Goal: Task Accomplishment & Management: Use online tool/utility

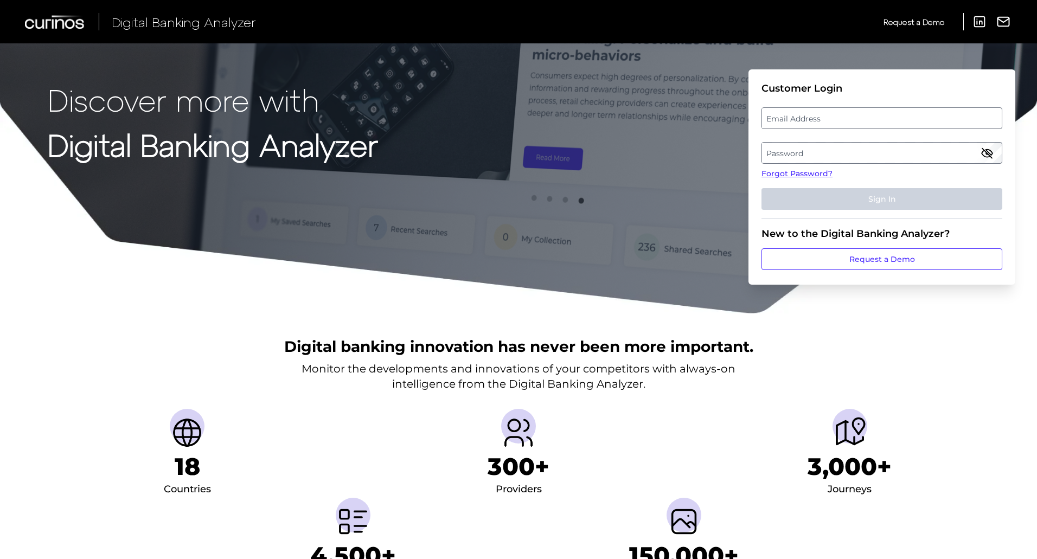
click at [852, 107] on fieldset "Customer Login Email Address Password Forgot Password? Sign In" at bounding box center [882, 150] width 241 height 137
click at [848, 119] on label "Email Address" at bounding box center [881, 118] width 239 height 20
click at [848, 119] on input "email" at bounding box center [882, 118] width 241 height 22
type input "[PERSON_NAME][EMAIL_ADDRESS][PERSON_NAME][DOMAIN_NAME]"
click at [905, 159] on label "Password" at bounding box center [881, 153] width 239 height 20
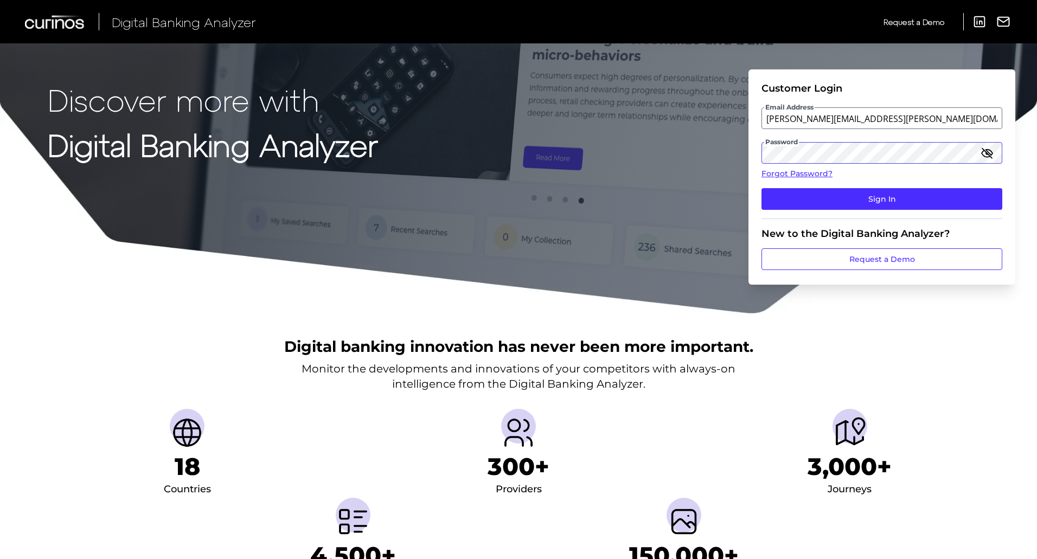
click at [762, 188] on button "Sign In" at bounding box center [882, 199] width 241 height 22
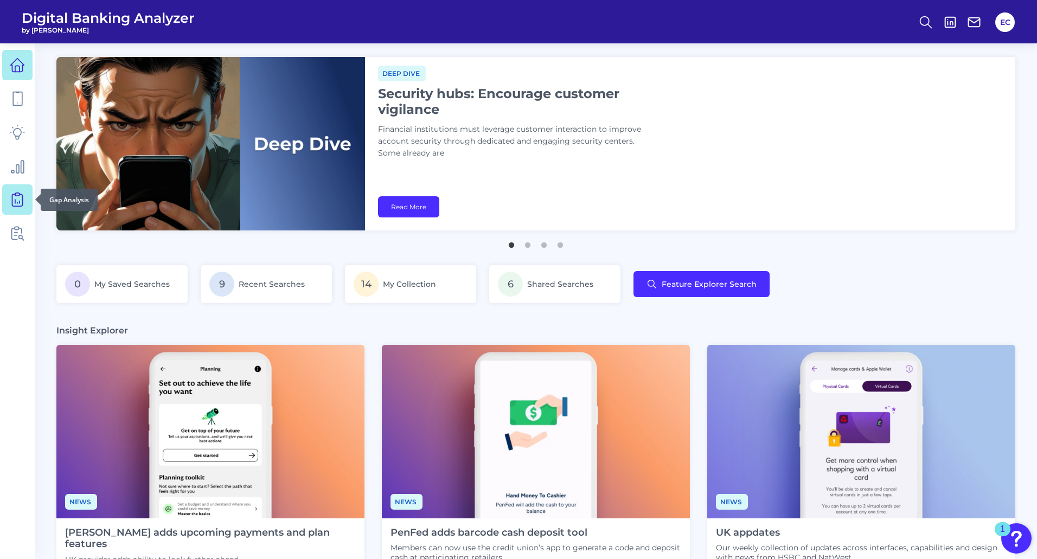
click at [15, 206] on icon at bounding box center [17, 199] width 15 height 15
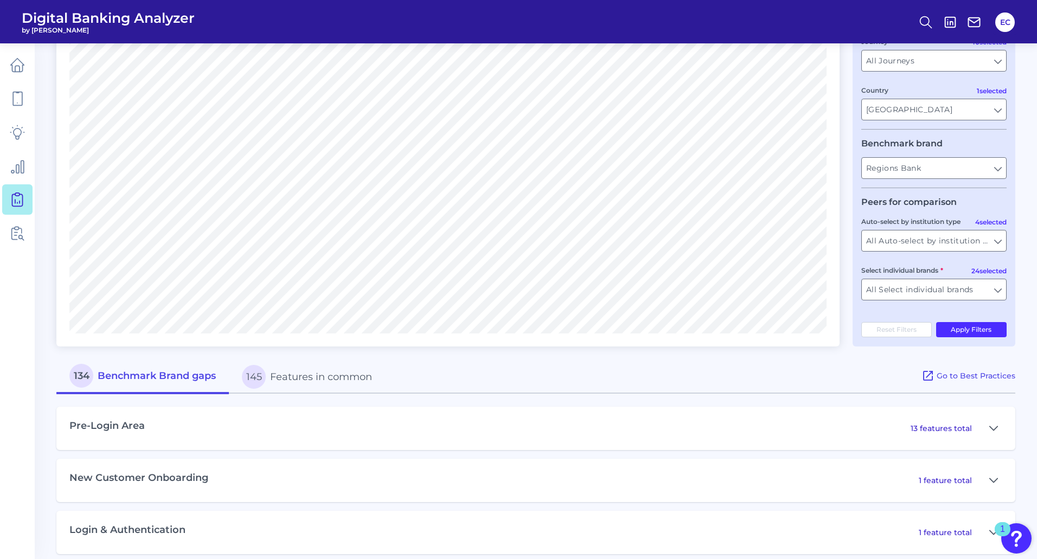
scroll to position [325, 0]
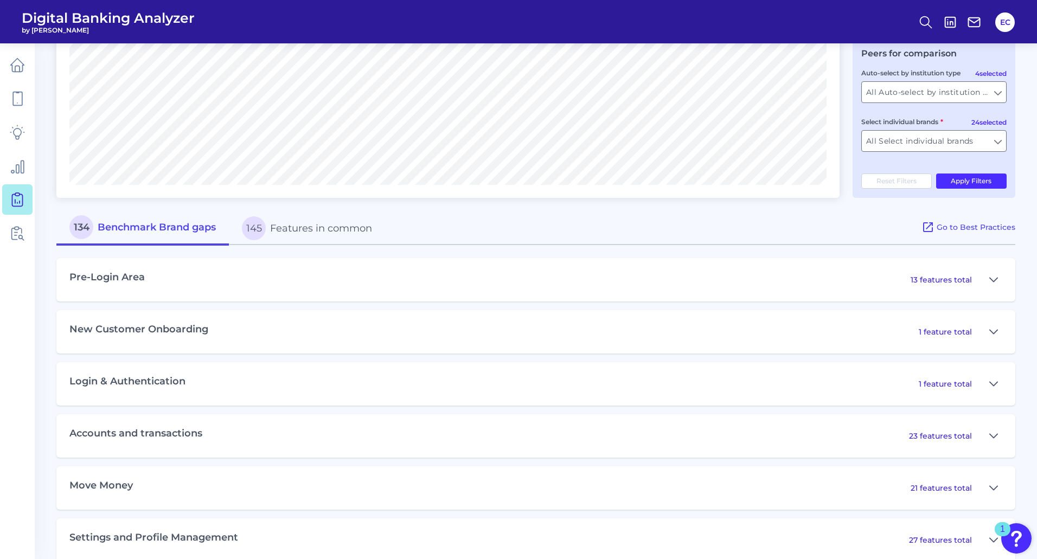
click at [338, 232] on button "145 Features in common" at bounding box center [307, 228] width 156 height 35
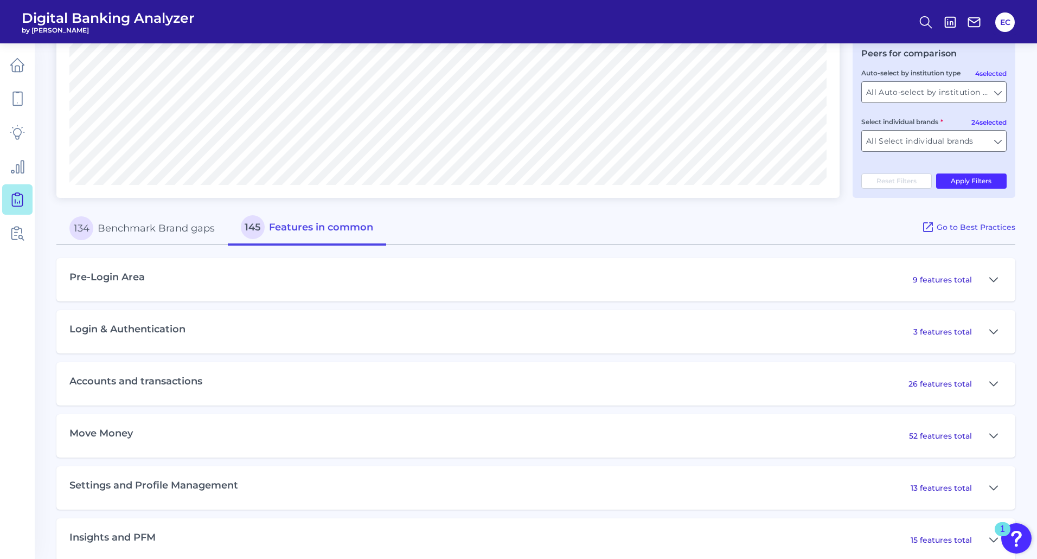
click at [198, 226] on button "134 Benchmark Brand gaps" at bounding box center [141, 228] width 171 height 35
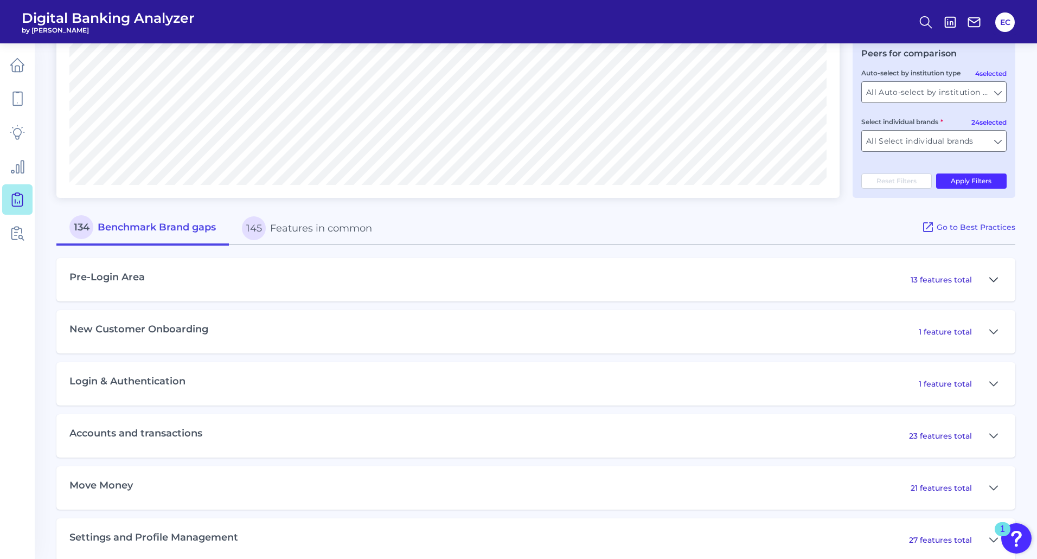
click at [991, 285] on icon at bounding box center [993, 279] width 9 height 13
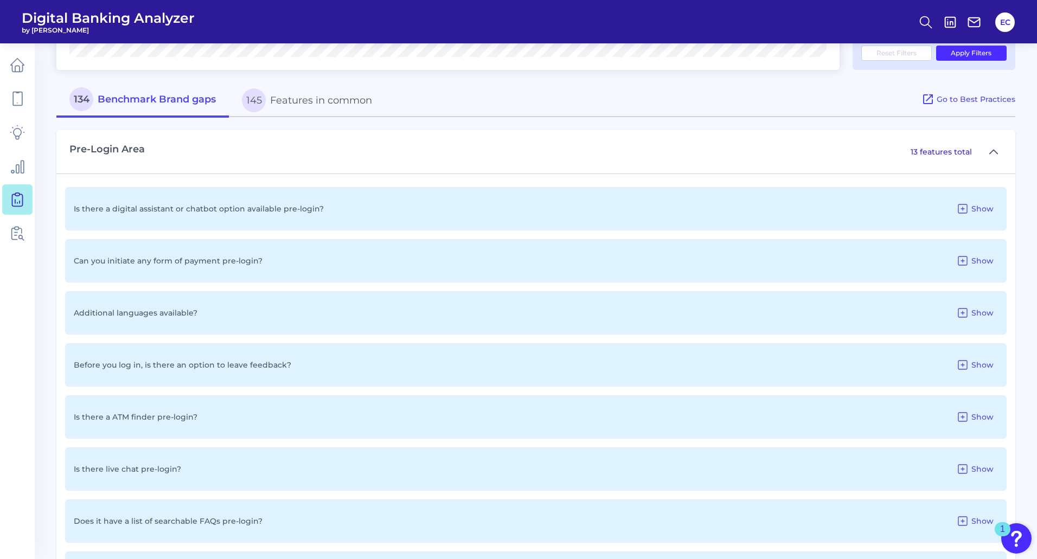
scroll to position [271, 0]
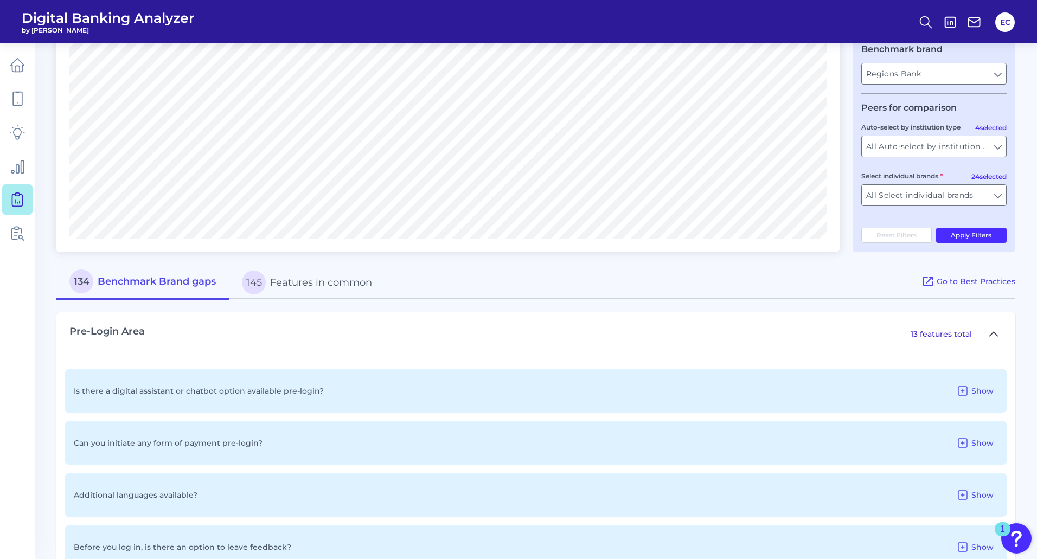
click at [990, 336] on icon at bounding box center [994, 334] width 8 height 4
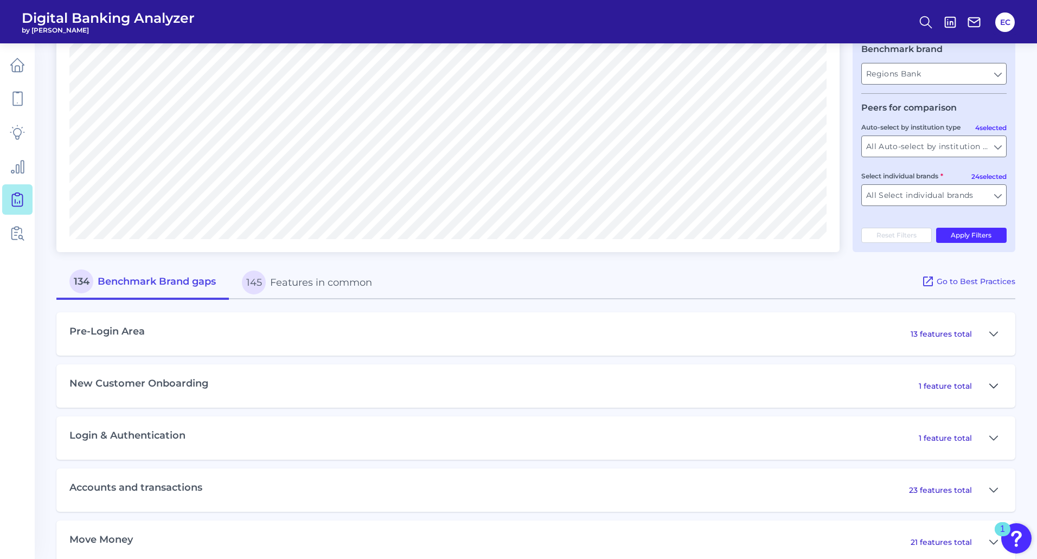
click at [994, 386] on icon at bounding box center [993, 386] width 9 height 13
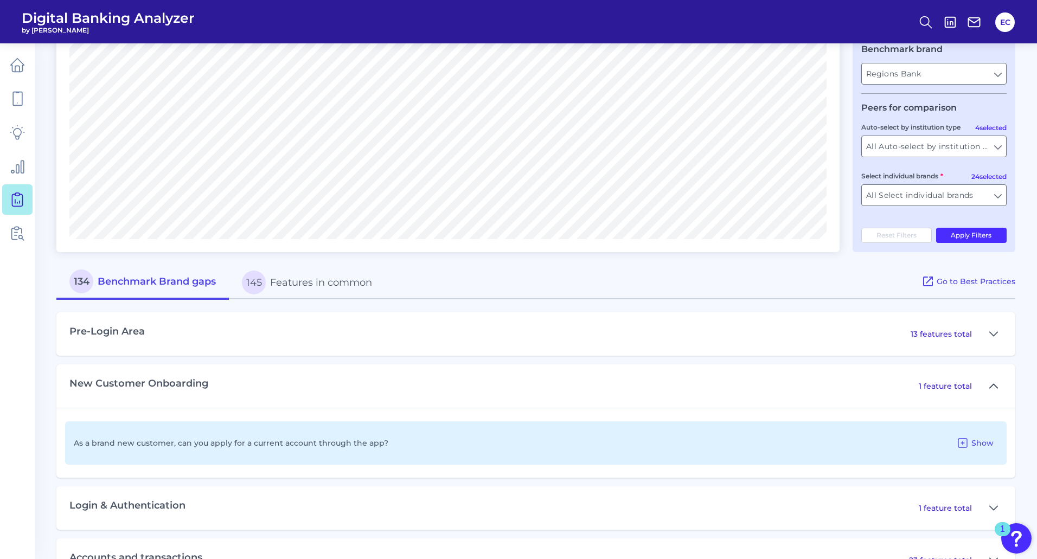
click at [994, 386] on icon at bounding box center [993, 386] width 9 height 13
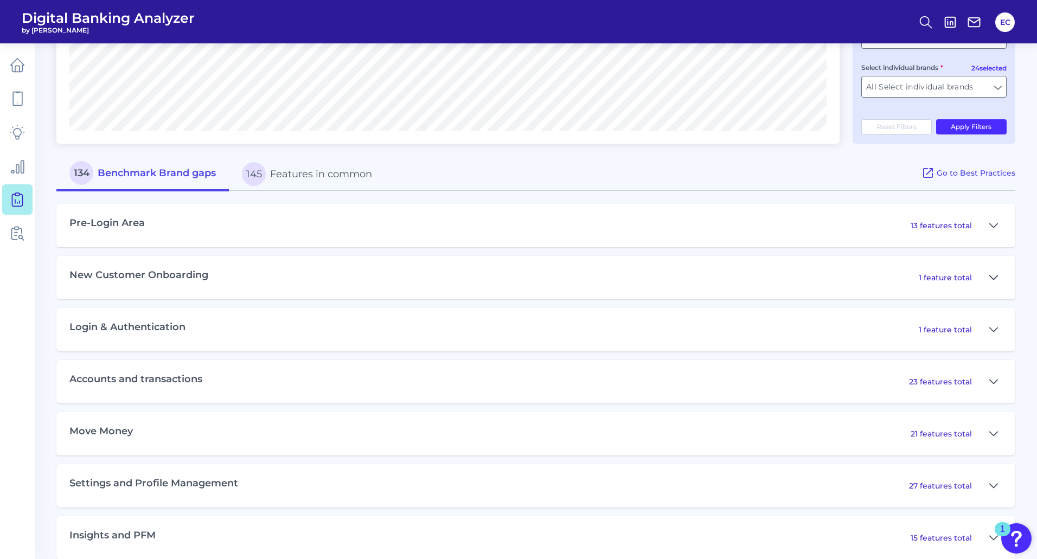
scroll to position [488, 0]
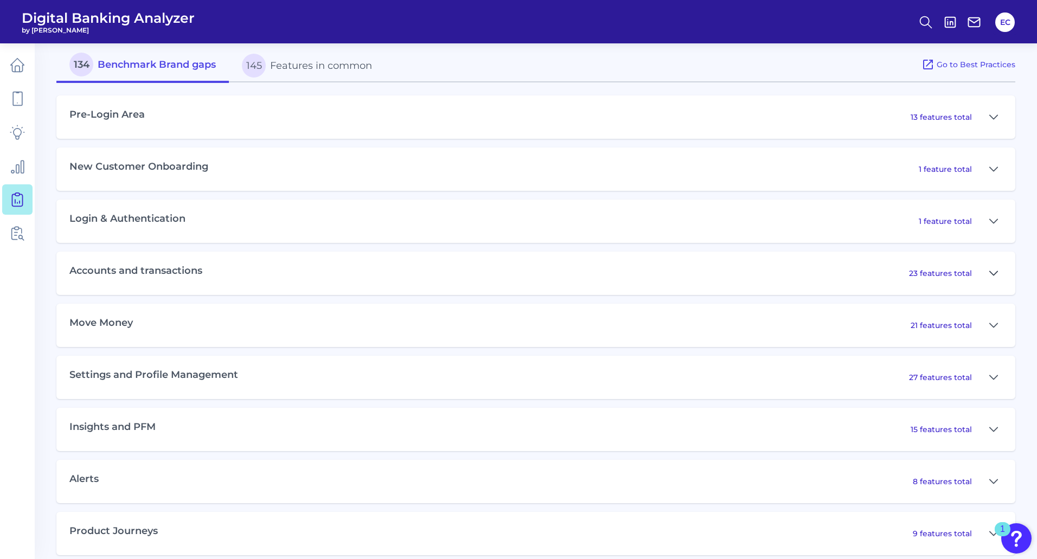
click at [995, 273] on icon at bounding box center [994, 273] width 8 height 4
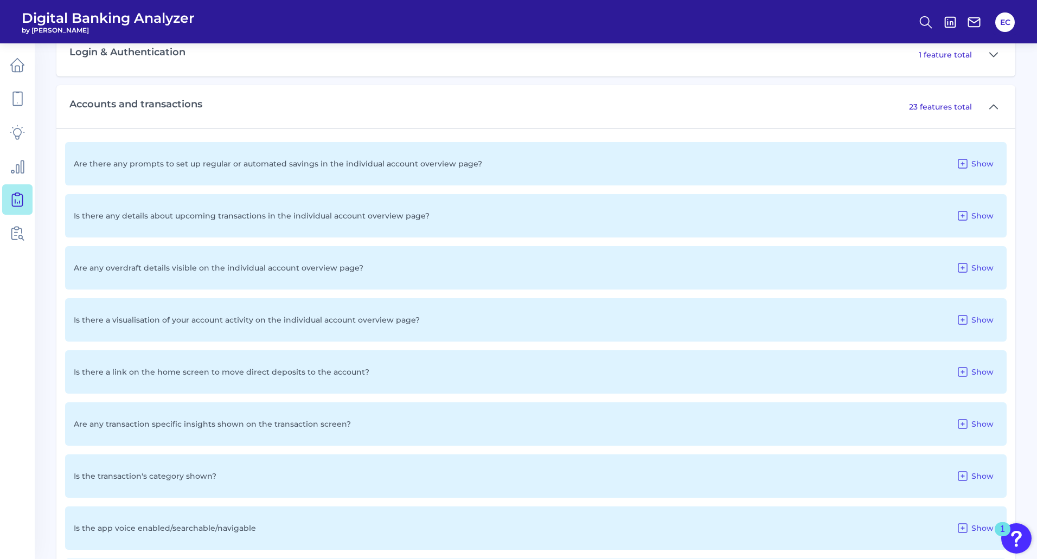
scroll to position [759, 0]
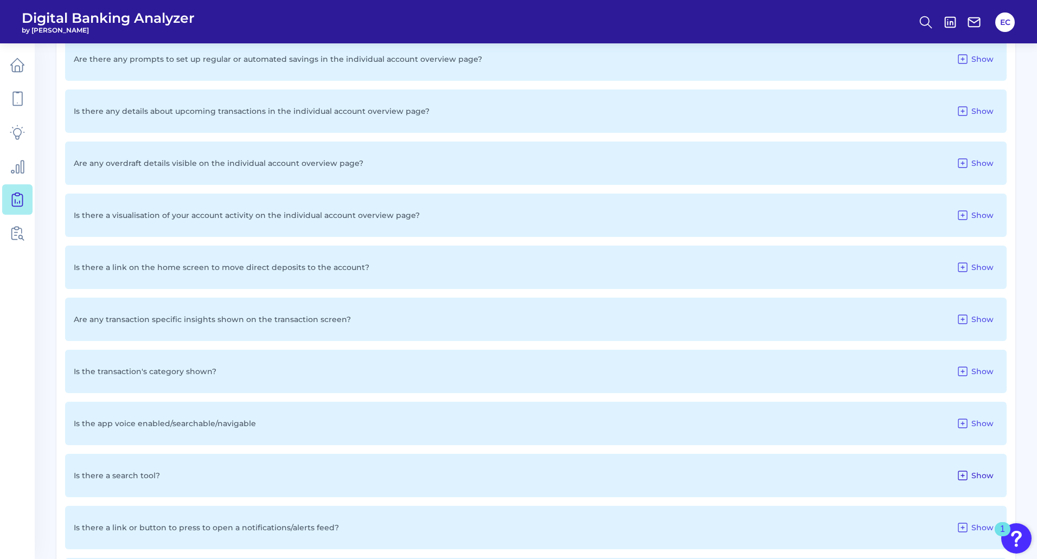
click at [961, 476] on icon at bounding box center [962, 475] width 13 height 13
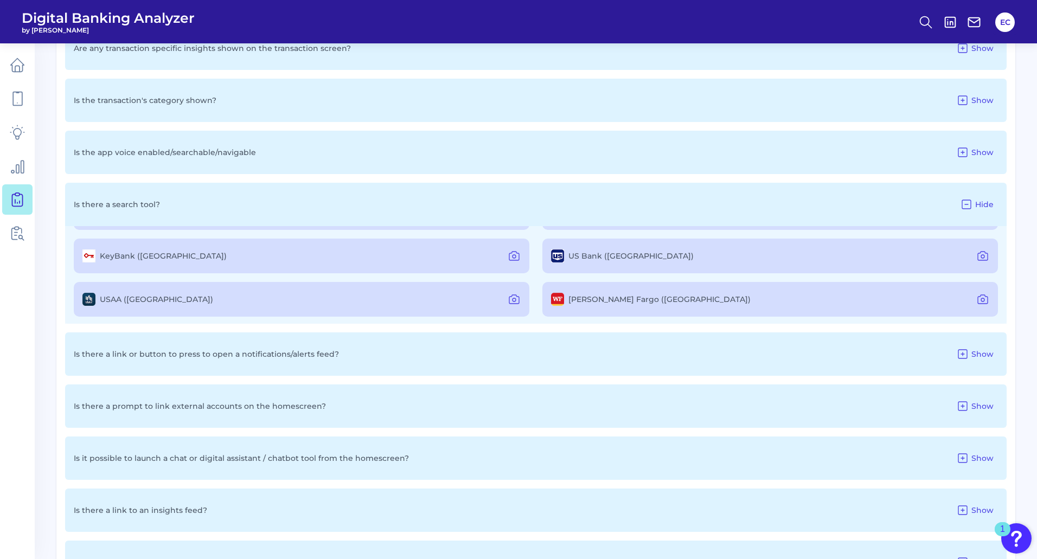
scroll to position [41, 0]
click at [967, 201] on icon at bounding box center [966, 204] width 13 height 13
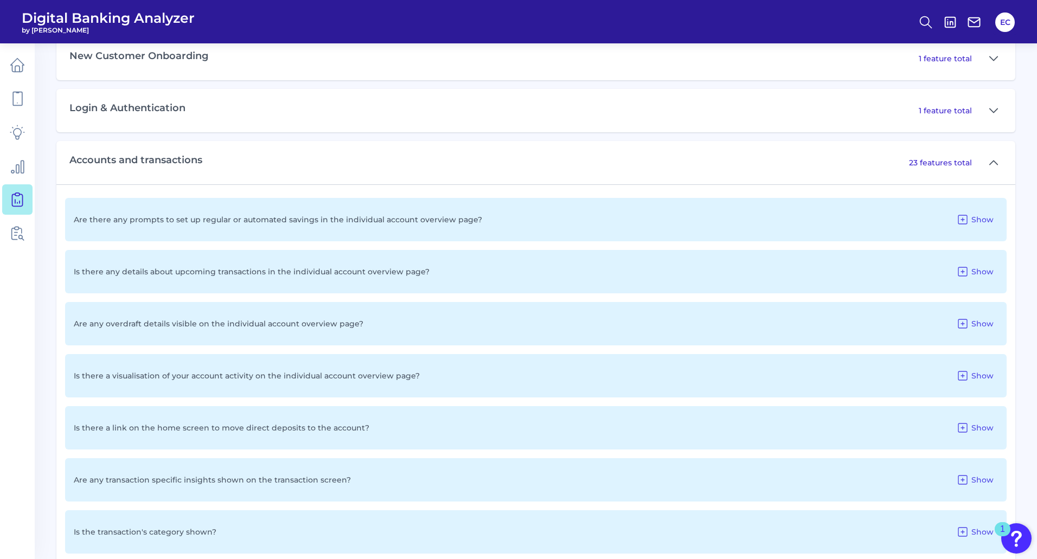
scroll to position [434, 0]
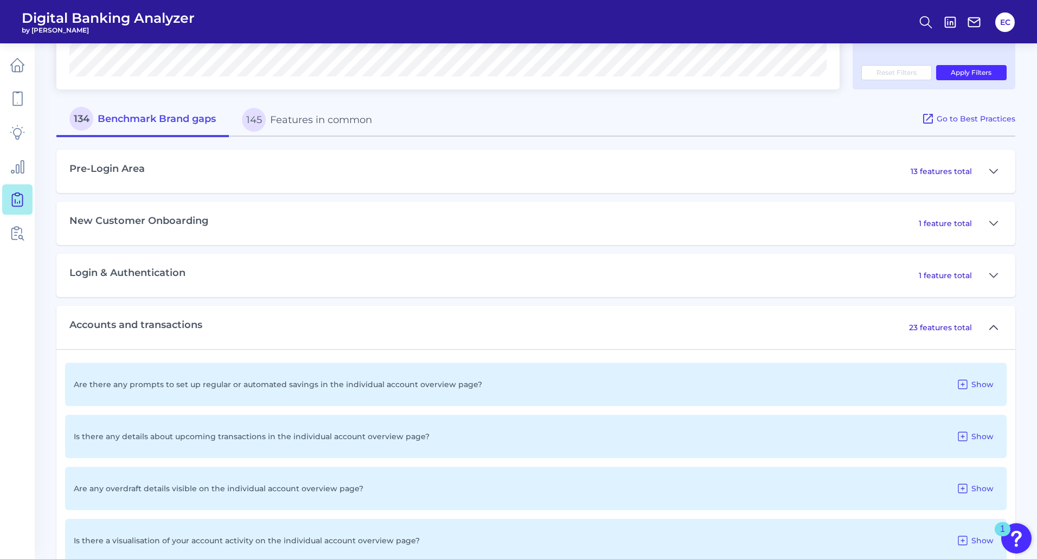
click at [992, 325] on icon at bounding box center [993, 327] width 9 height 13
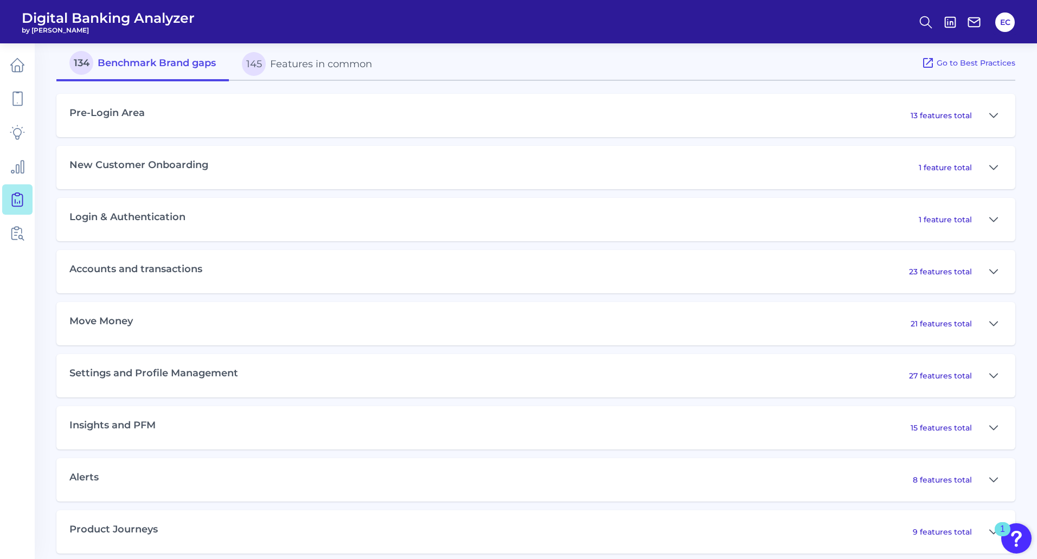
scroll to position [542, 0]
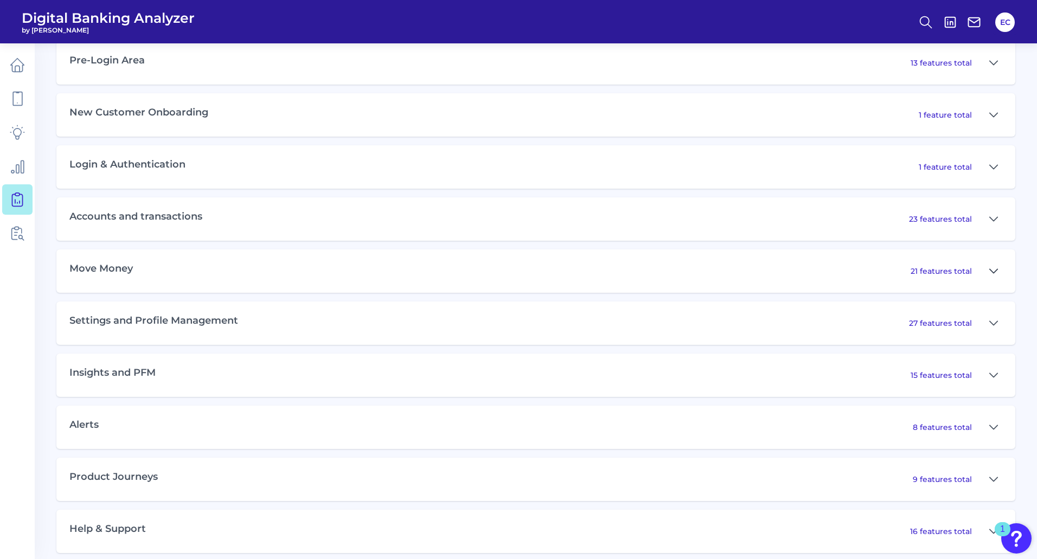
click at [993, 268] on icon at bounding box center [993, 271] width 9 height 13
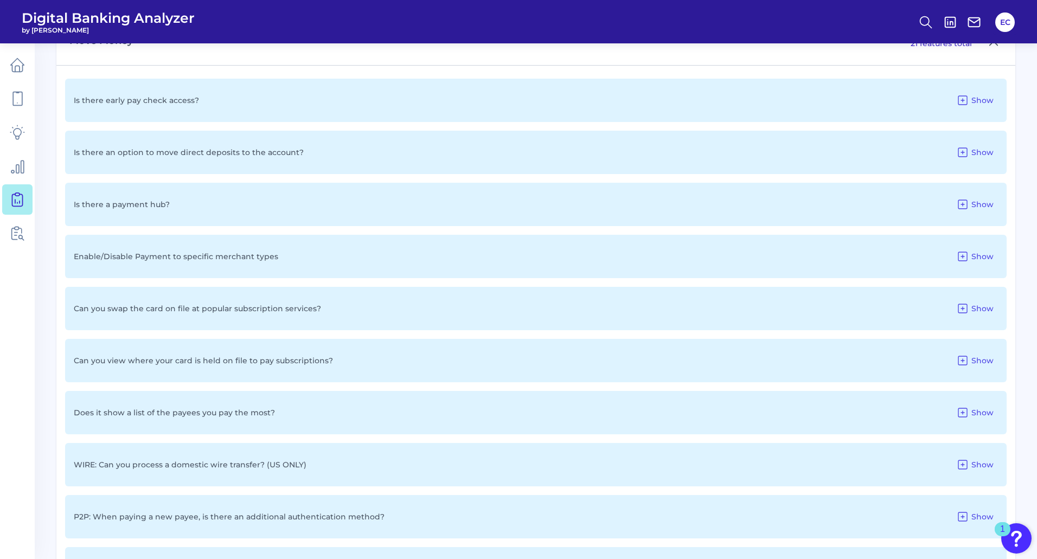
scroll to position [814, 0]
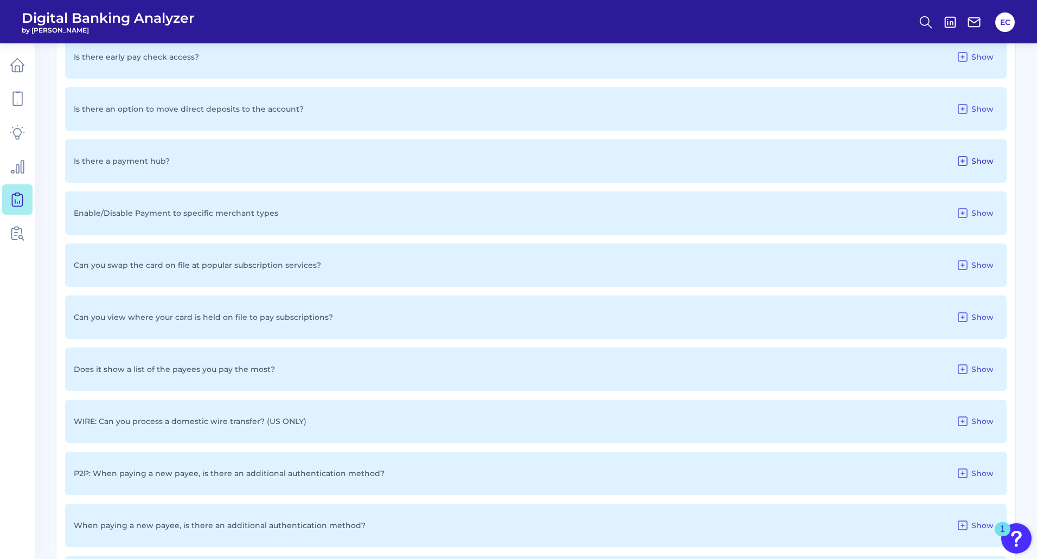
click at [962, 157] on icon at bounding box center [962, 161] width 13 height 13
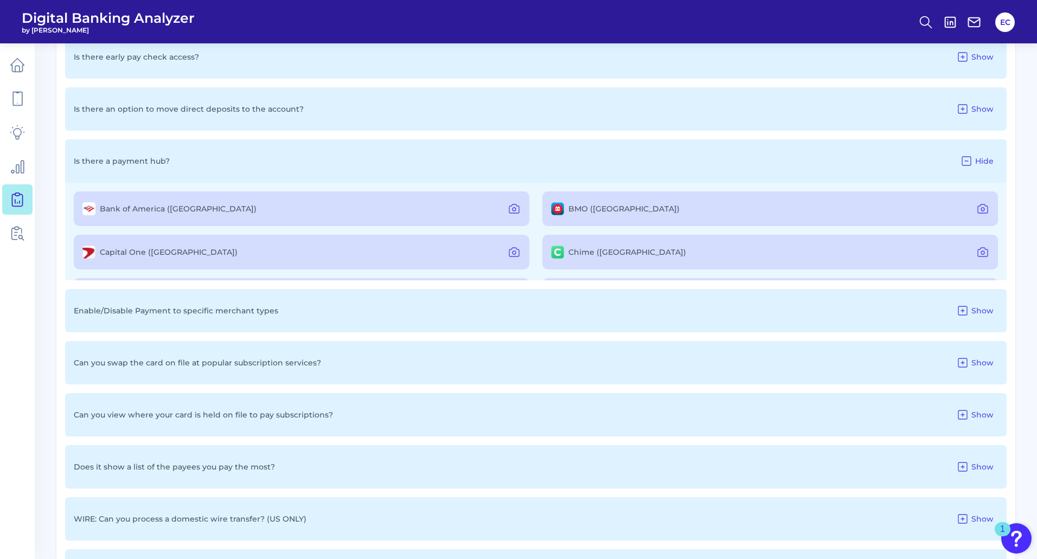
scroll to position [258, 0]
click at [966, 163] on icon at bounding box center [966, 161] width 13 height 13
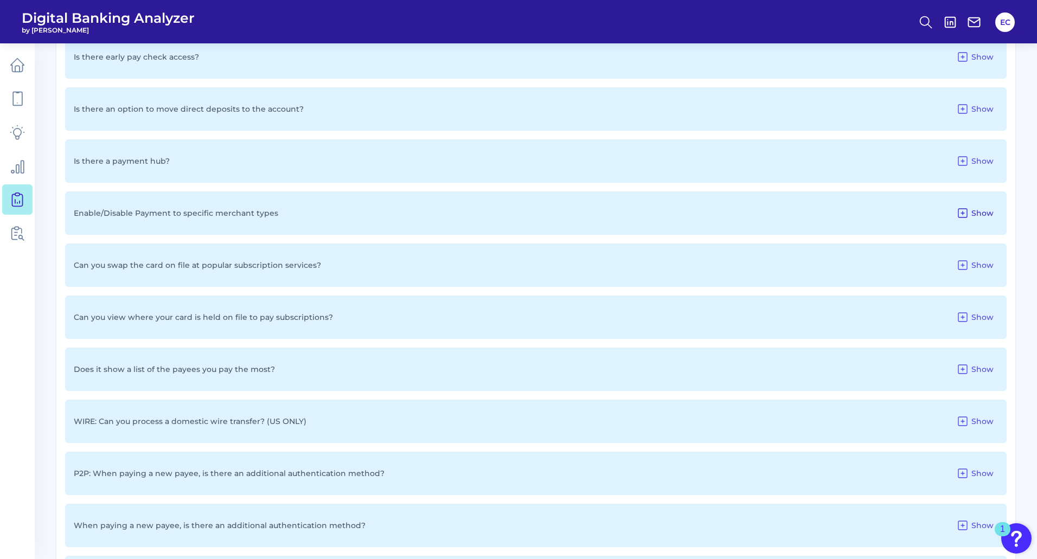
click at [962, 211] on icon at bounding box center [962, 213] width 13 height 13
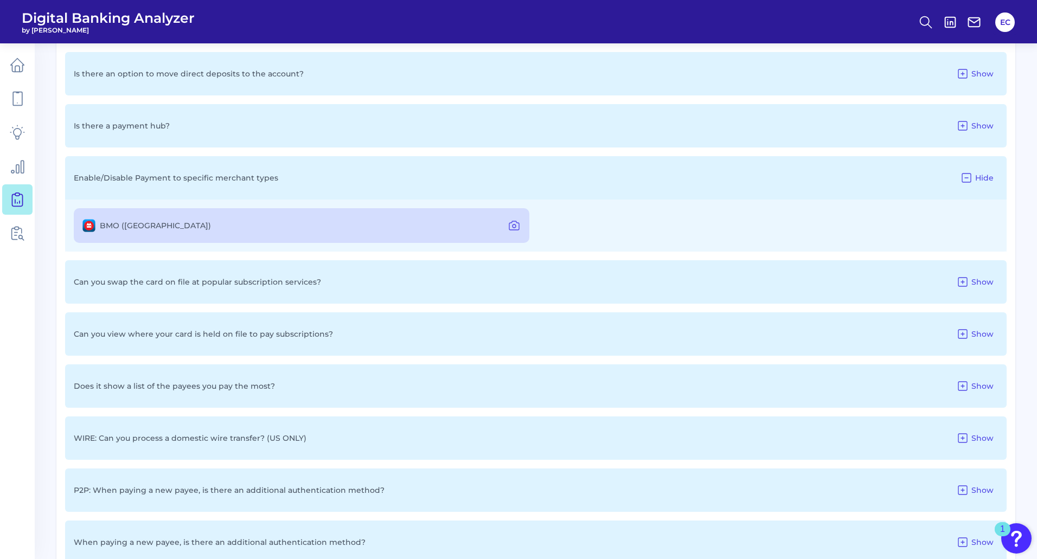
scroll to position [868, 0]
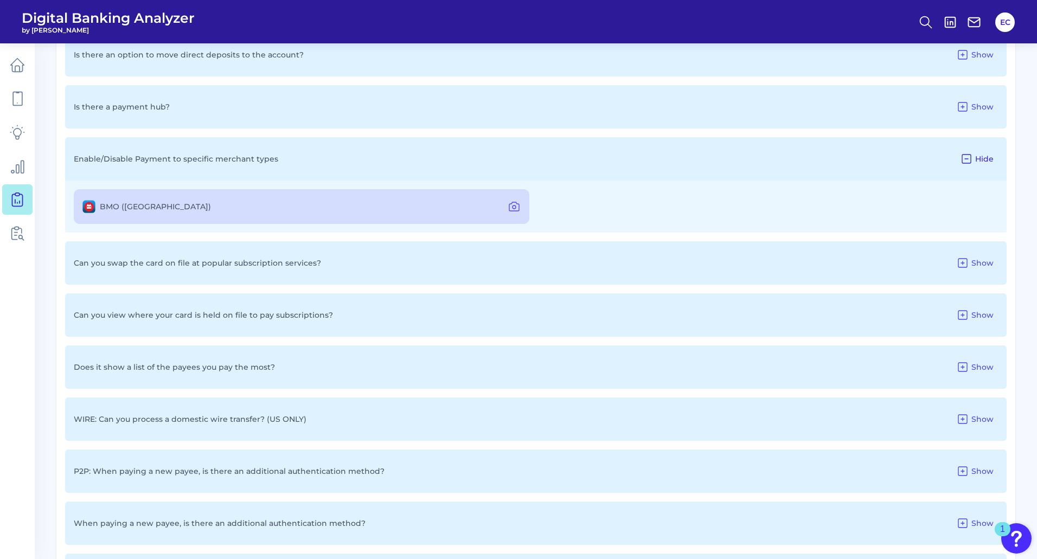
click at [971, 156] on icon at bounding box center [966, 159] width 9 height 9
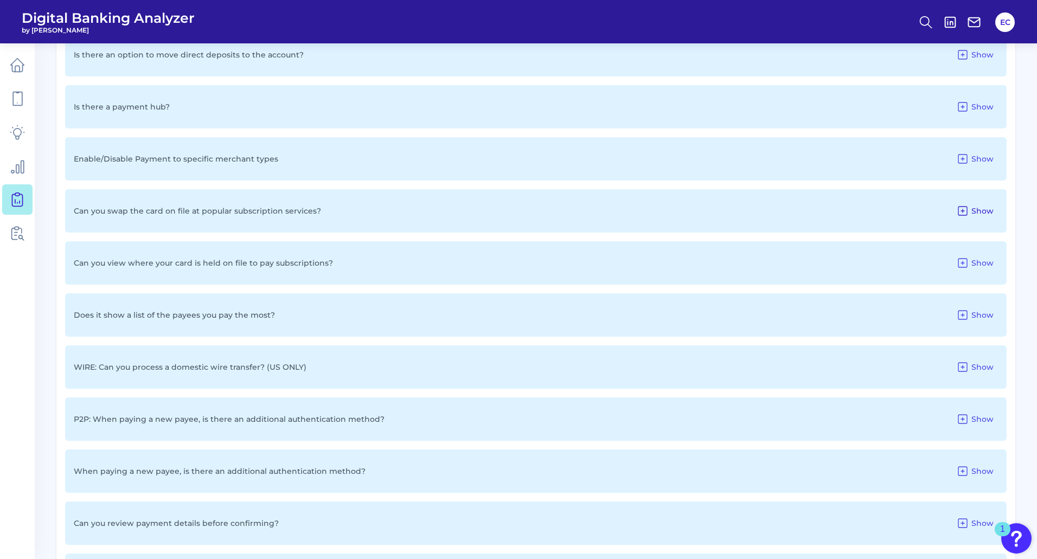
click at [975, 210] on span "Show" at bounding box center [983, 211] width 22 height 10
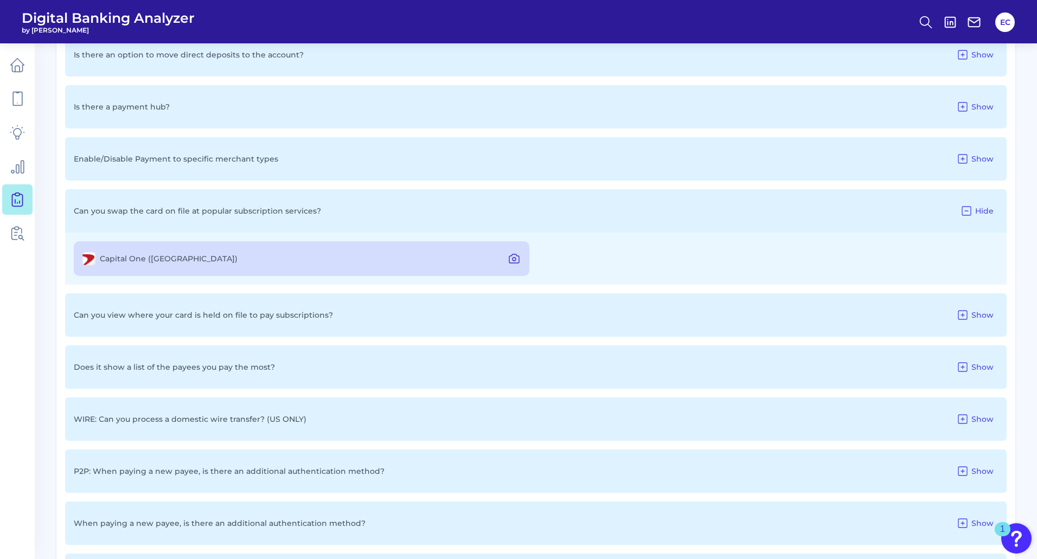
click at [517, 259] on icon at bounding box center [514, 258] width 13 height 13
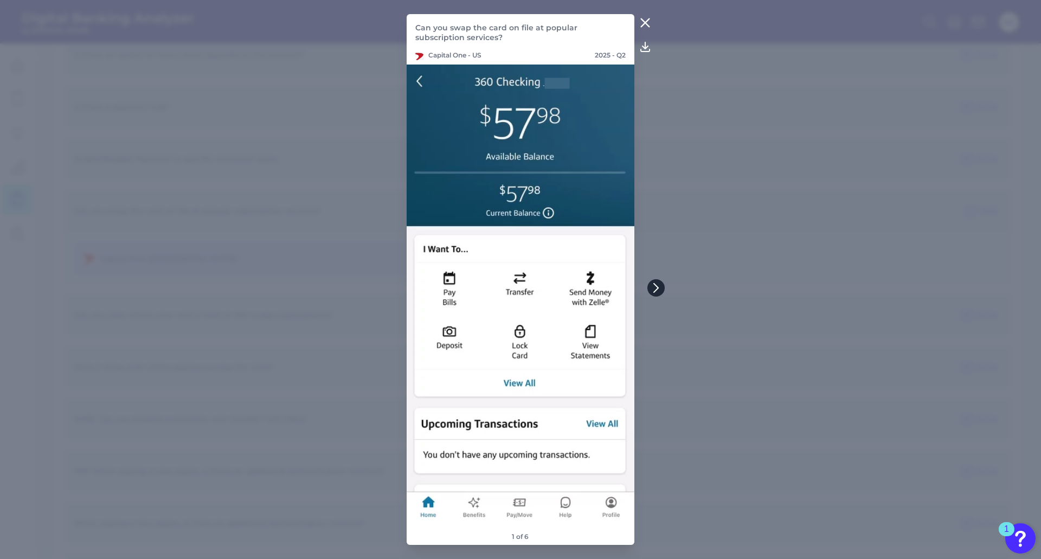
click at [657, 290] on icon at bounding box center [656, 288] width 4 height 9
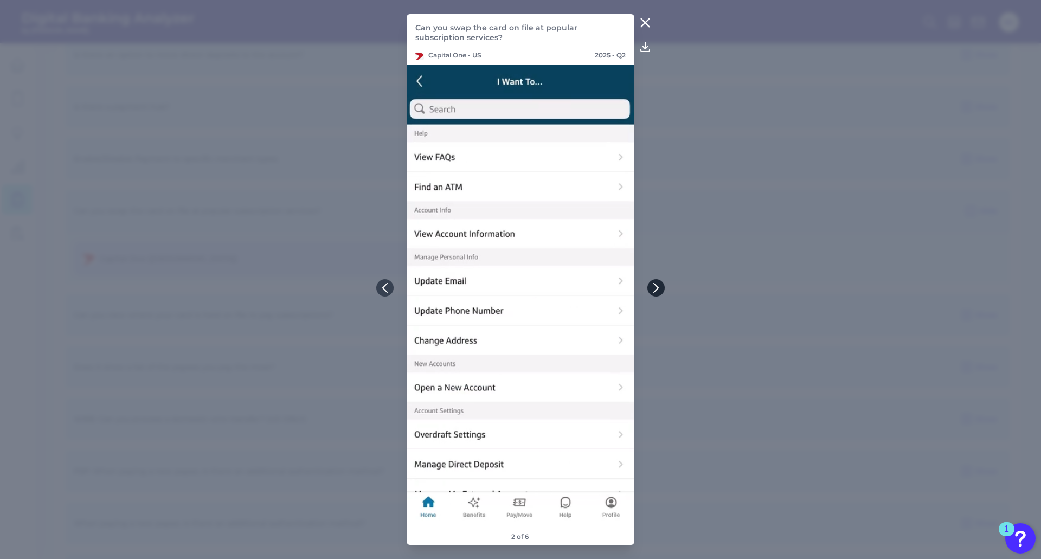
click at [657, 290] on icon at bounding box center [656, 288] width 4 height 9
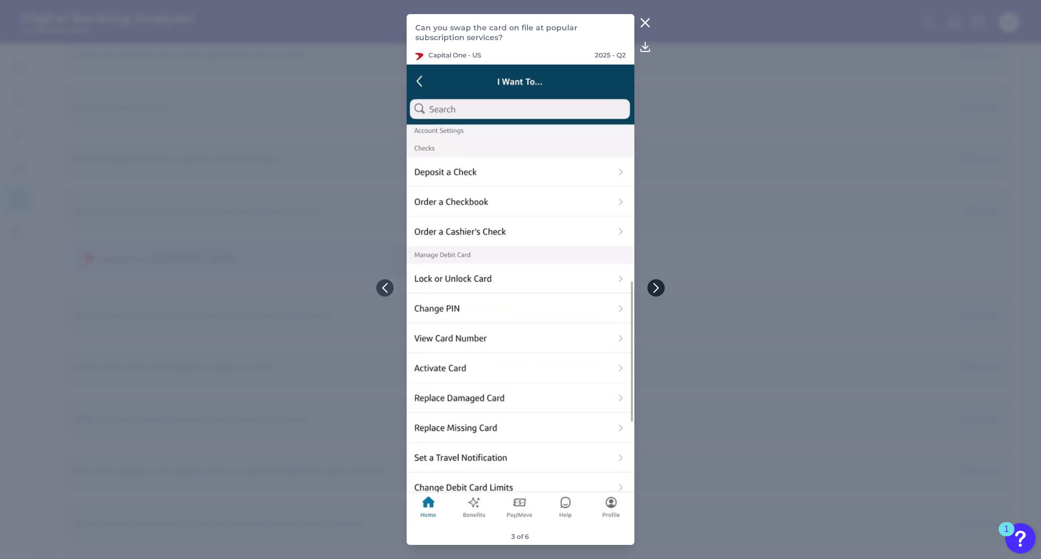
click at [657, 290] on icon at bounding box center [656, 288] width 4 height 9
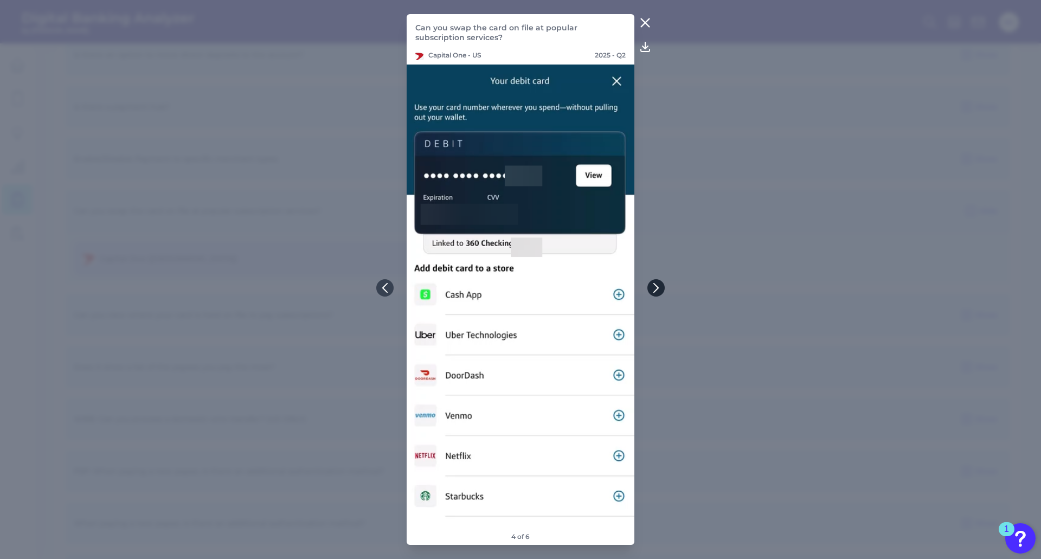
click at [657, 290] on icon at bounding box center [656, 288] width 4 height 9
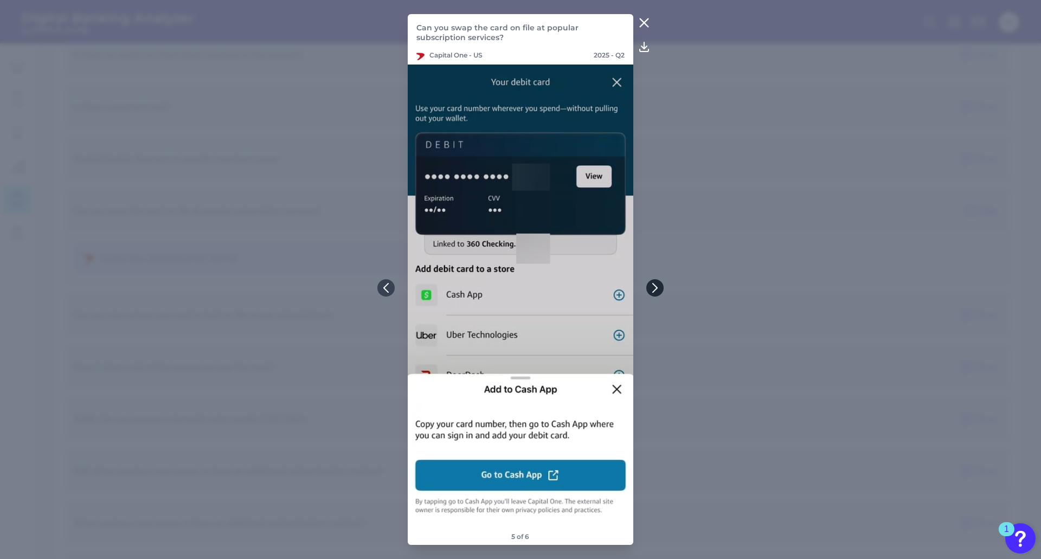
click at [651, 286] on icon at bounding box center [655, 288] width 10 height 10
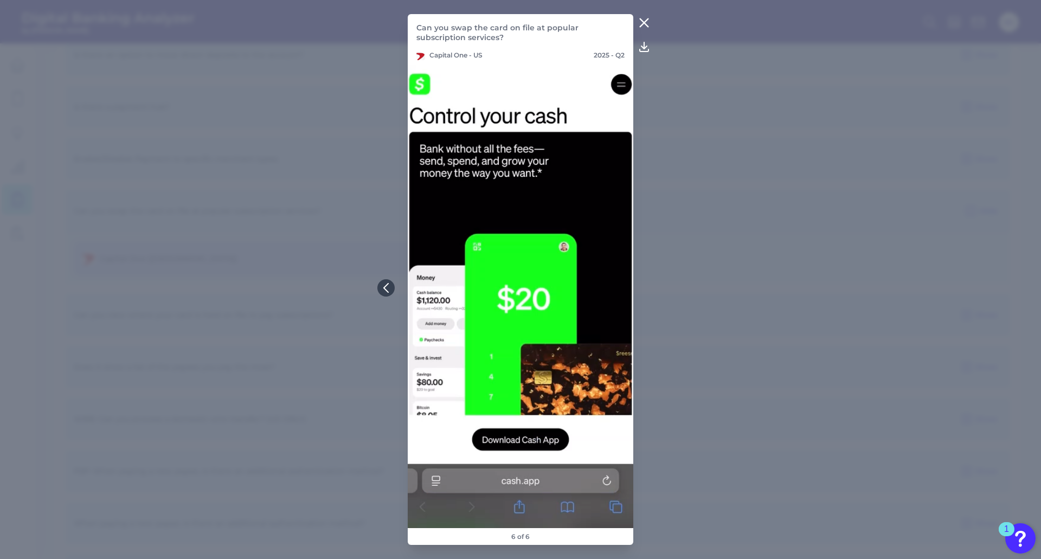
click at [642, 20] on icon at bounding box center [645, 23] width 8 height 8
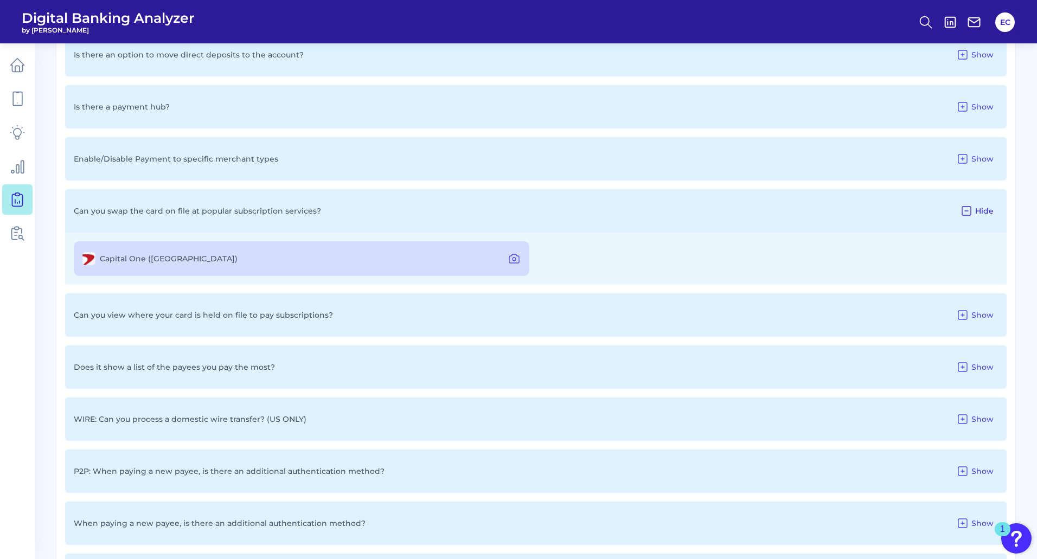
click at [971, 215] on icon at bounding box center [966, 211] width 9 height 9
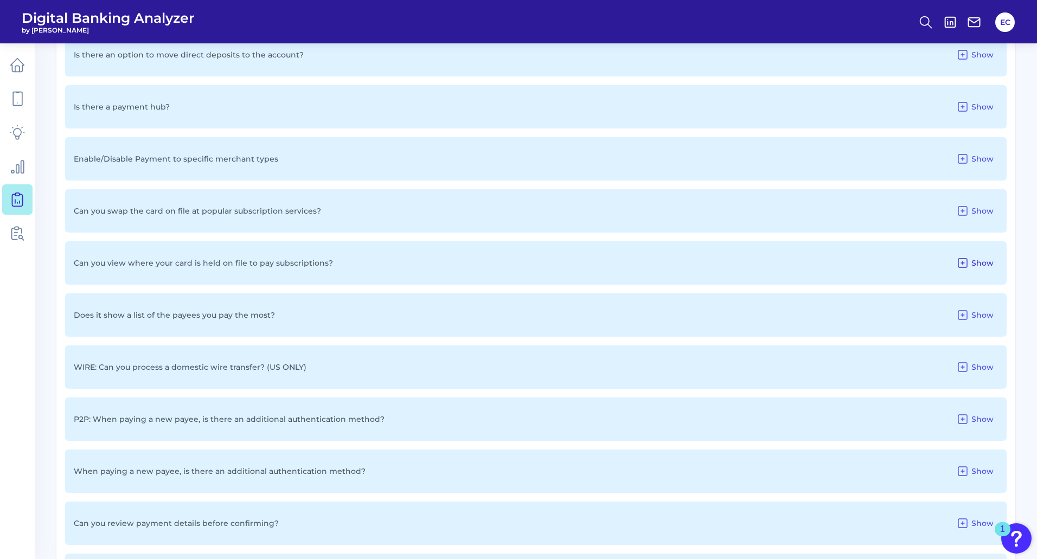
click at [971, 259] on button "Show" at bounding box center [975, 262] width 46 height 17
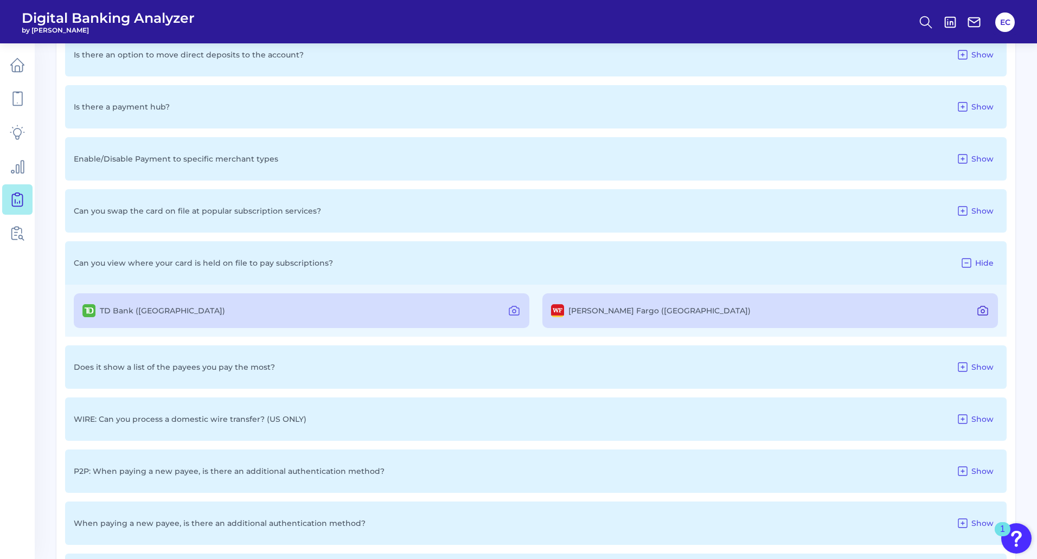
click at [983, 315] on icon at bounding box center [983, 310] width 10 height 9
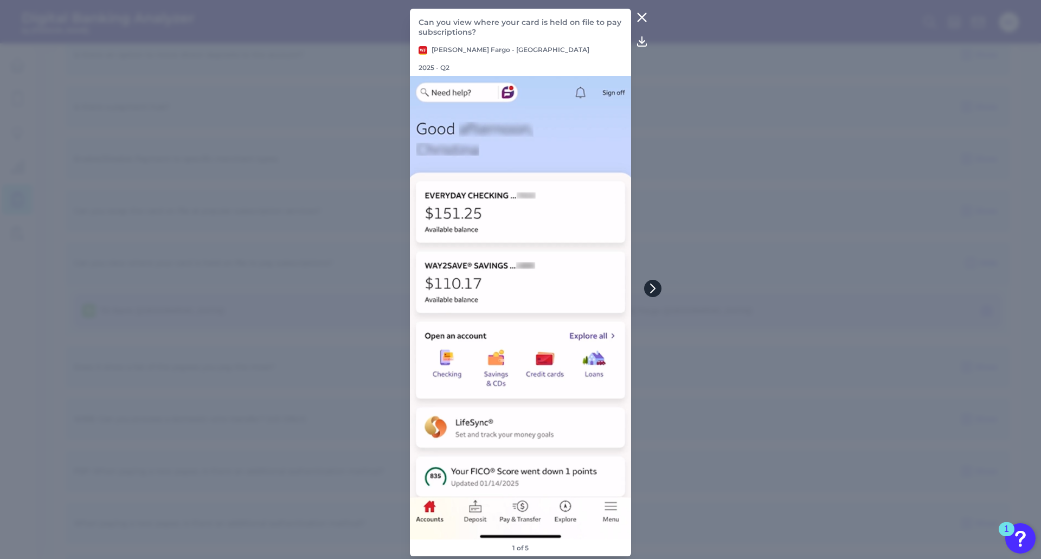
click at [651, 282] on button at bounding box center [652, 288] width 17 height 17
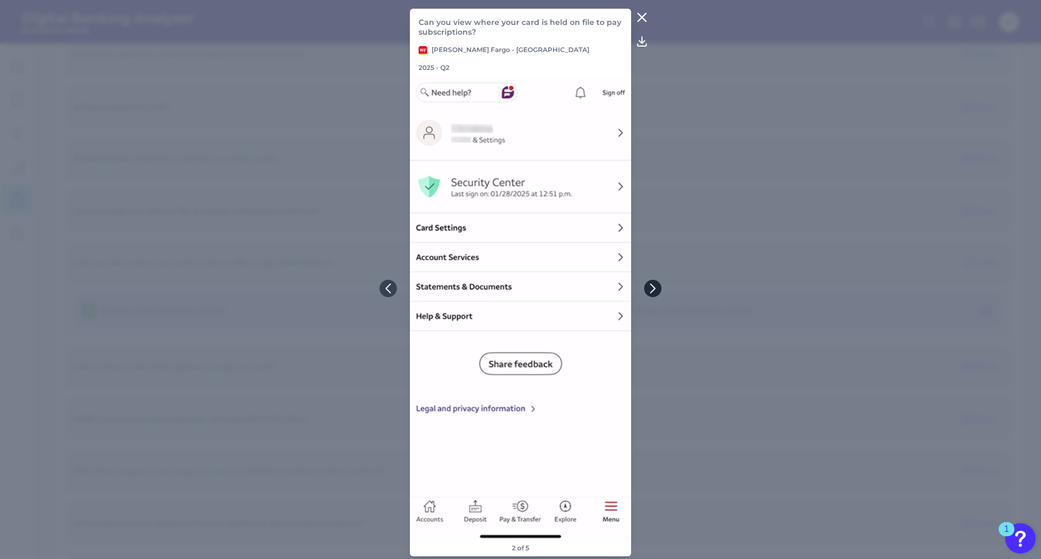
click at [653, 288] on icon at bounding box center [653, 289] width 10 height 10
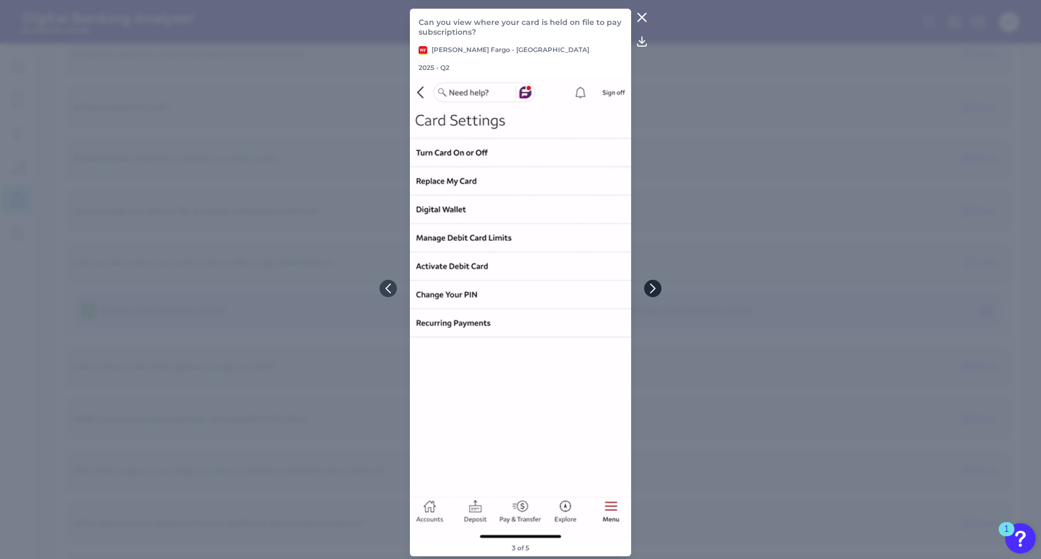
click at [653, 288] on icon at bounding box center [653, 289] width 10 height 10
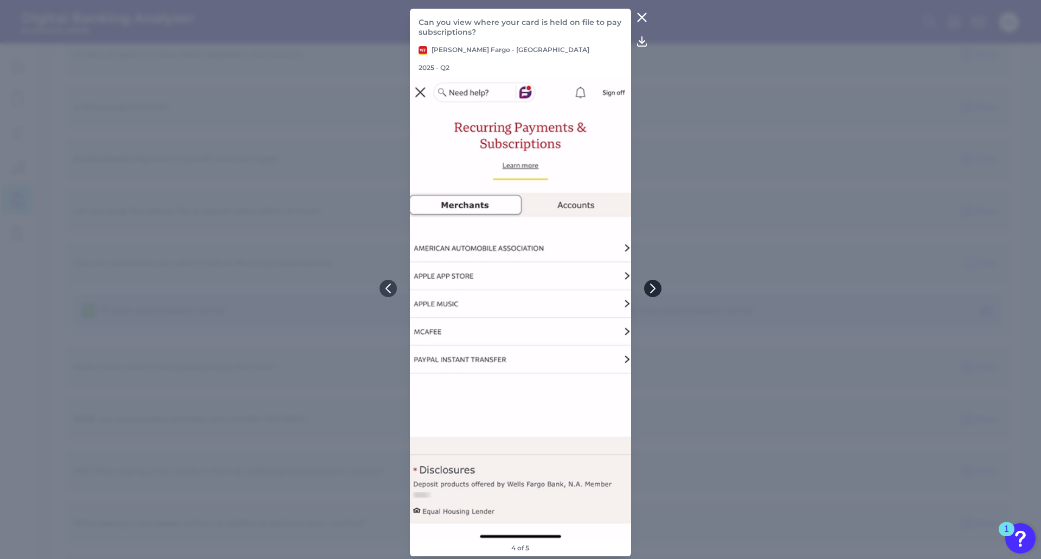
click at [653, 288] on icon at bounding box center [653, 289] width 10 height 10
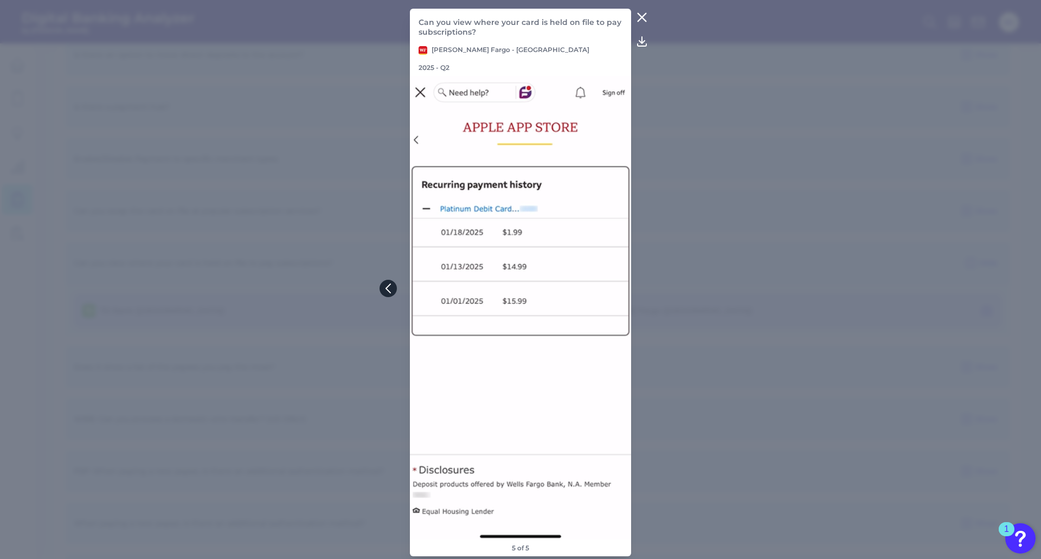
click at [392, 287] on icon at bounding box center [389, 289] width 10 height 10
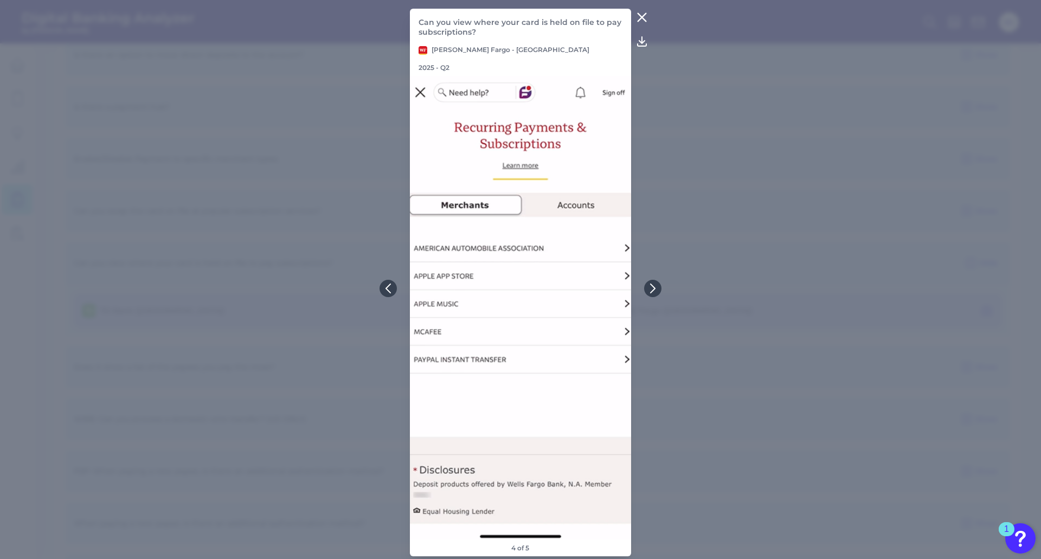
click at [645, 16] on button at bounding box center [642, 17] width 22 height 17
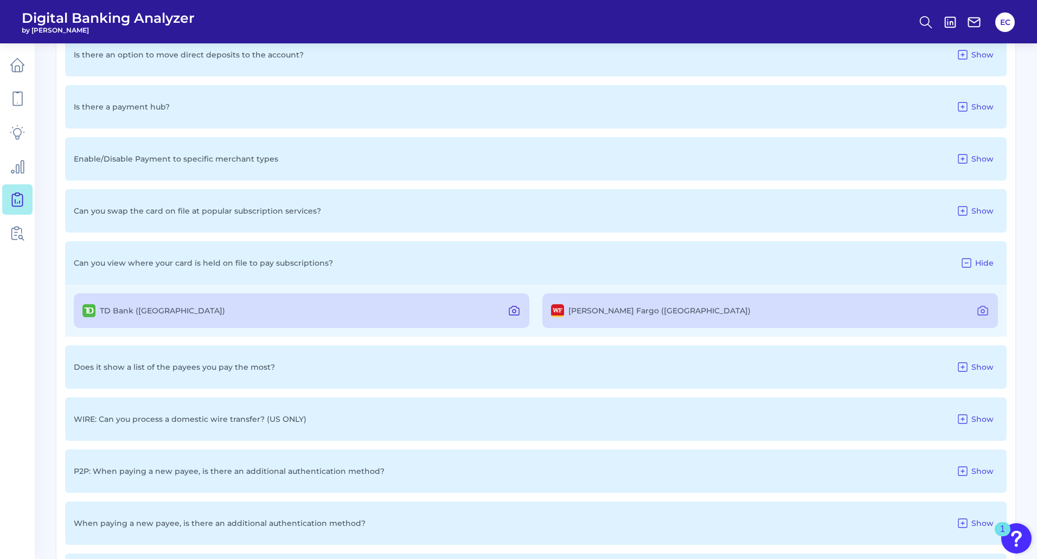
click at [512, 308] on icon at bounding box center [514, 310] width 10 height 9
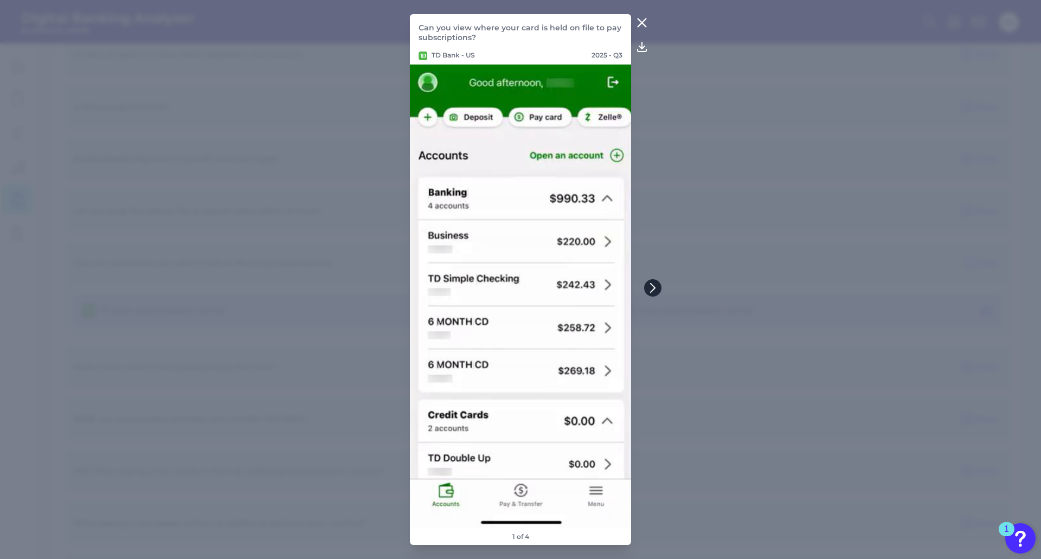
click at [651, 292] on icon at bounding box center [653, 288] width 4 height 9
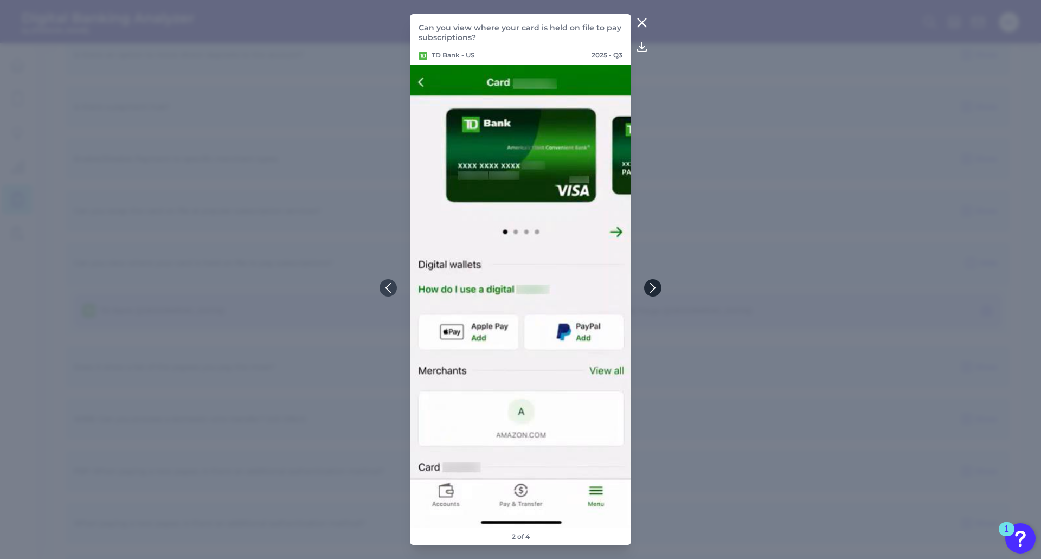
click at [651, 289] on icon at bounding box center [653, 288] width 10 height 10
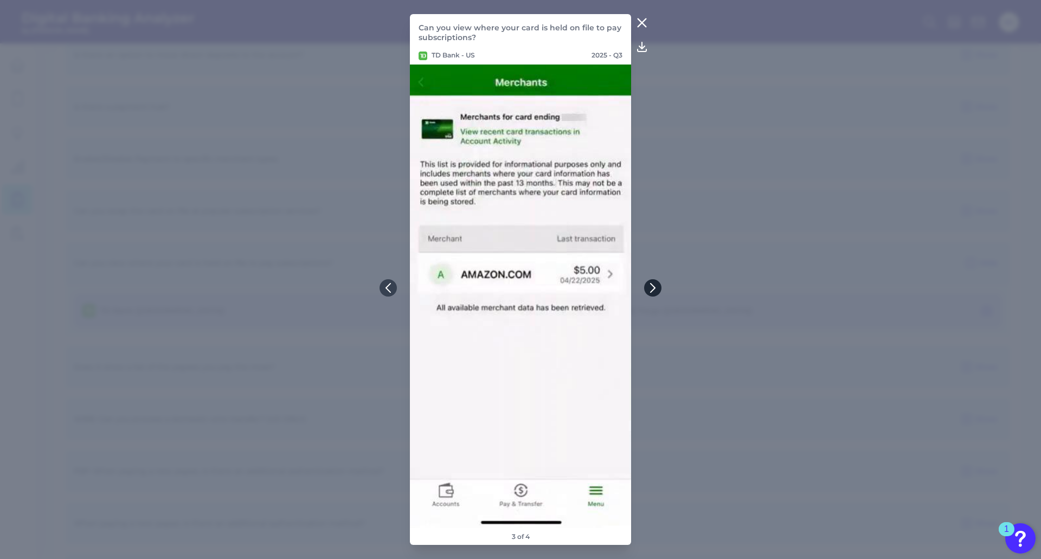
click at [651, 289] on icon at bounding box center [653, 288] width 10 height 10
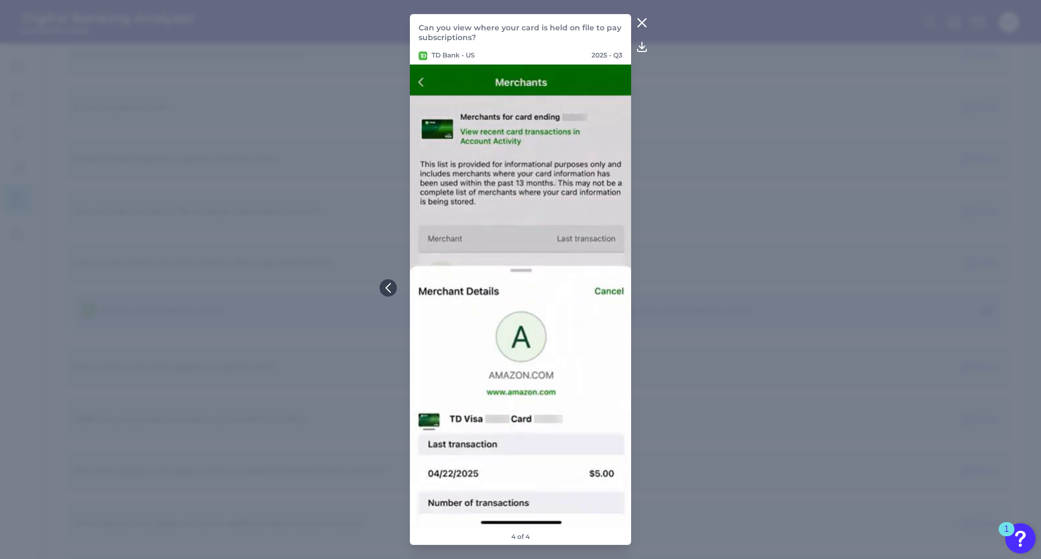
click at [639, 20] on icon at bounding box center [642, 23] width 8 height 8
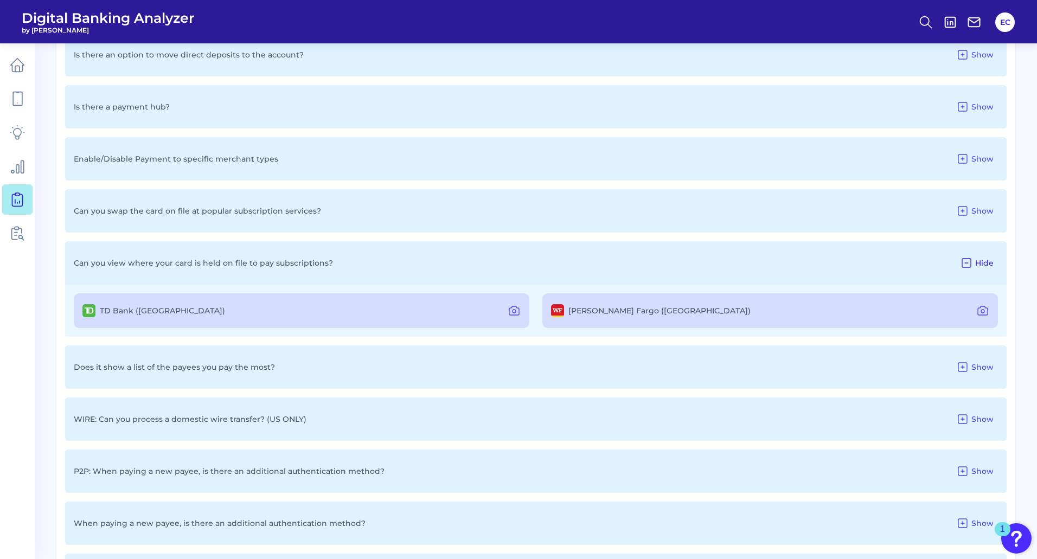
click at [969, 261] on icon at bounding box center [966, 263] width 13 height 13
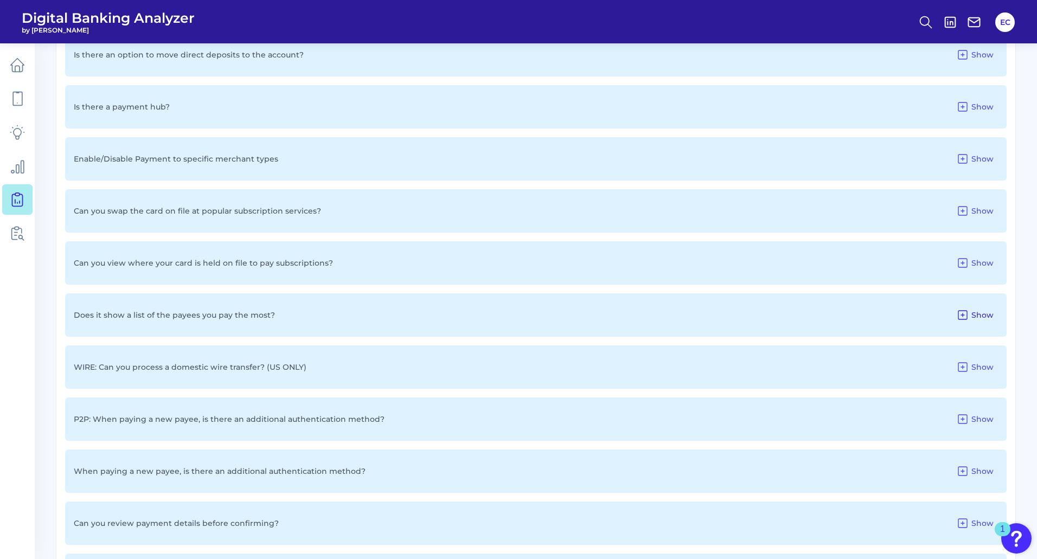
click at [967, 311] on icon at bounding box center [962, 315] width 9 height 9
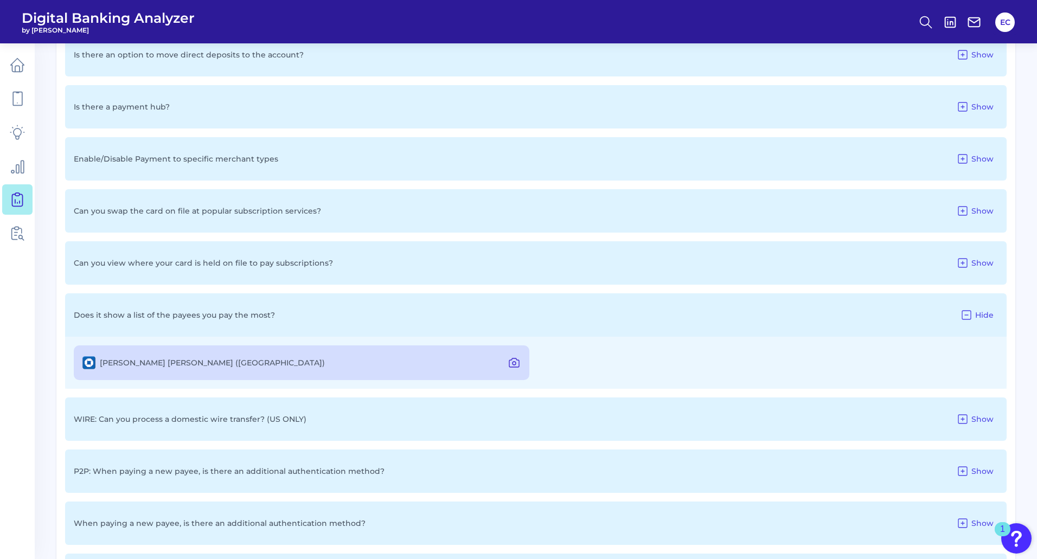
click at [510, 360] on icon at bounding box center [514, 363] width 10 height 9
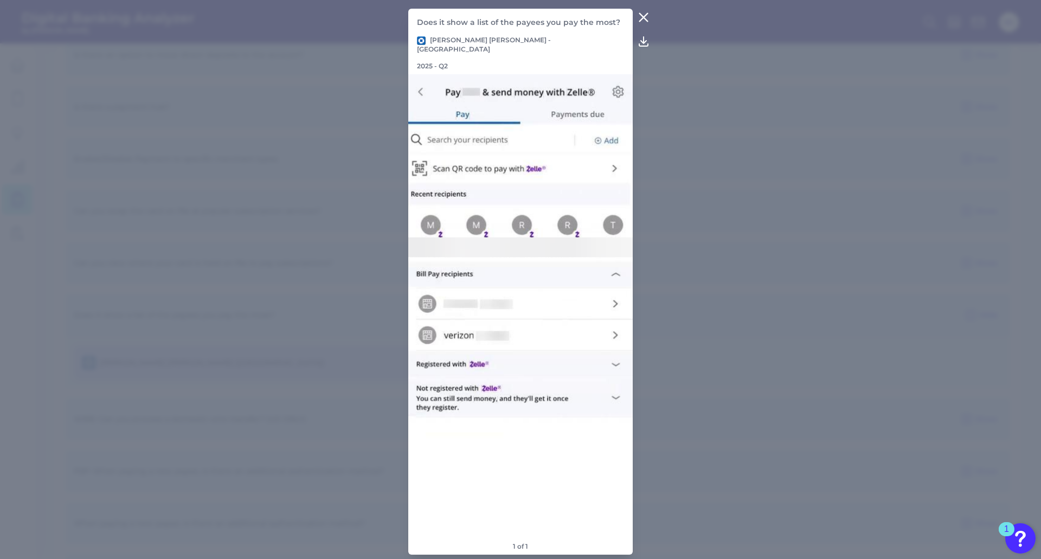
click at [645, 24] on icon at bounding box center [643, 17] width 13 height 13
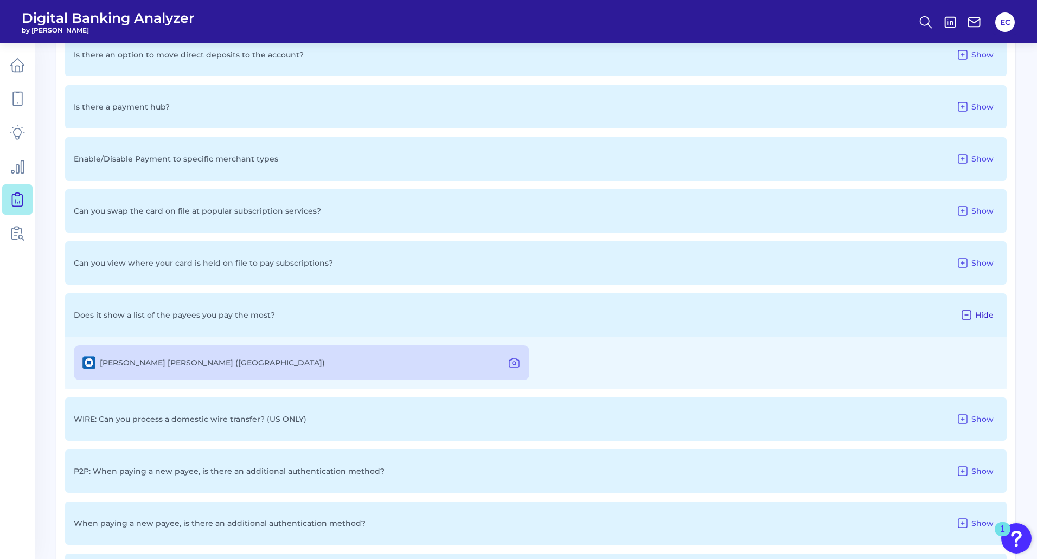
click at [968, 317] on icon at bounding box center [966, 315] width 13 height 13
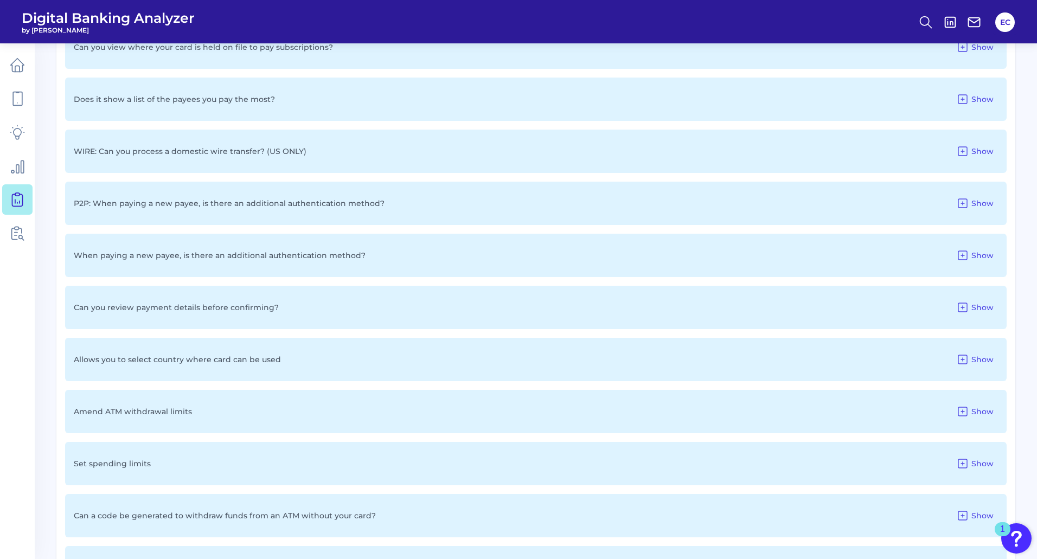
scroll to position [1085, 0]
click at [977, 360] on span "Show" at bounding box center [983, 359] width 22 height 10
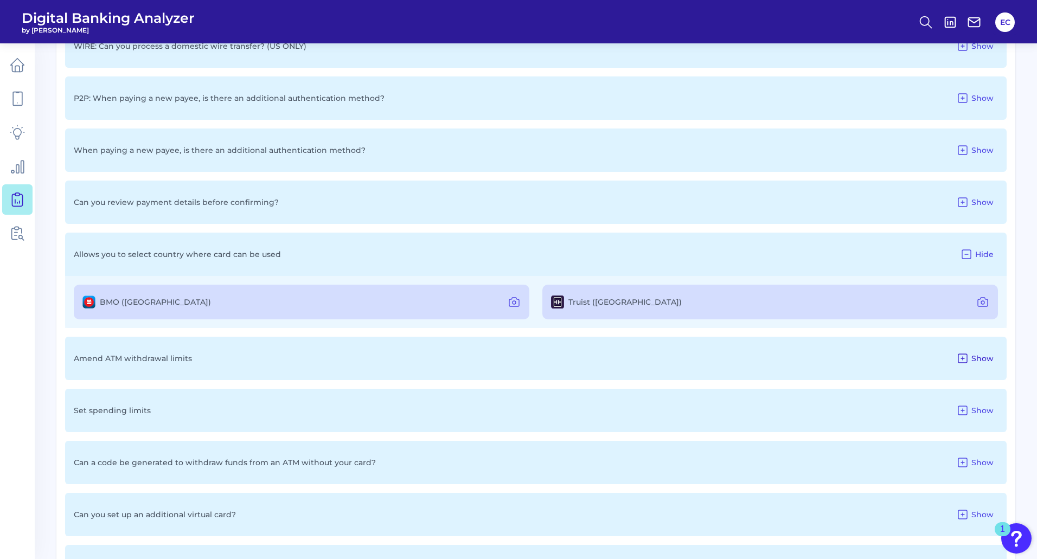
scroll to position [1193, 0]
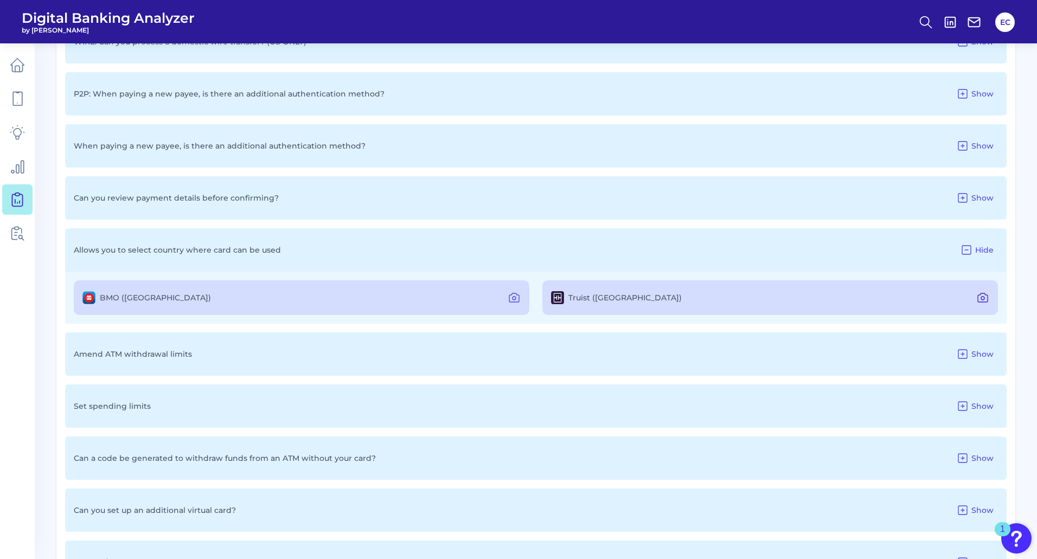
click at [983, 295] on icon at bounding box center [982, 297] width 13 height 13
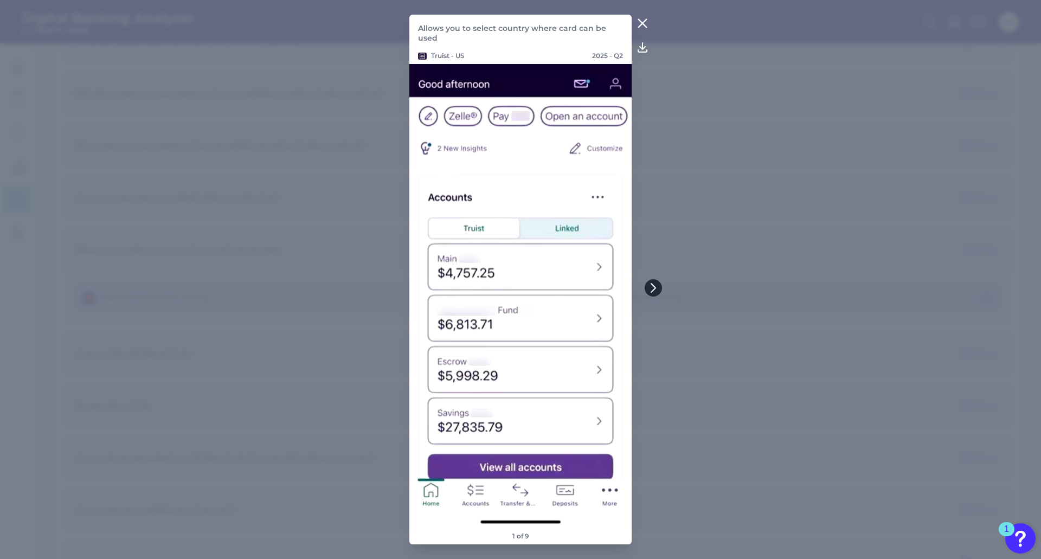
click at [649, 289] on icon at bounding box center [654, 288] width 10 height 10
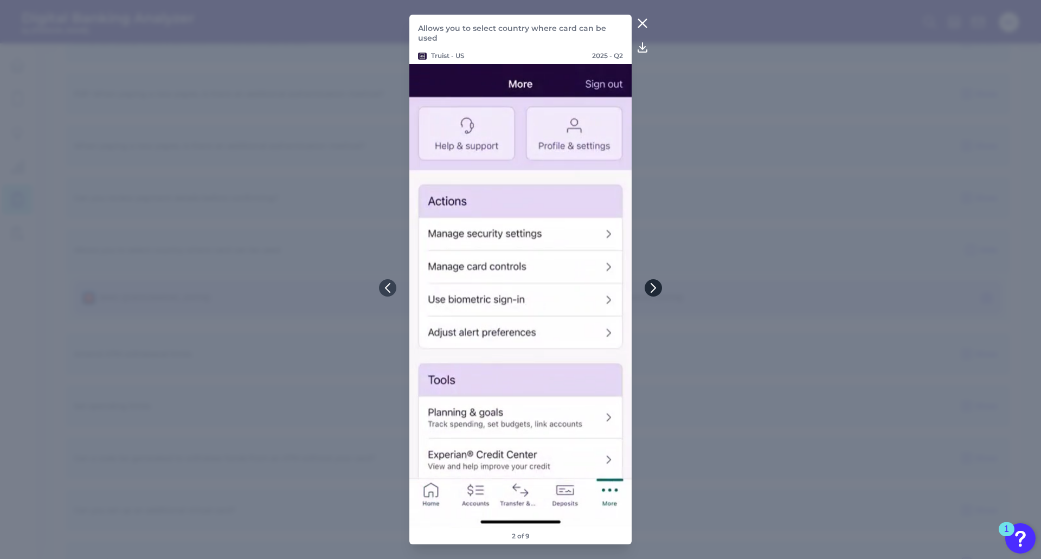
click at [651, 289] on icon at bounding box center [654, 288] width 10 height 10
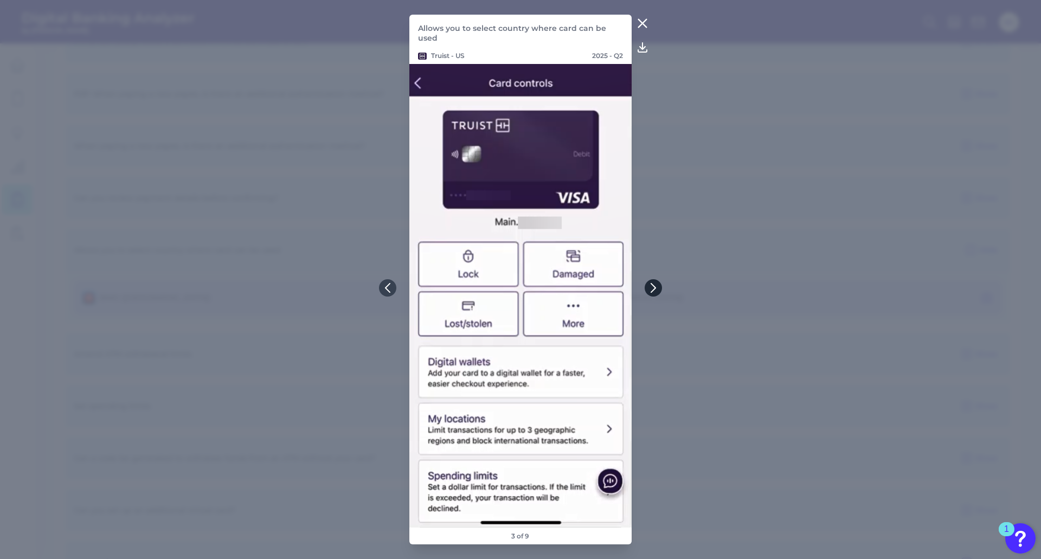
click at [651, 289] on icon at bounding box center [654, 288] width 10 height 10
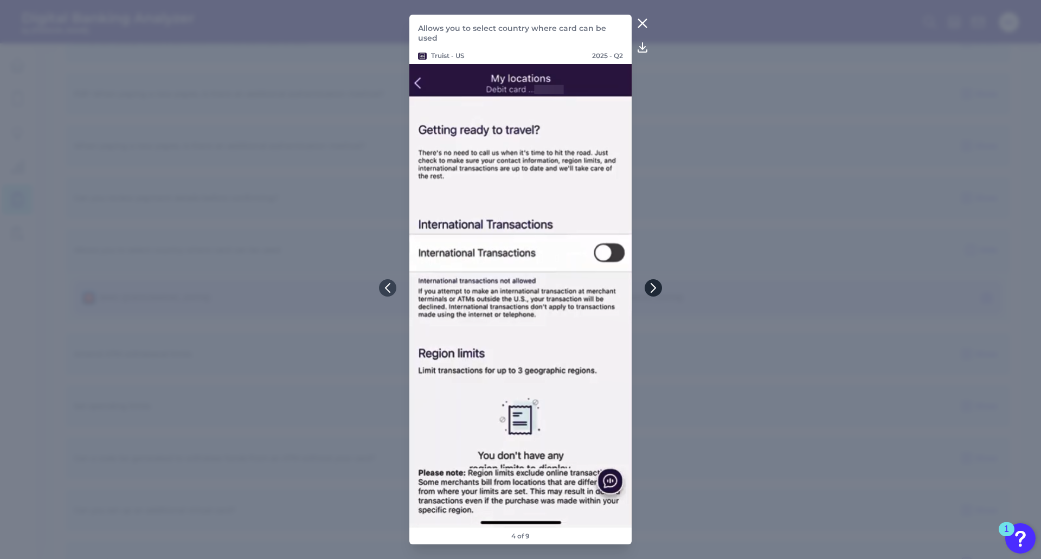
click at [651, 289] on icon at bounding box center [654, 288] width 10 height 10
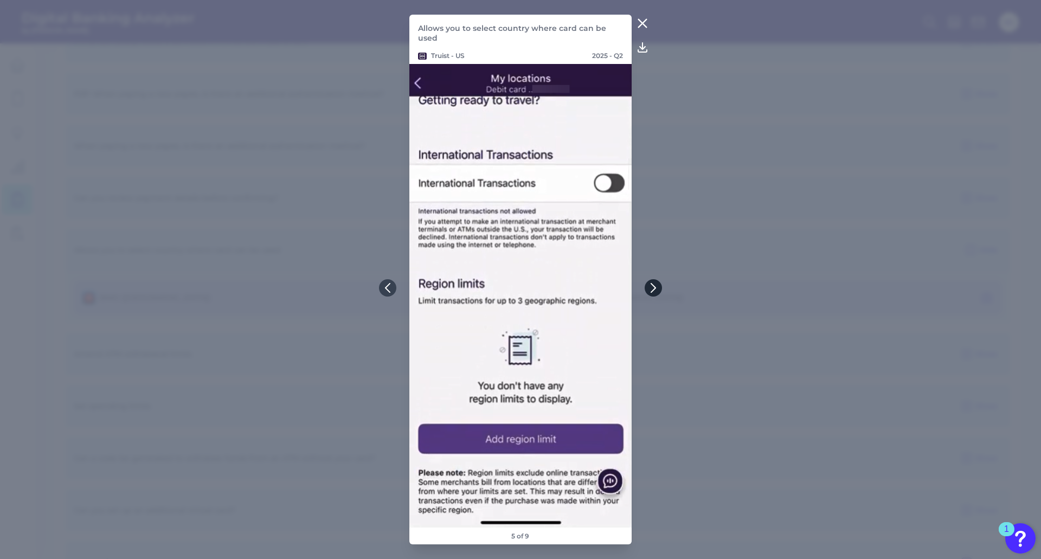
click at [651, 289] on icon at bounding box center [654, 288] width 10 height 10
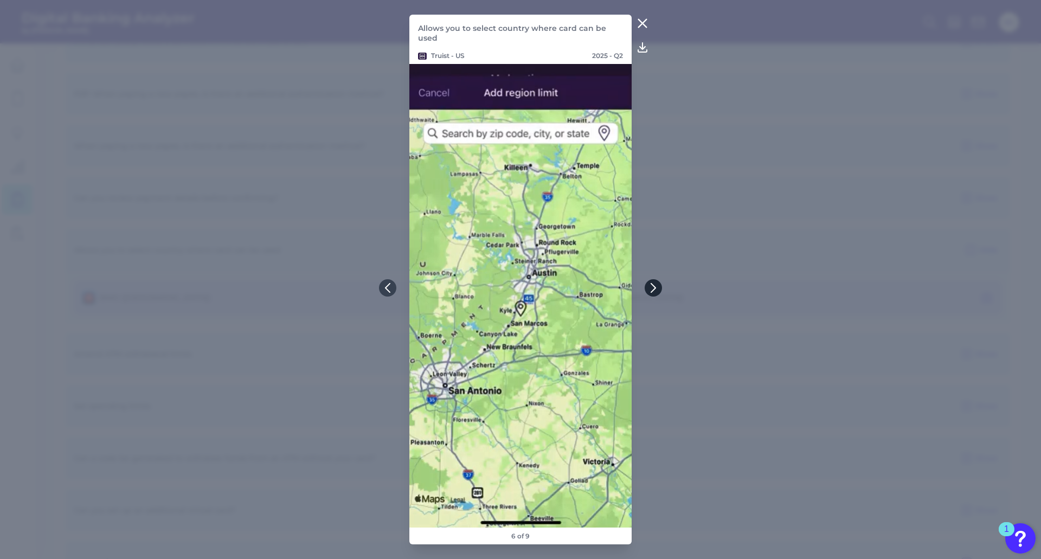
click at [652, 287] on icon at bounding box center [654, 288] width 10 height 10
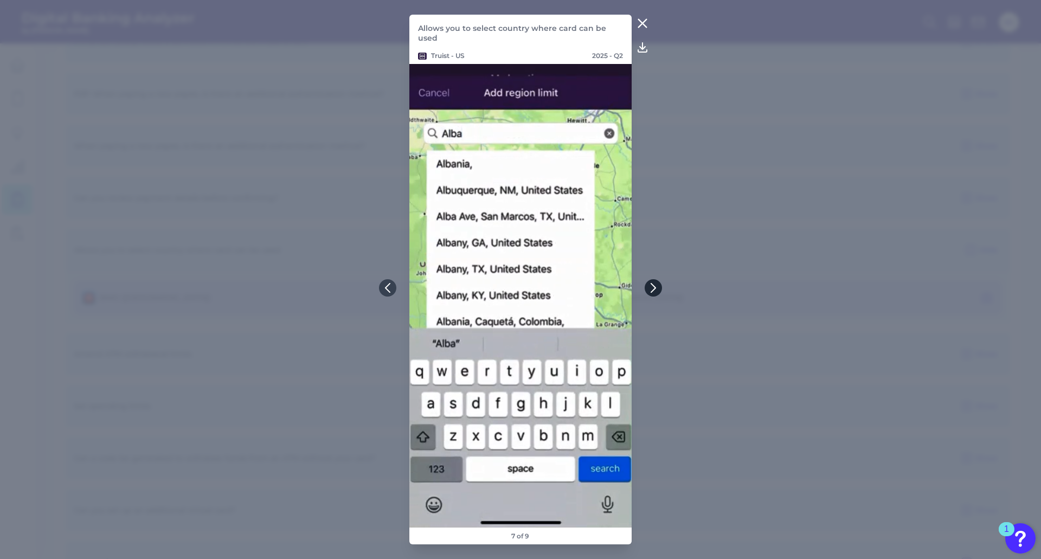
click at [652, 287] on icon at bounding box center [654, 288] width 10 height 10
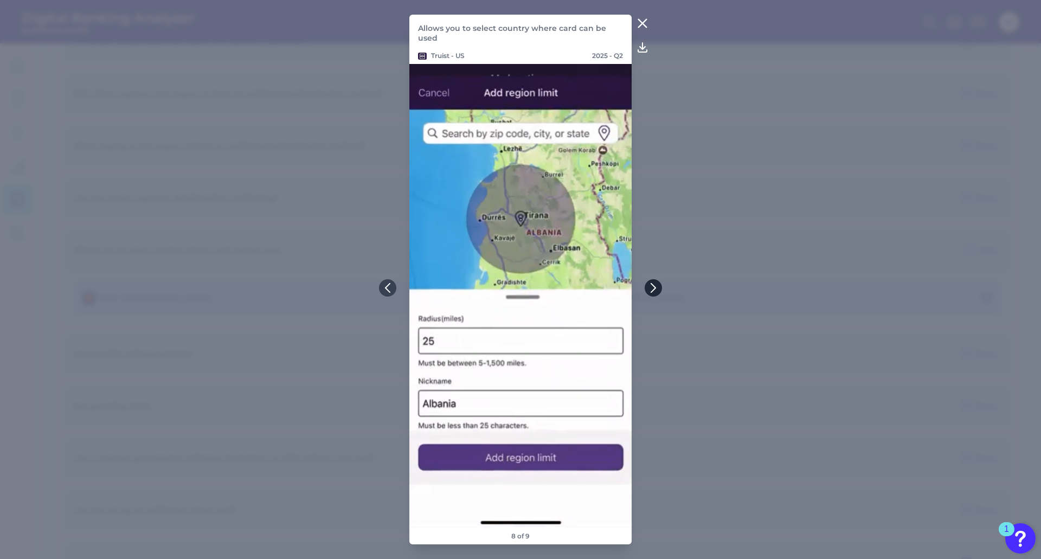
click at [650, 292] on icon at bounding box center [654, 288] width 10 height 10
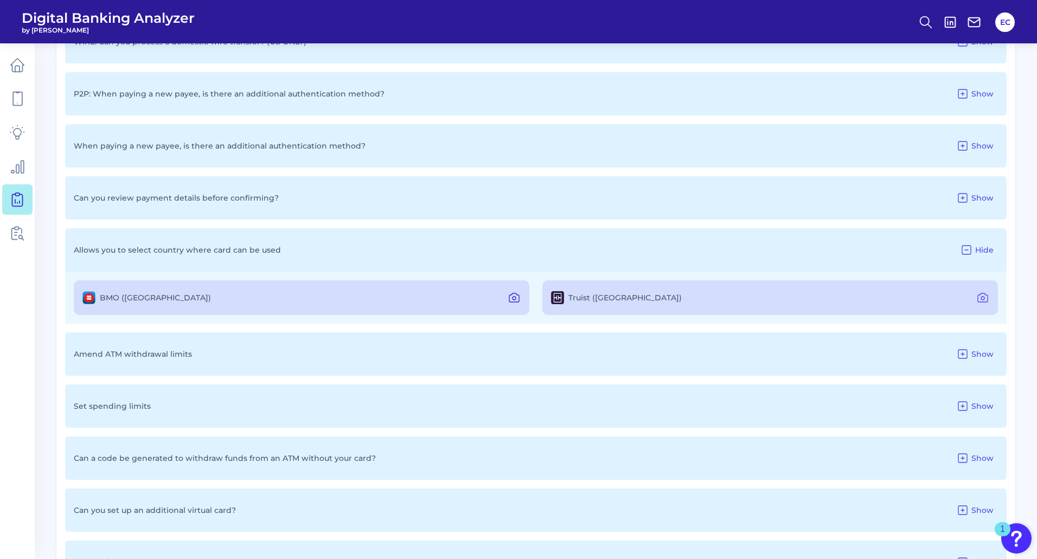
click at [515, 295] on icon at bounding box center [514, 297] width 13 height 13
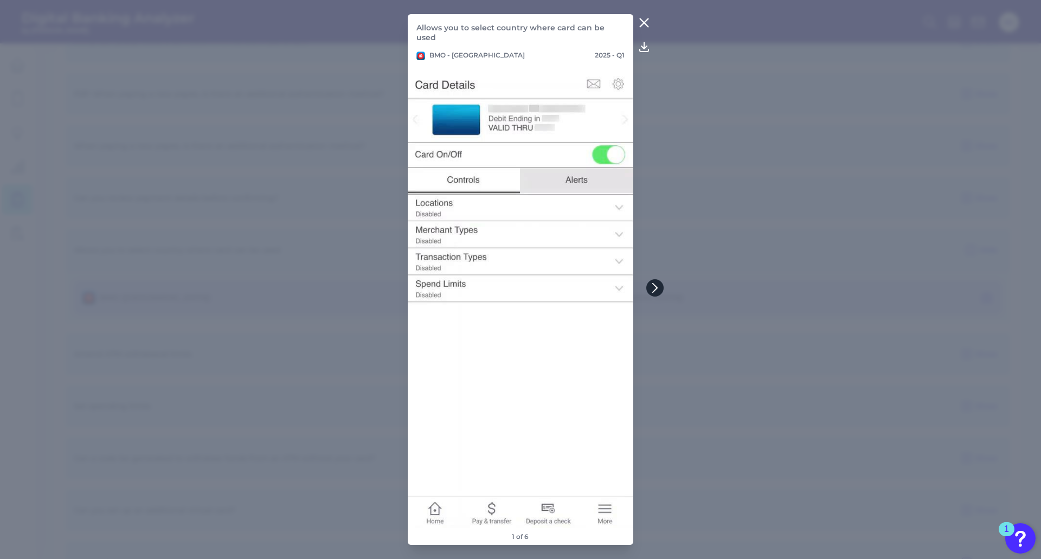
click at [655, 280] on button at bounding box center [655, 287] width 17 height 17
click at [388, 284] on icon at bounding box center [386, 288] width 4 height 9
click at [657, 292] on icon at bounding box center [655, 288] width 10 height 10
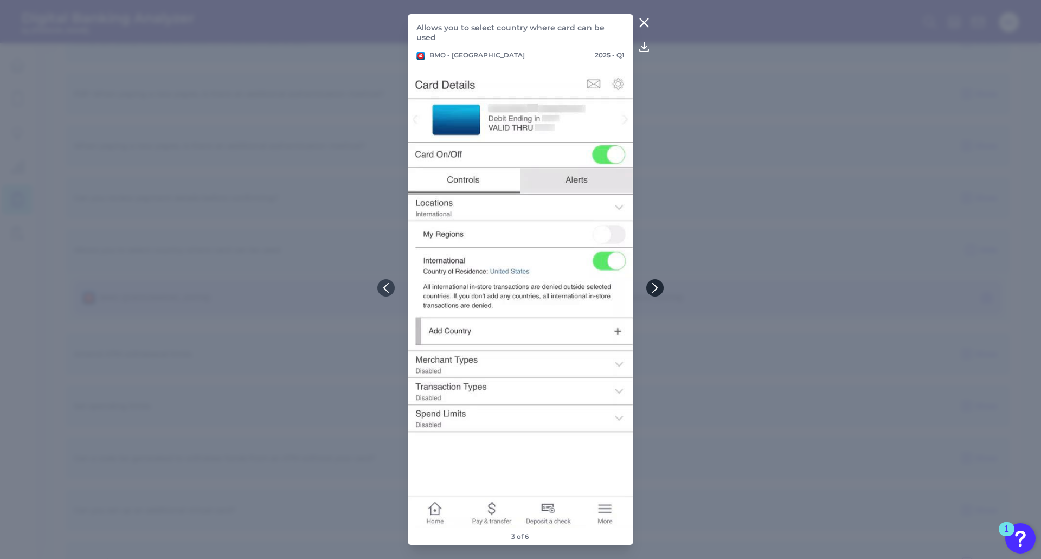
click at [657, 292] on icon at bounding box center [655, 288] width 10 height 10
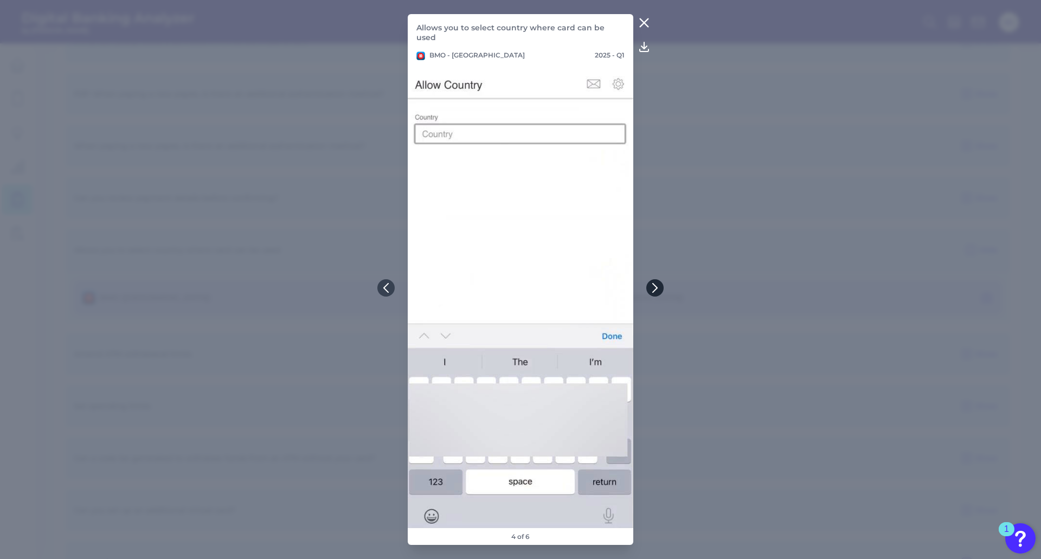
click at [657, 292] on icon at bounding box center [655, 288] width 10 height 10
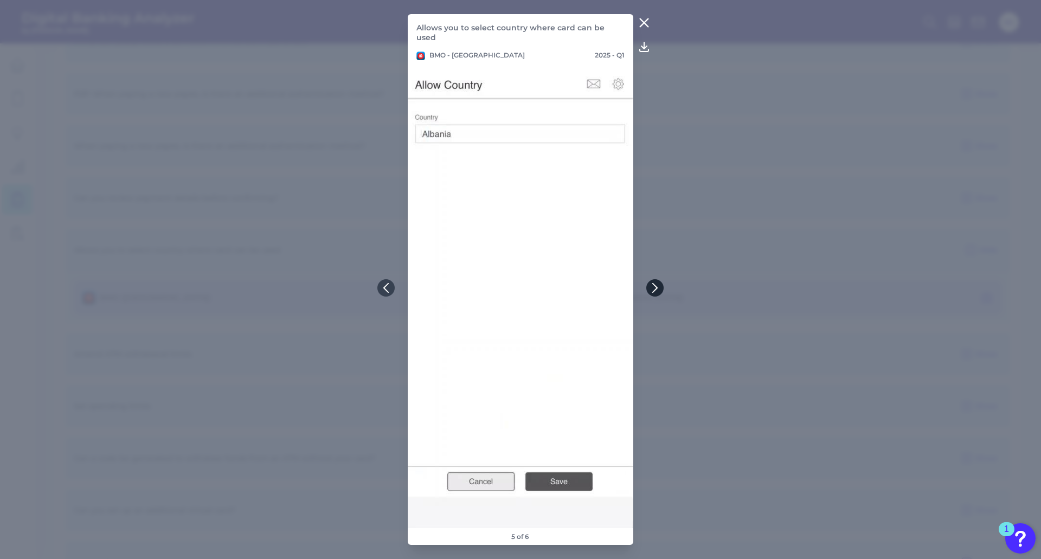
click at [657, 292] on icon at bounding box center [655, 288] width 10 height 10
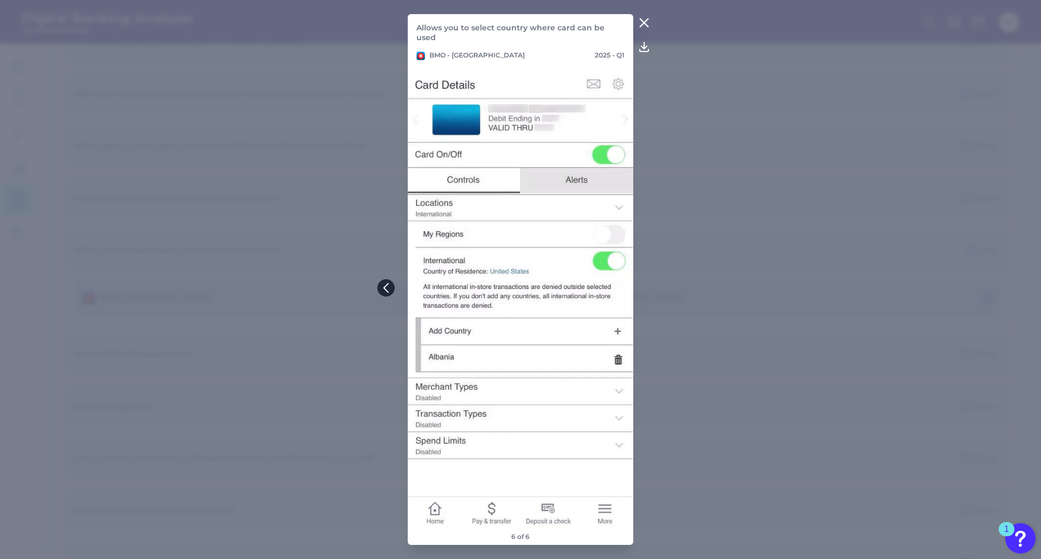
click at [388, 290] on icon at bounding box center [386, 288] width 10 height 10
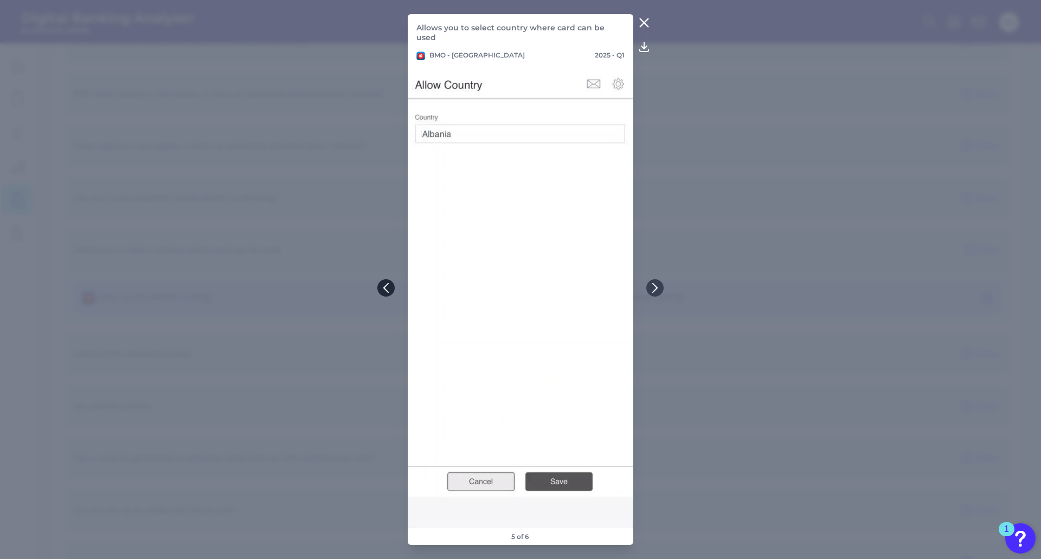
click at [388, 289] on icon at bounding box center [386, 288] width 10 height 10
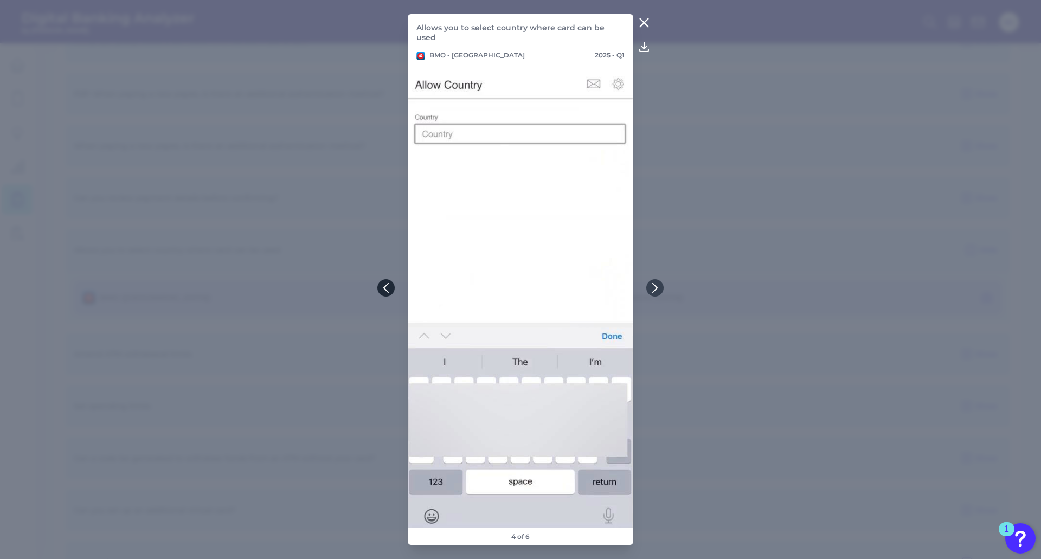
click at [388, 289] on icon at bounding box center [386, 288] width 10 height 10
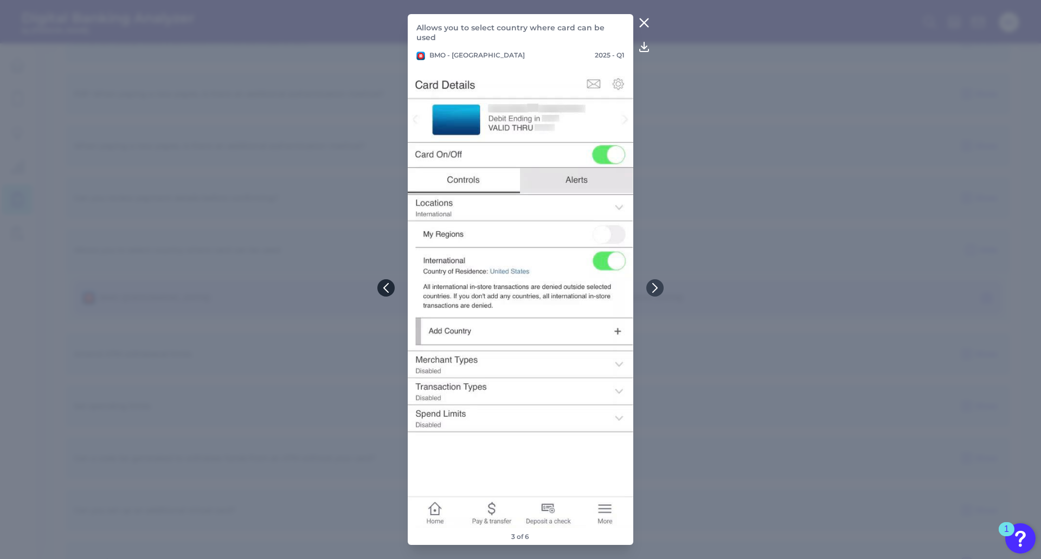
click at [388, 289] on icon at bounding box center [386, 288] width 10 height 10
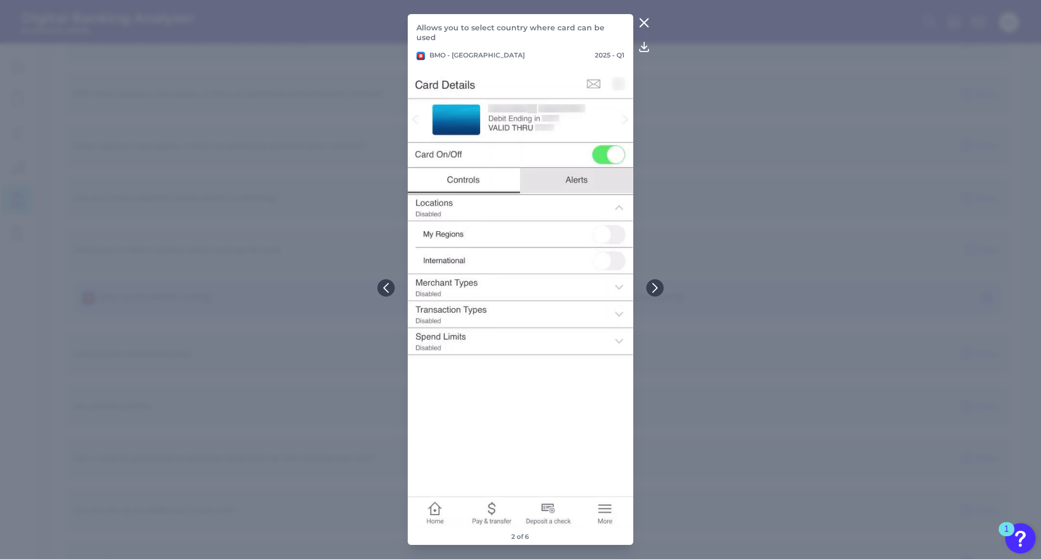
click at [644, 31] on button at bounding box center [645, 22] width 22 height 17
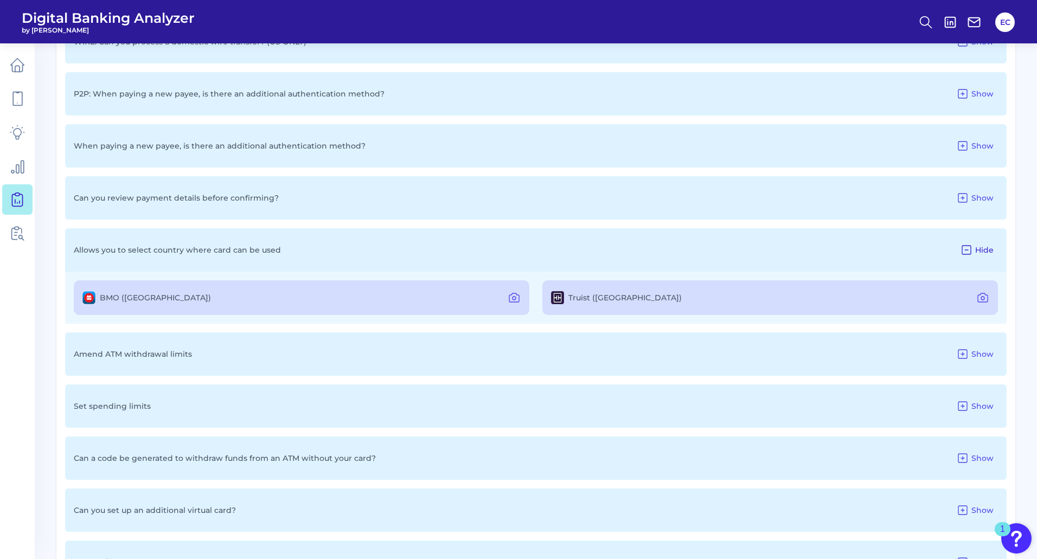
click at [973, 252] on icon at bounding box center [966, 250] width 13 height 13
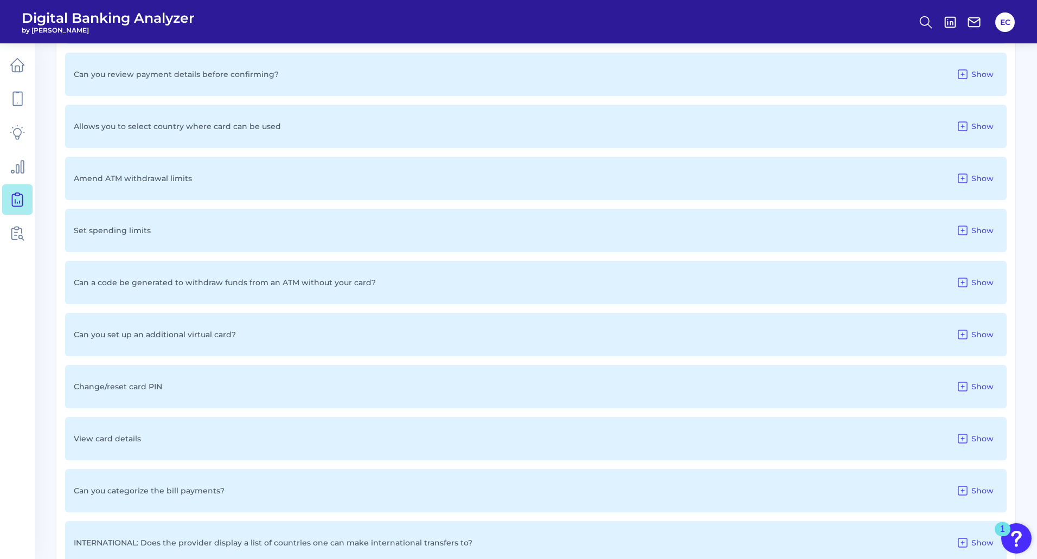
scroll to position [1356, 0]
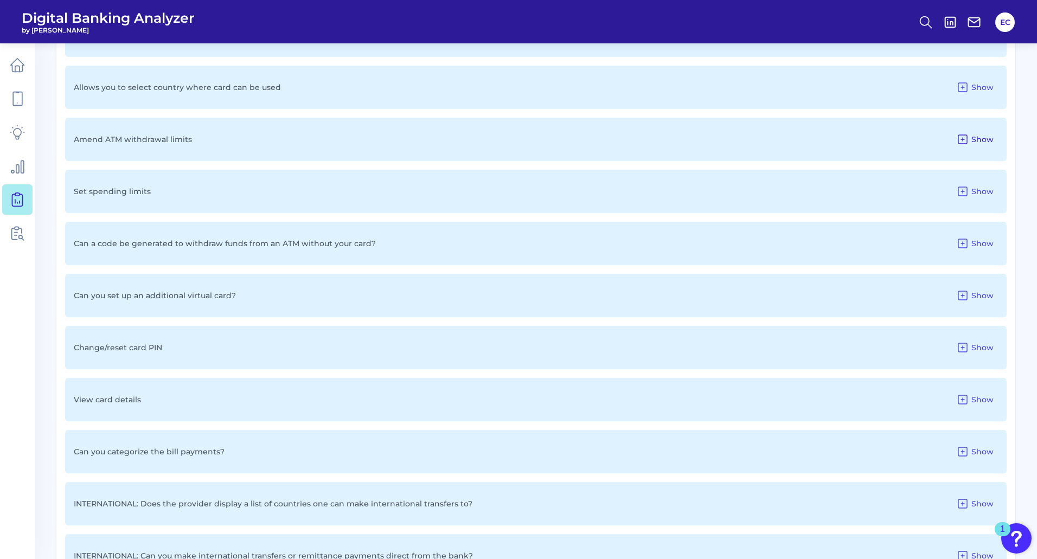
click at [970, 139] on button "Show" at bounding box center [975, 139] width 46 height 17
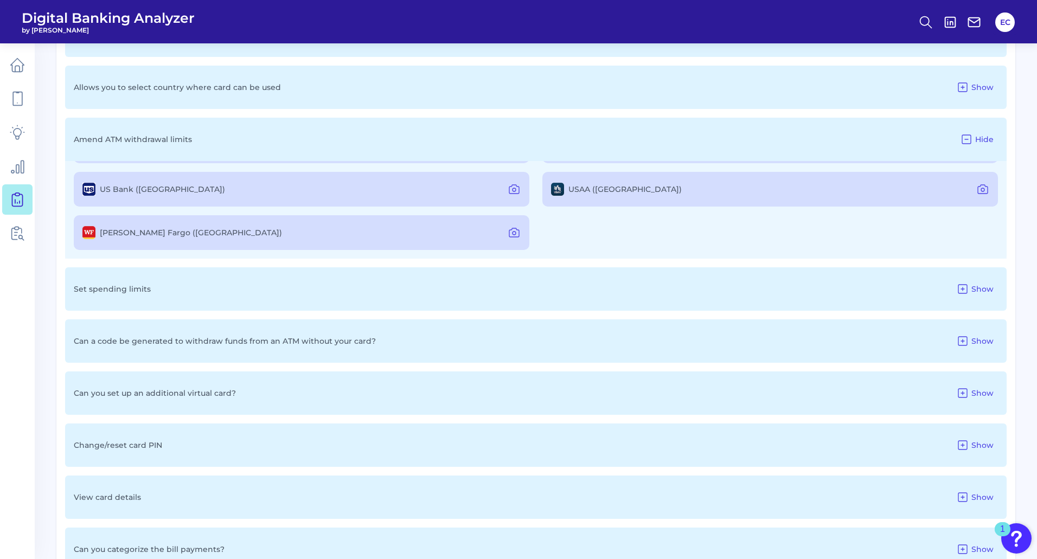
scroll to position [0, 0]
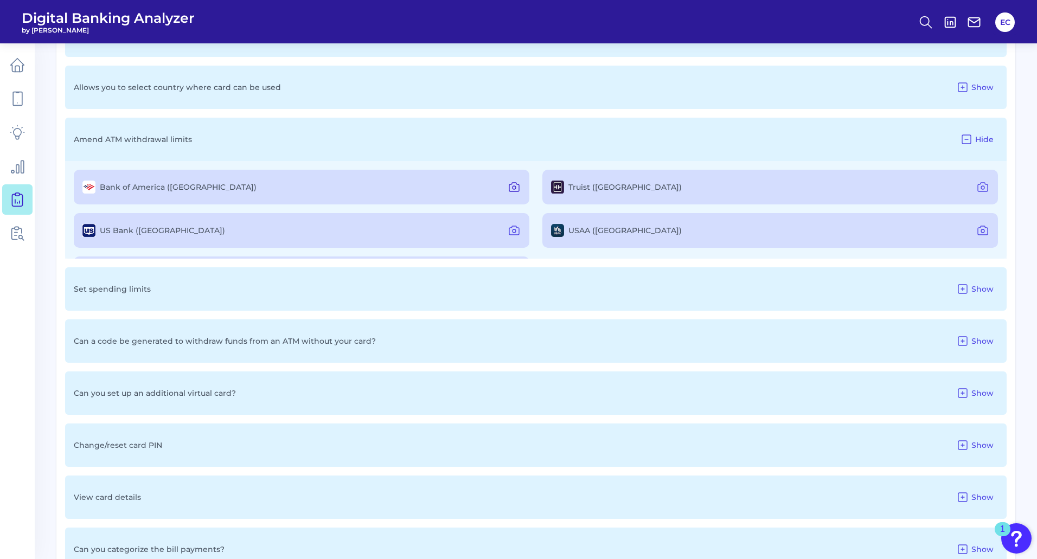
click at [511, 191] on icon at bounding box center [514, 187] width 10 height 9
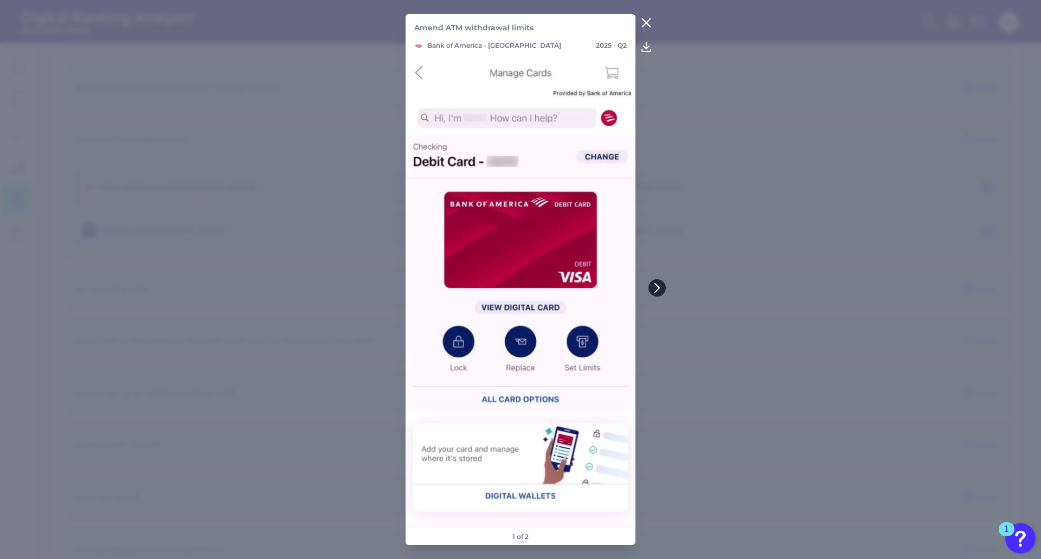
click at [654, 289] on icon at bounding box center [658, 288] width 10 height 10
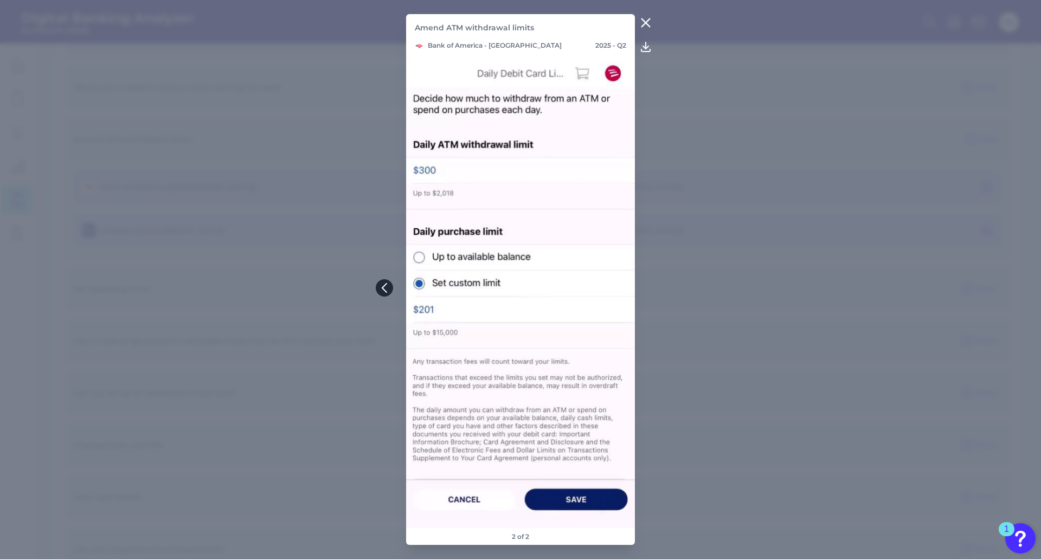
click at [389, 290] on icon at bounding box center [385, 288] width 10 height 10
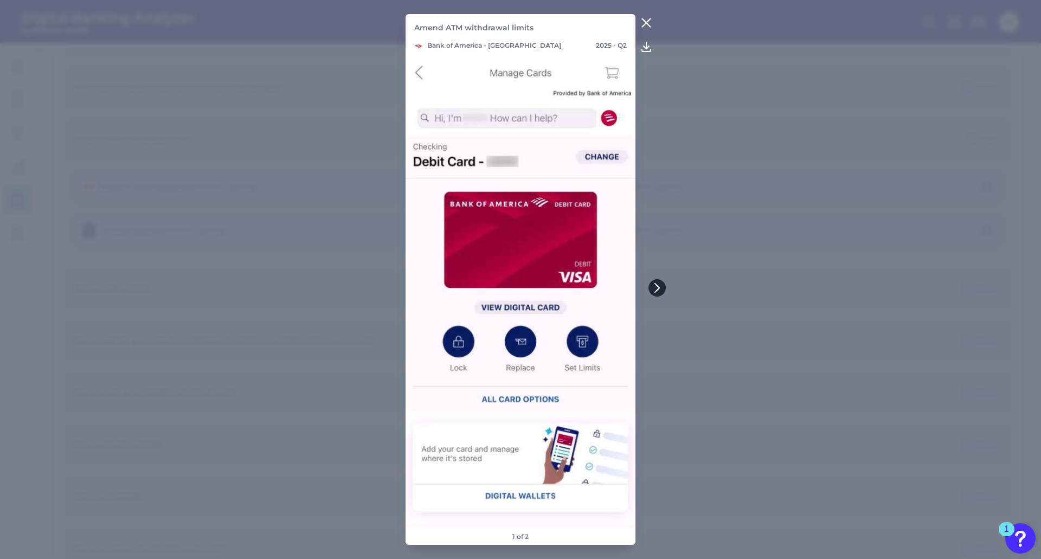
click at [656, 291] on icon at bounding box center [657, 288] width 4 height 9
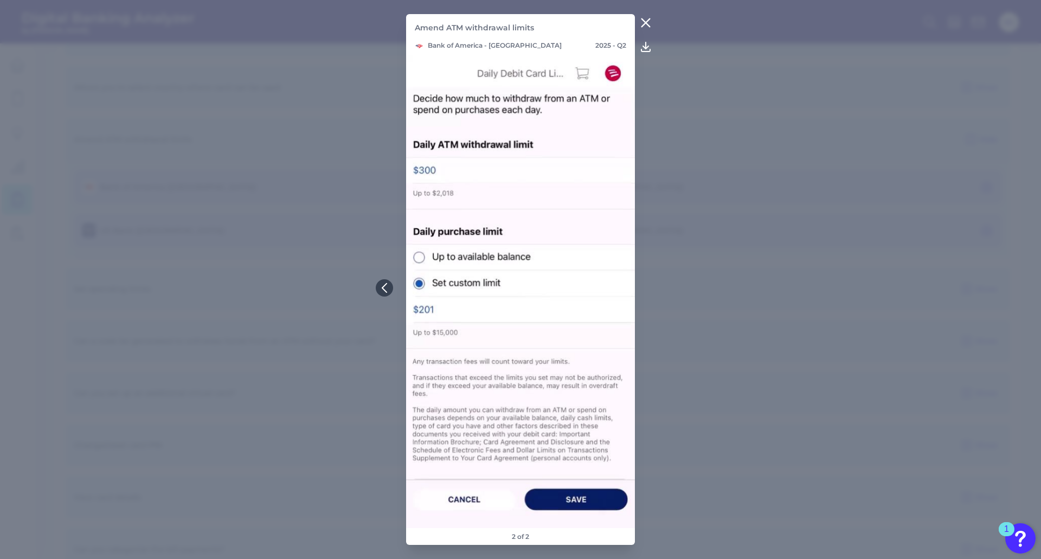
click at [648, 18] on icon at bounding box center [646, 22] width 13 height 13
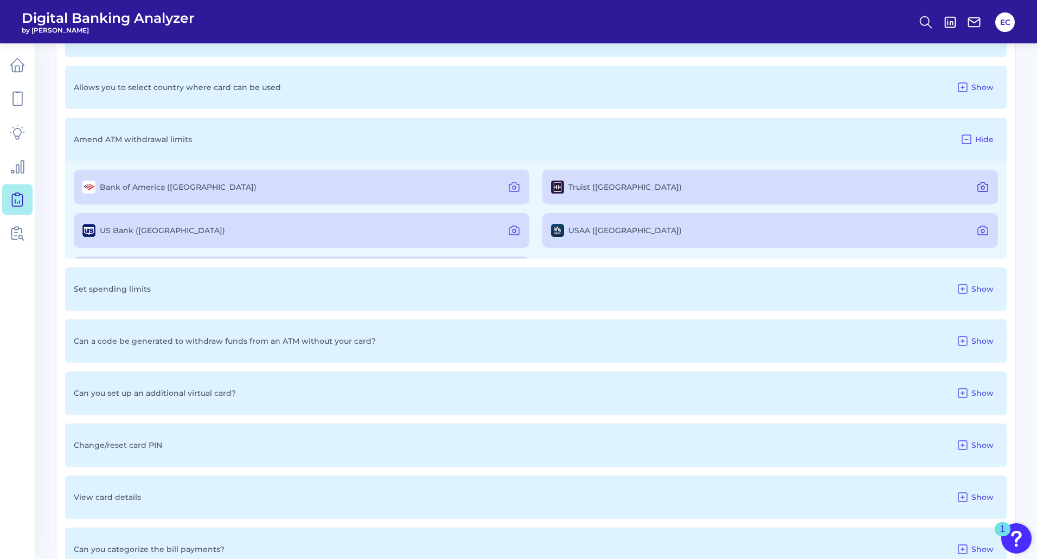
click at [980, 189] on icon at bounding box center [982, 187] width 13 height 13
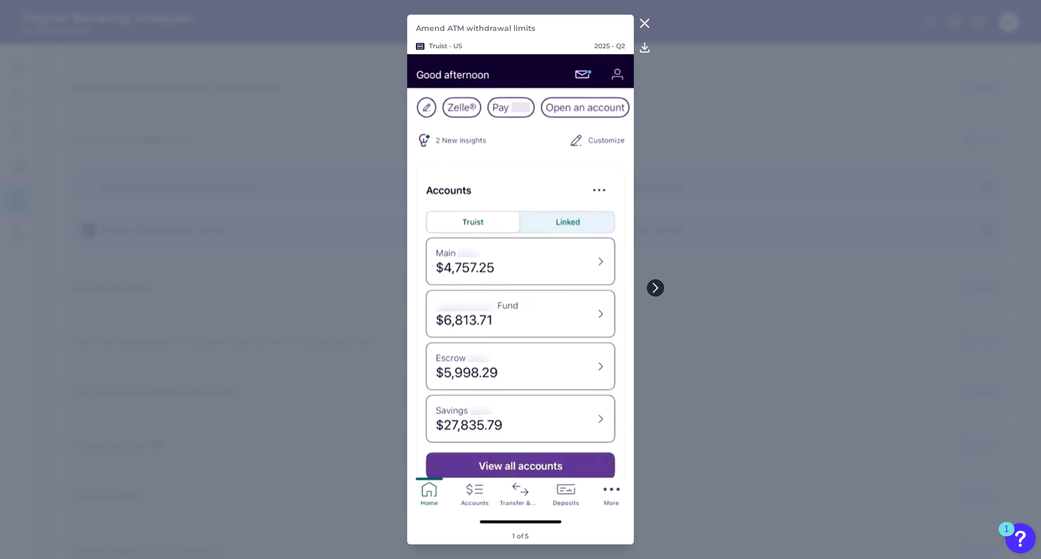
click at [653, 283] on icon at bounding box center [656, 288] width 10 height 10
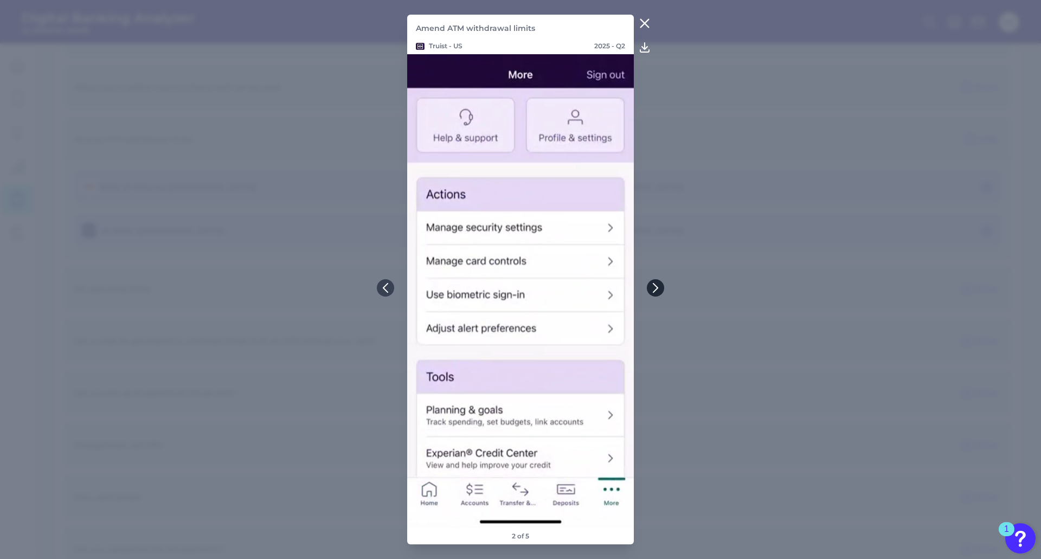
click at [651, 294] on button at bounding box center [655, 287] width 17 height 17
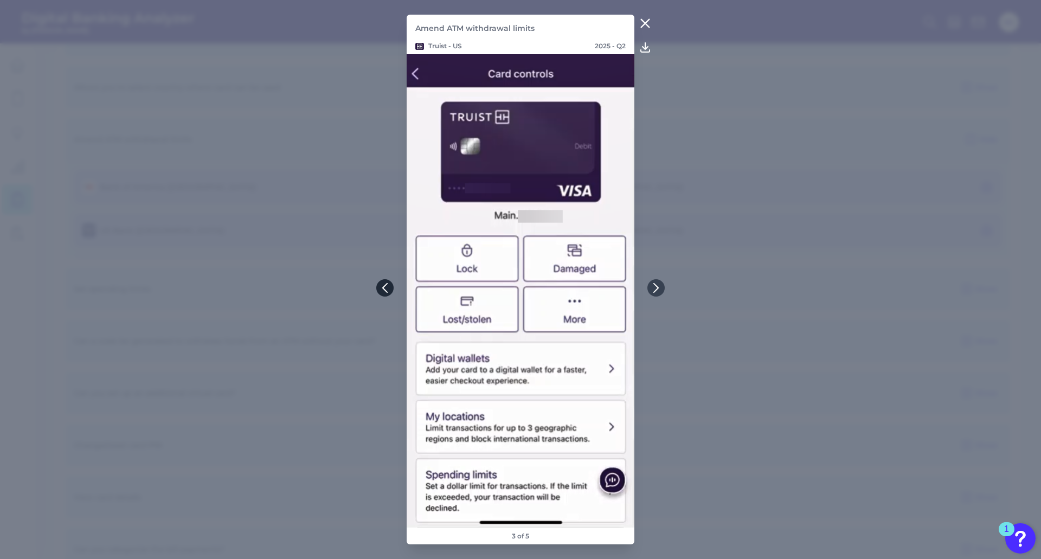
click at [387, 292] on icon at bounding box center [385, 288] width 4 height 9
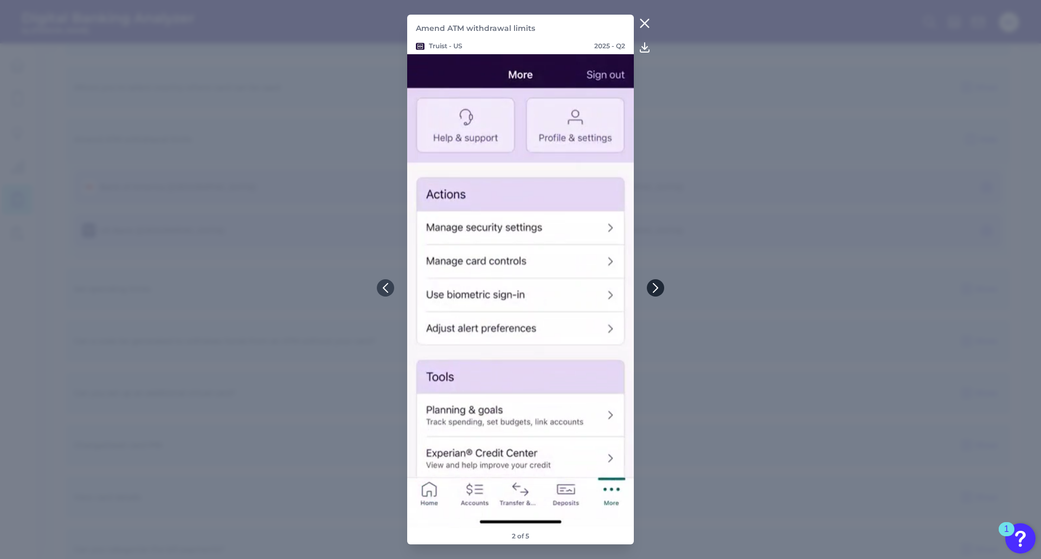
click at [659, 291] on icon at bounding box center [656, 288] width 10 height 10
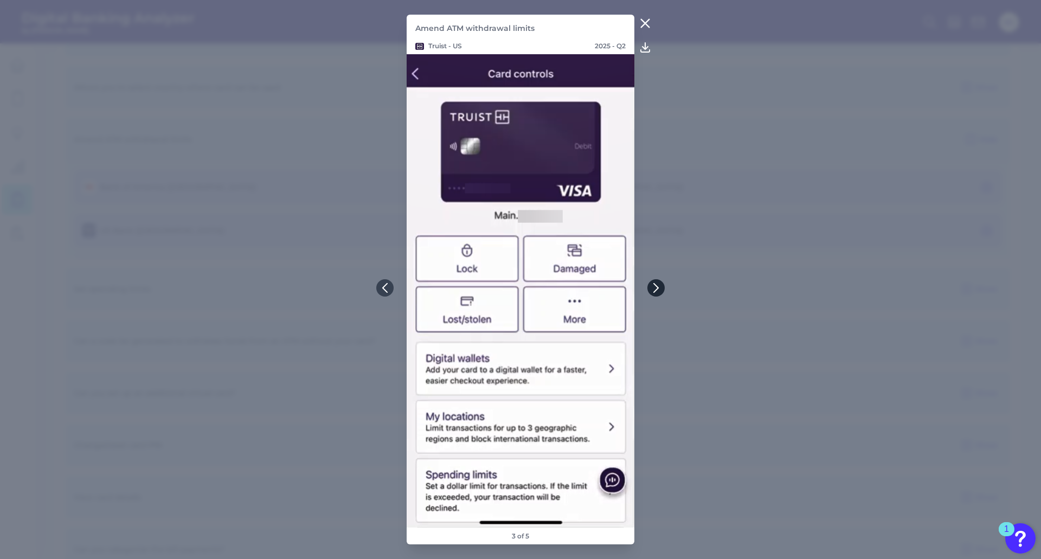
click at [659, 291] on icon at bounding box center [656, 288] width 10 height 10
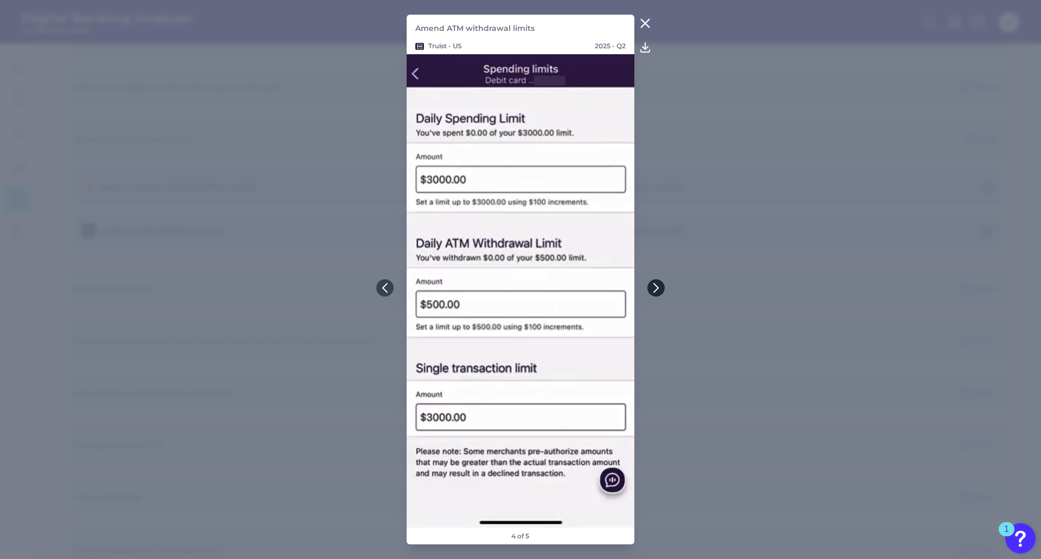
click at [659, 291] on icon at bounding box center [656, 288] width 10 height 10
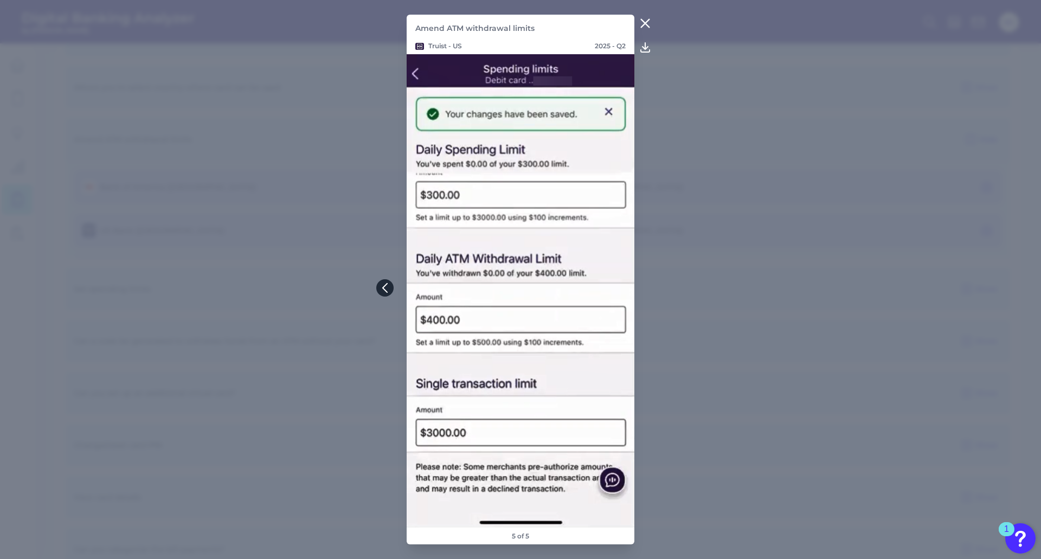
click at [393, 289] on button at bounding box center [384, 287] width 17 height 17
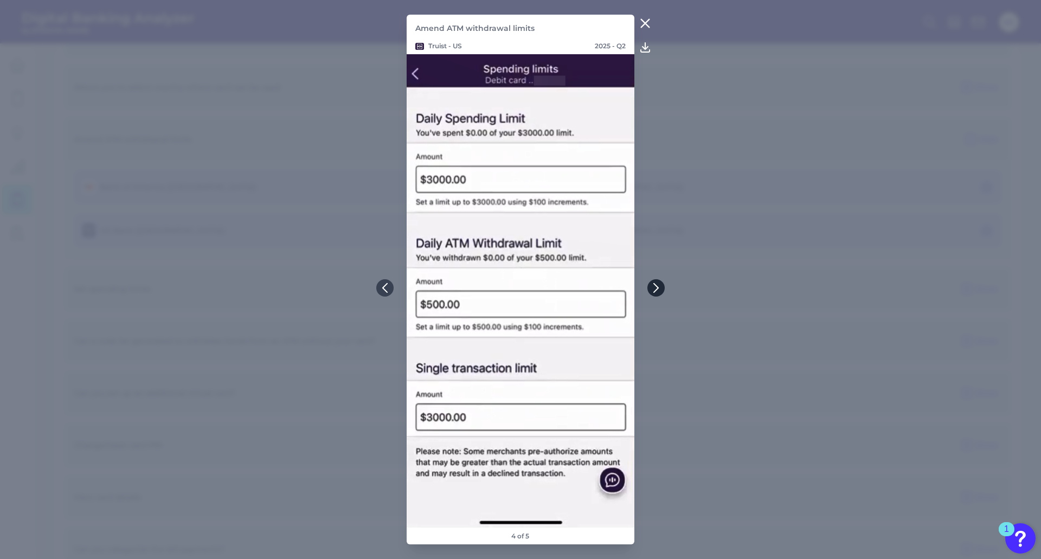
click at [656, 289] on icon at bounding box center [656, 288] width 10 height 10
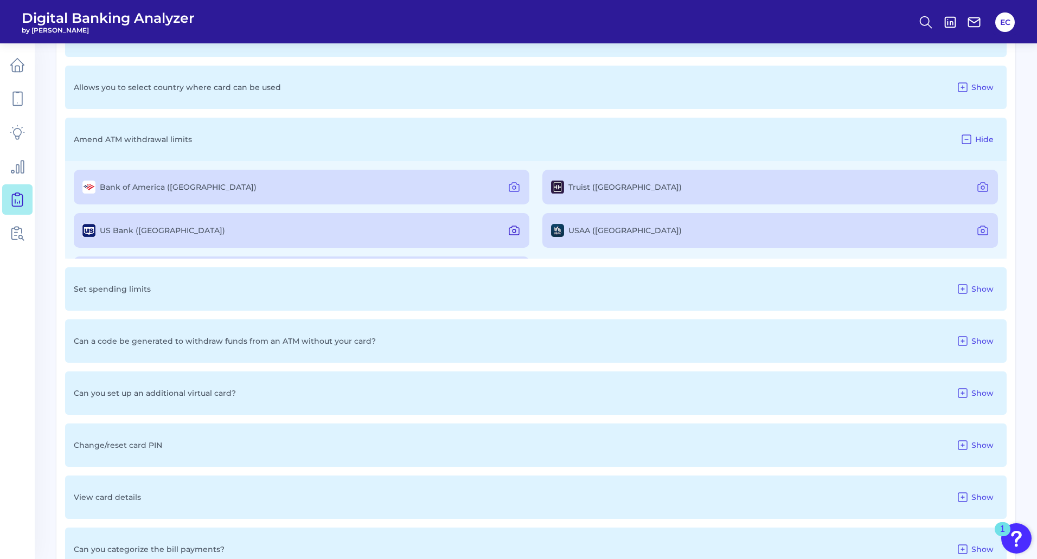
click at [515, 234] on icon at bounding box center [514, 230] width 13 height 13
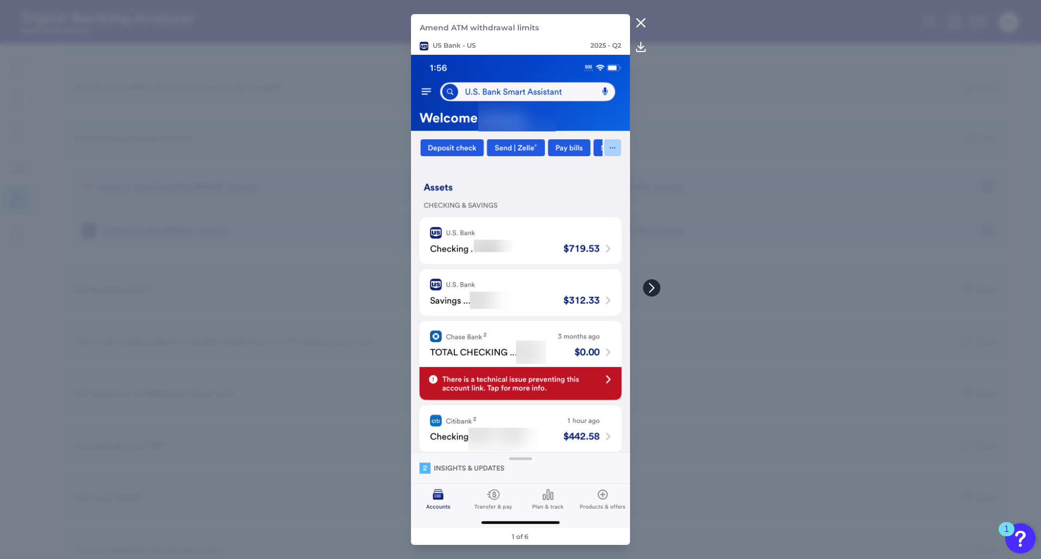
click at [648, 291] on icon at bounding box center [652, 288] width 10 height 10
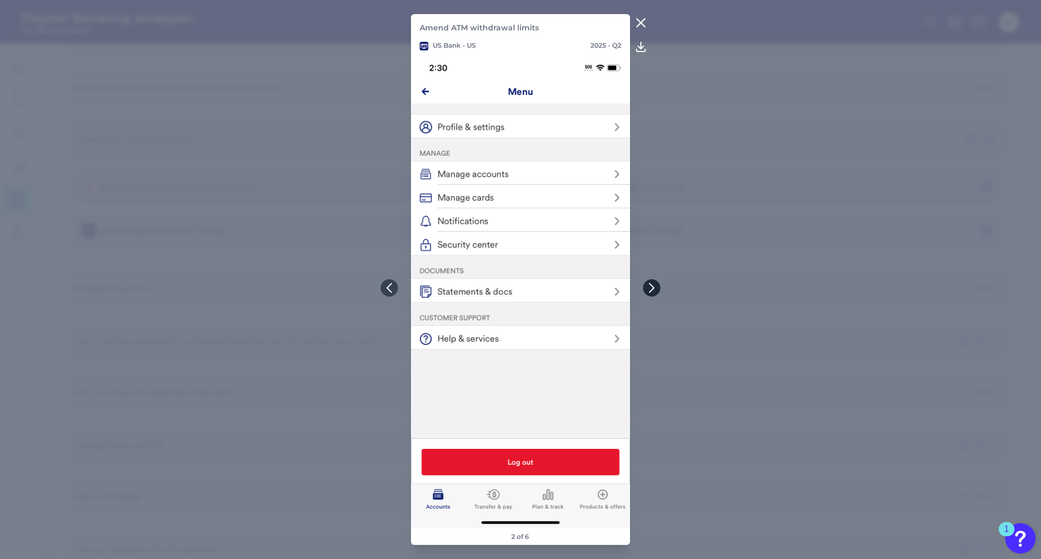
click at [656, 293] on button at bounding box center [651, 287] width 17 height 17
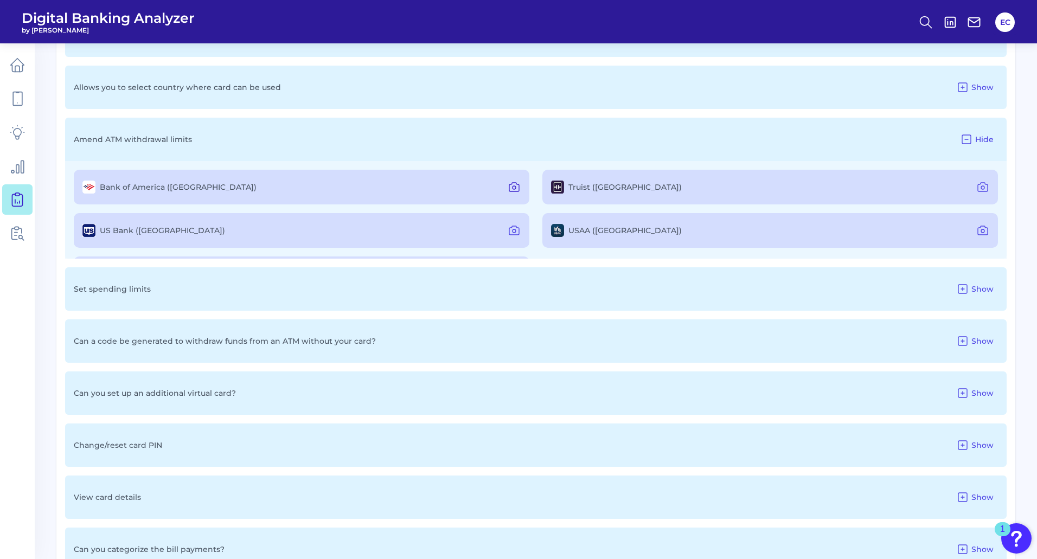
click at [513, 188] on icon at bounding box center [514, 187] width 13 height 13
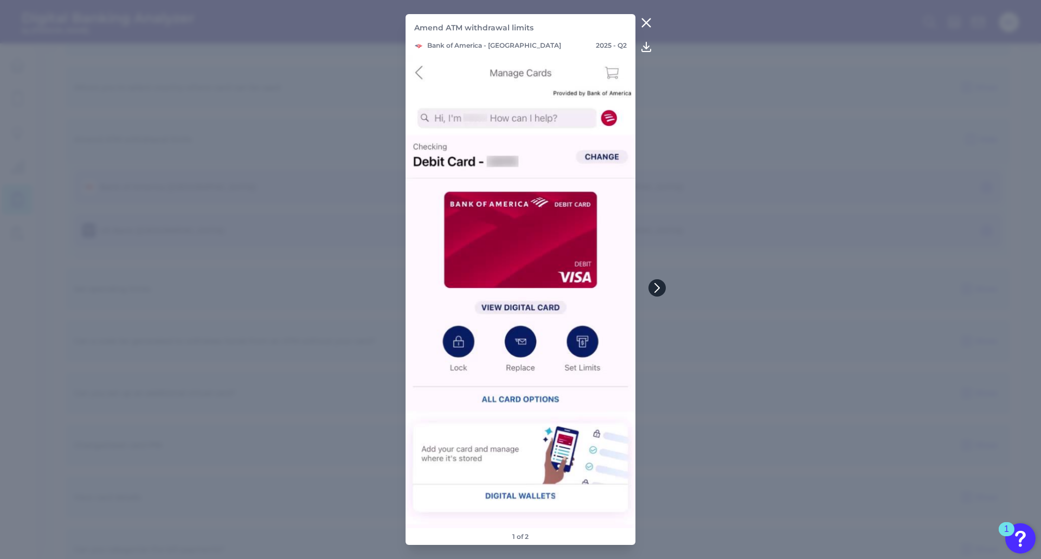
click at [656, 290] on icon at bounding box center [658, 288] width 10 height 10
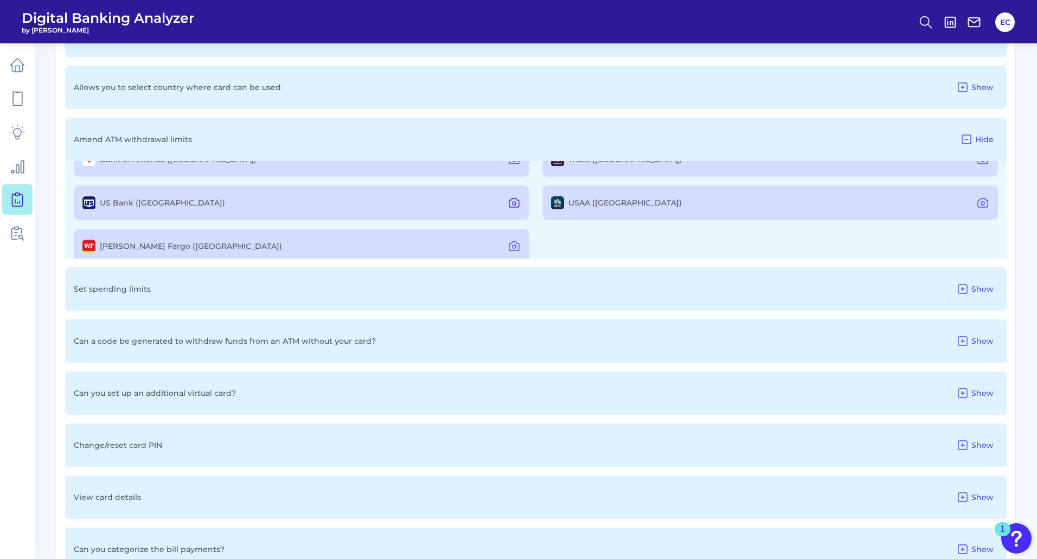
scroll to position [41, 0]
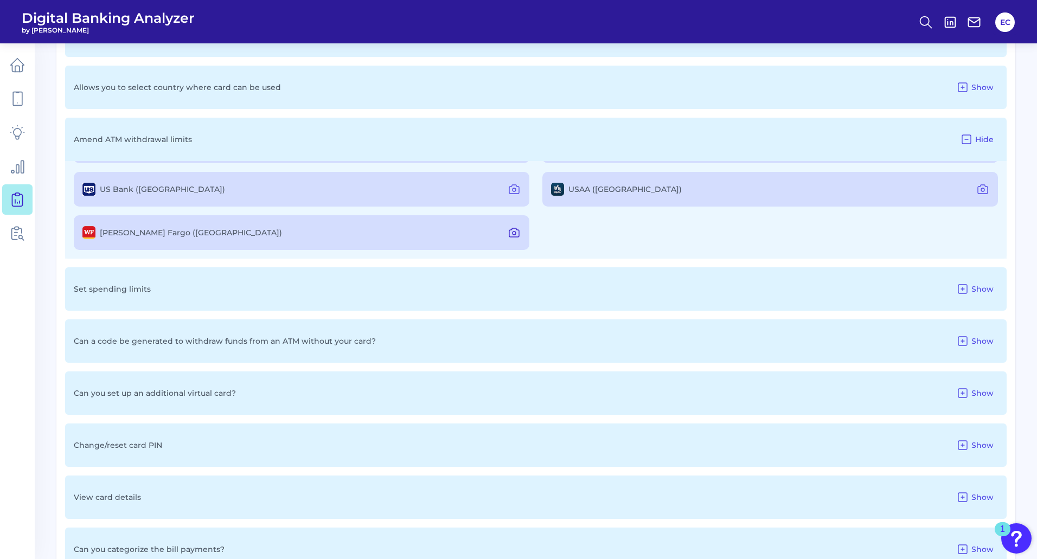
click at [512, 233] on icon at bounding box center [514, 232] width 13 height 13
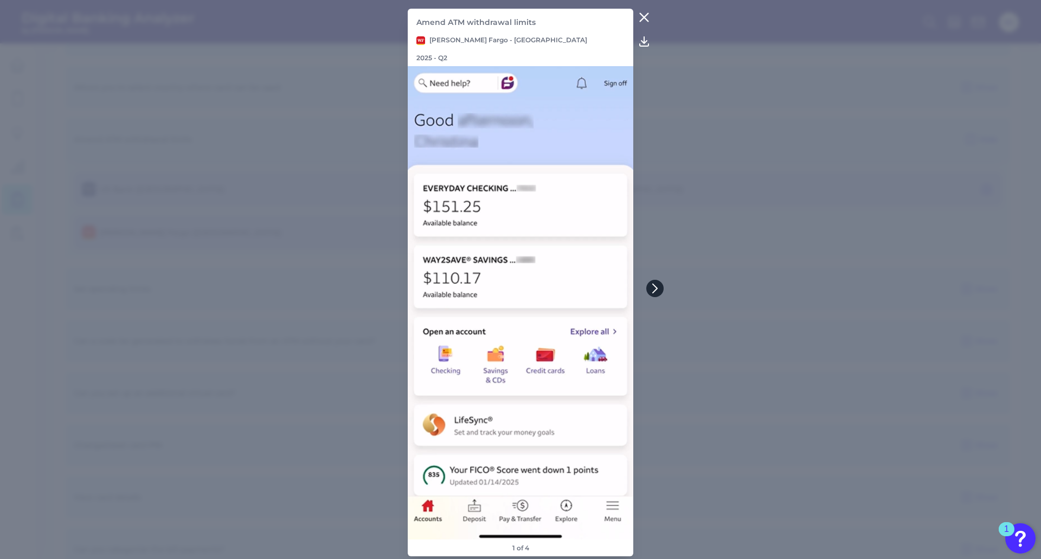
click at [655, 292] on icon at bounding box center [655, 289] width 10 height 10
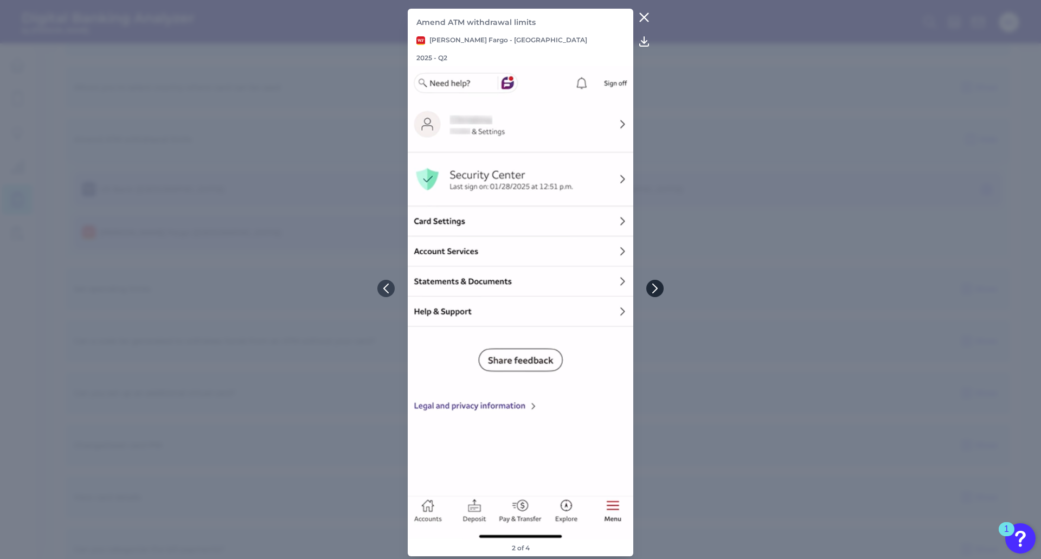
click at [655, 292] on icon at bounding box center [655, 289] width 10 height 10
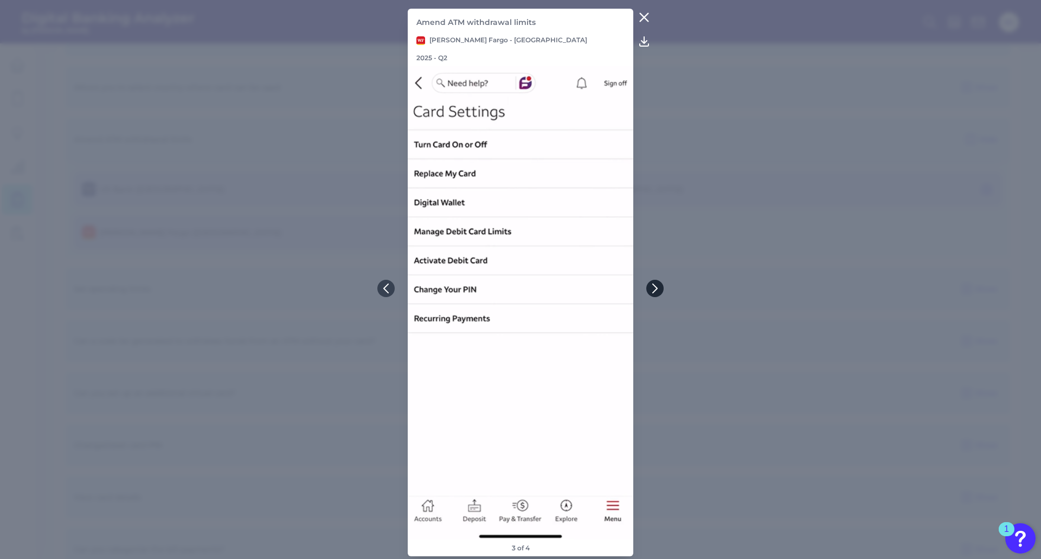
click at [655, 292] on icon at bounding box center [655, 289] width 10 height 10
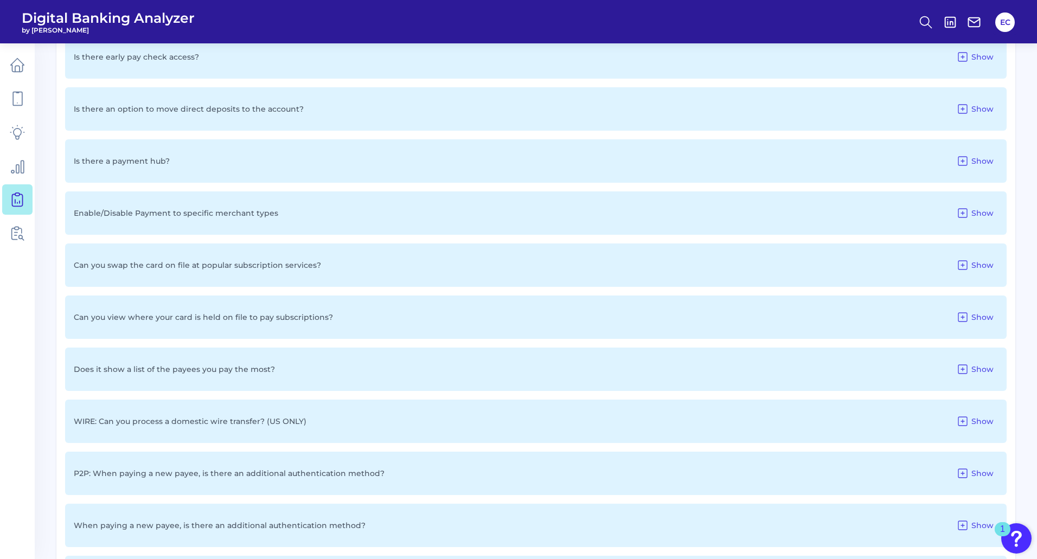
scroll to position [1193, 0]
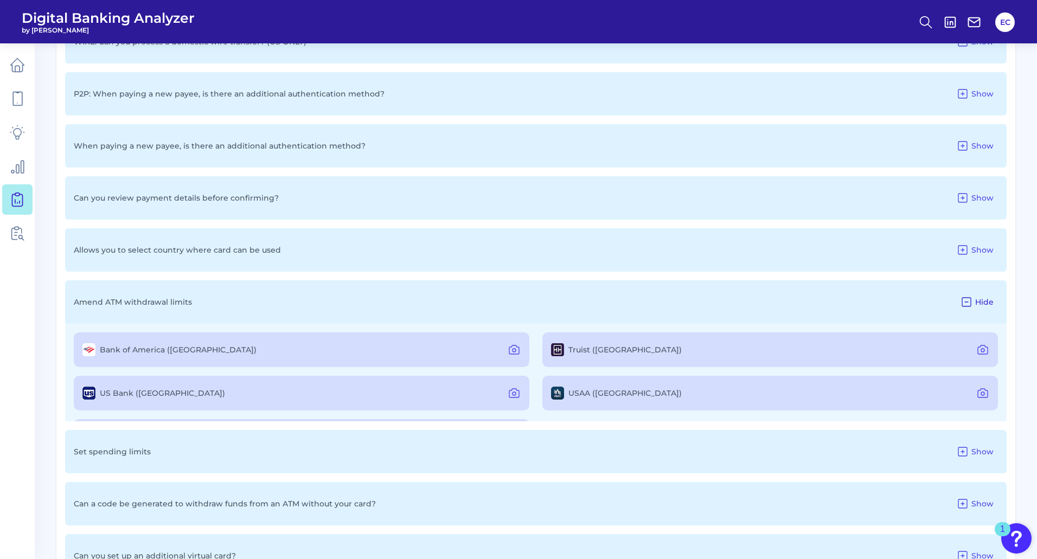
click at [965, 307] on icon at bounding box center [966, 302] width 13 height 13
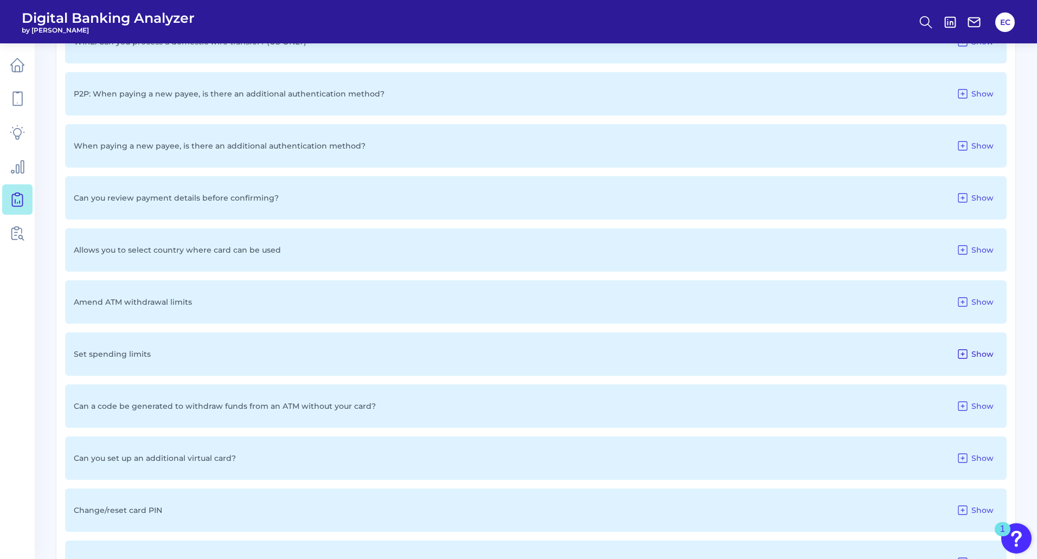
click at [970, 353] on button "Show" at bounding box center [975, 354] width 46 height 17
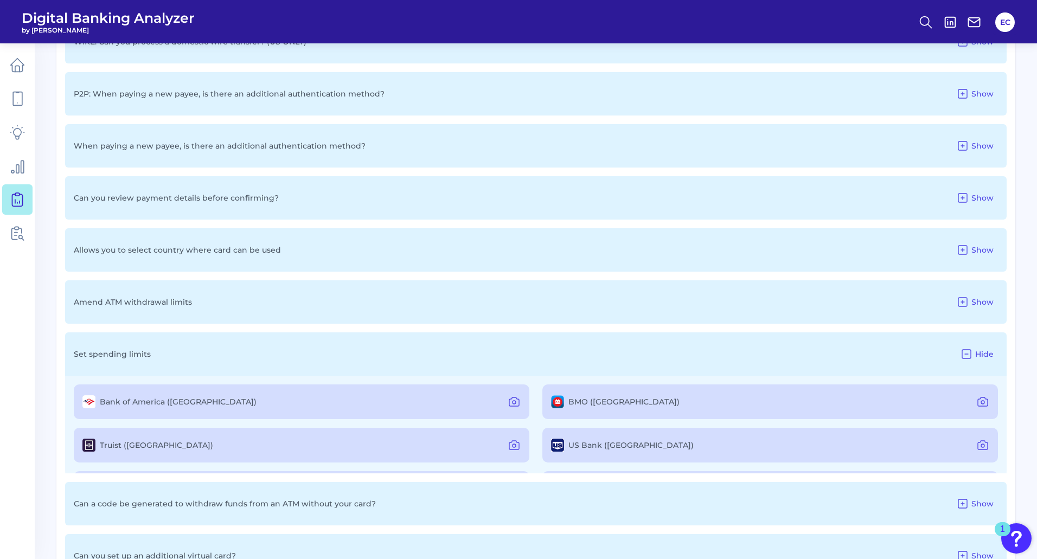
scroll to position [1356, 0]
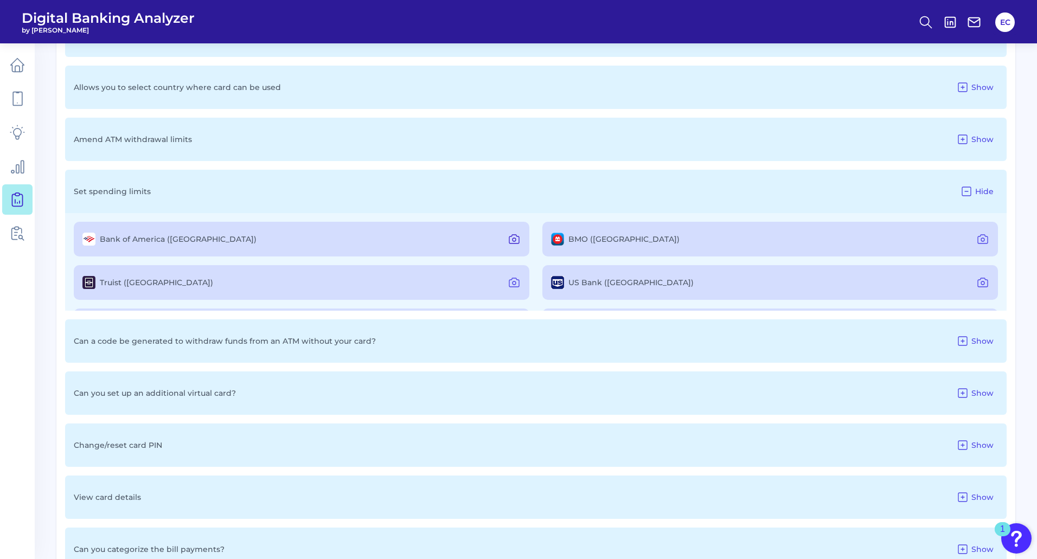
click at [516, 240] on icon at bounding box center [514, 239] width 13 height 13
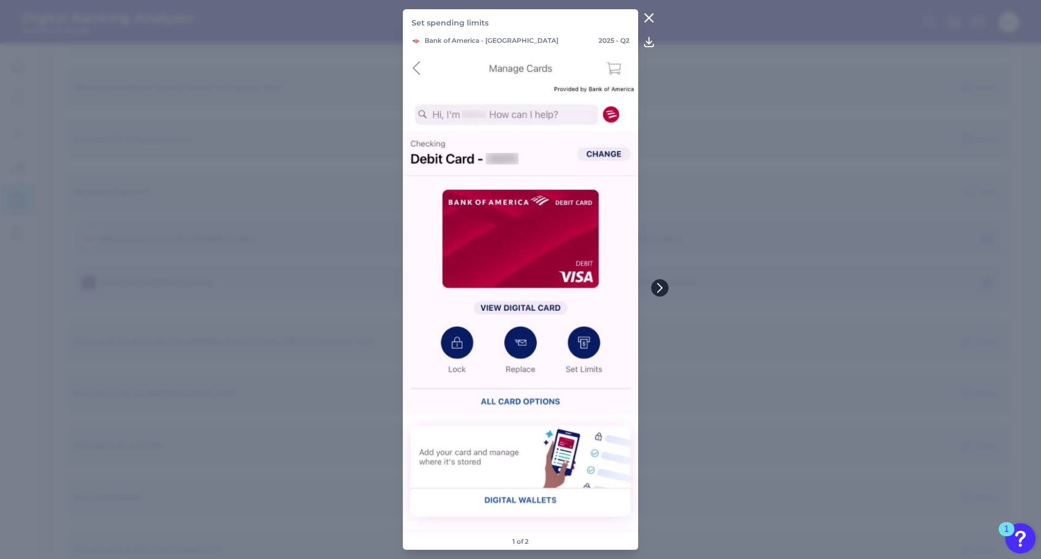
click at [661, 292] on icon at bounding box center [660, 288] width 10 height 10
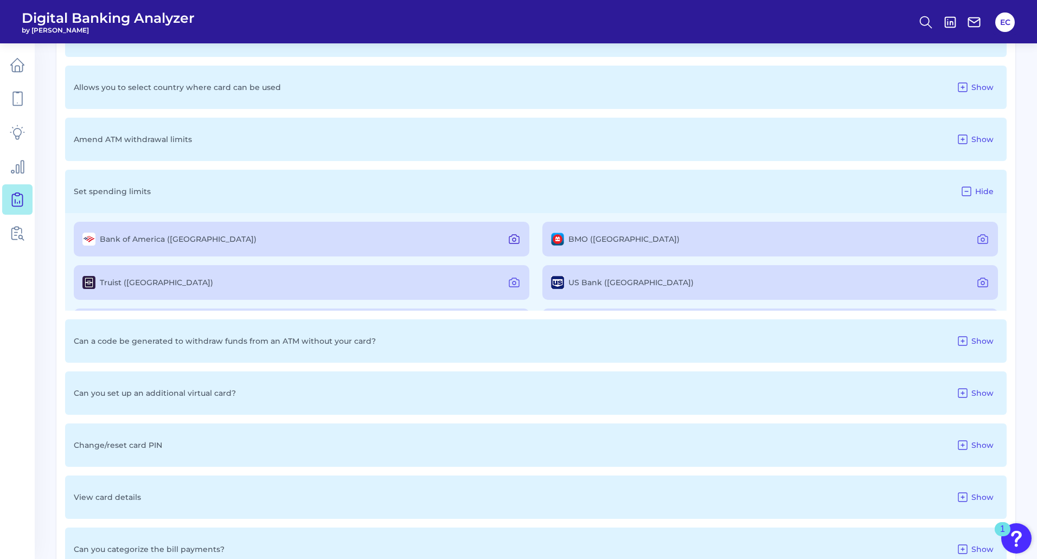
click at [516, 241] on icon at bounding box center [514, 239] width 13 height 13
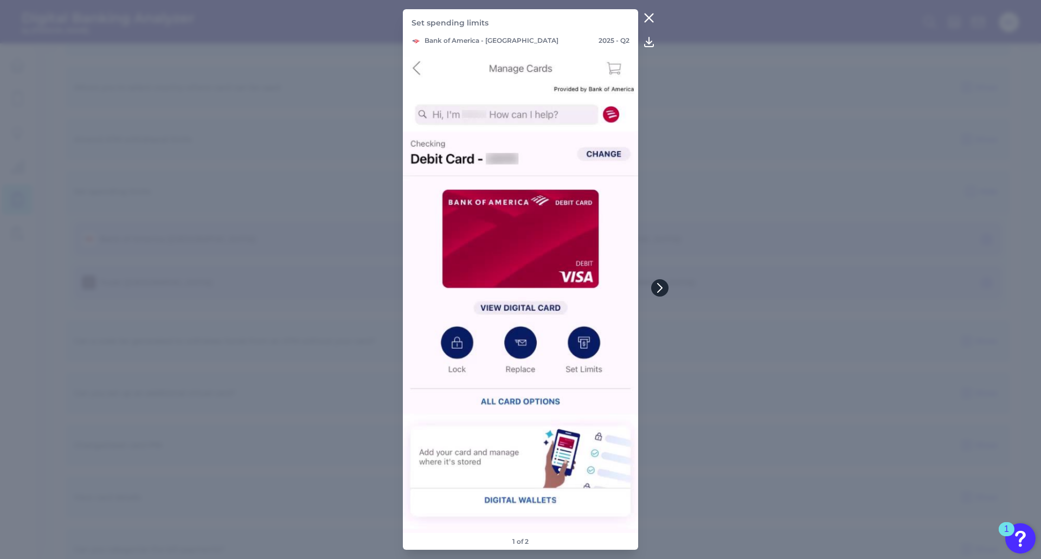
click at [662, 288] on icon at bounding box center [660, 288] width 4 height 9
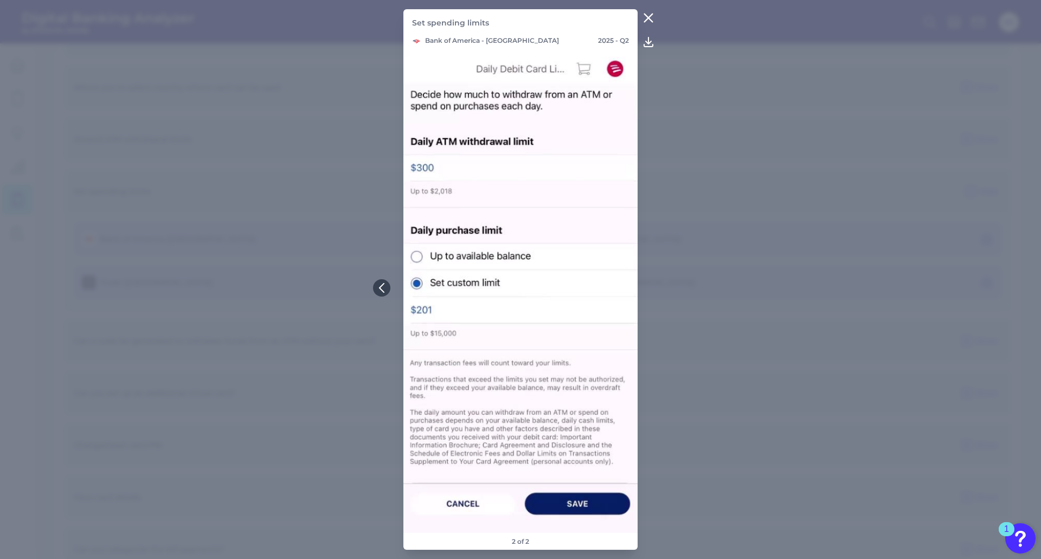
click at [649, 21] on icon at bounding box center [648, 17] width 13 height 13
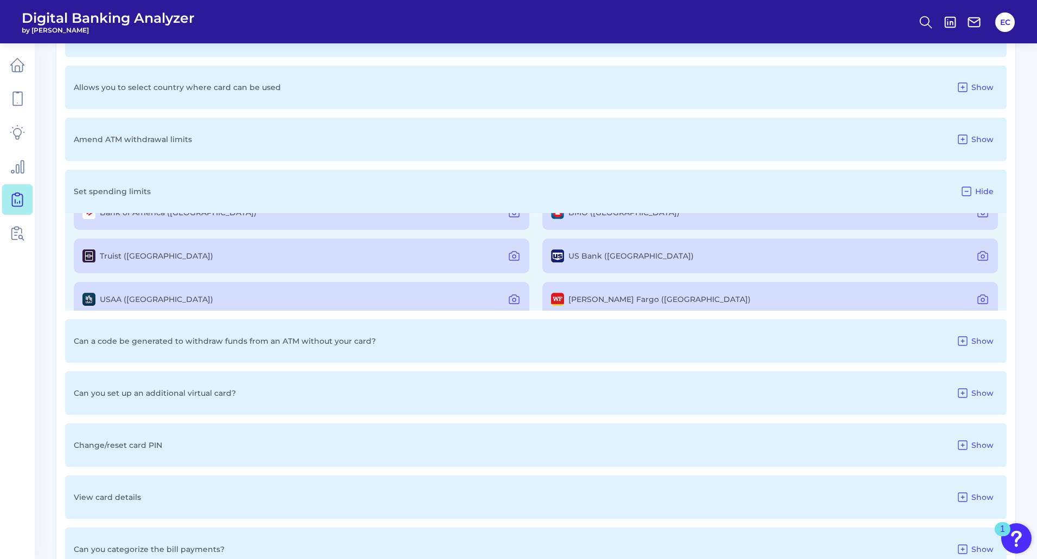
scroll to position [41, 0]
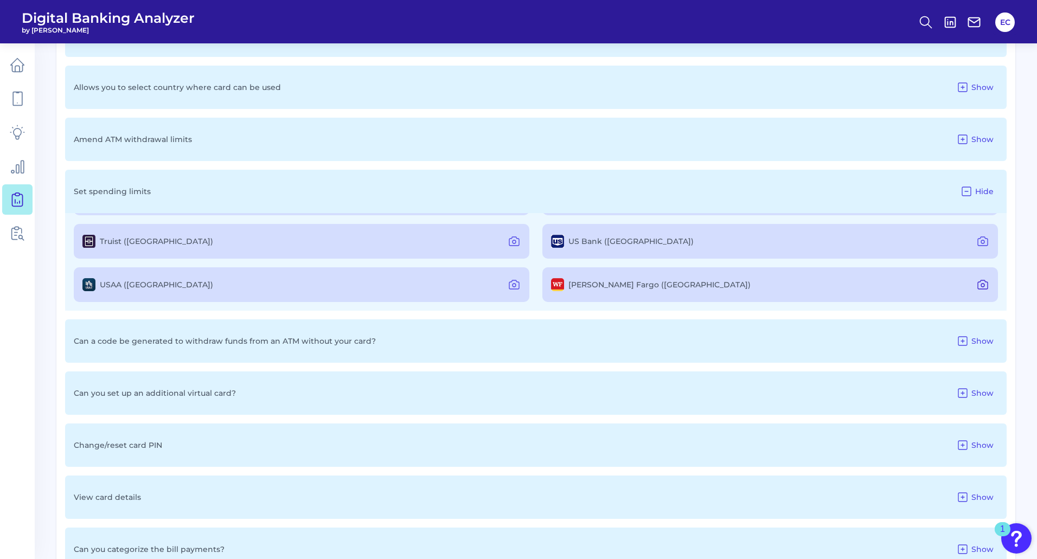
click at [980, 282] on icon at bounding box center [982, 284] width 13 height 13
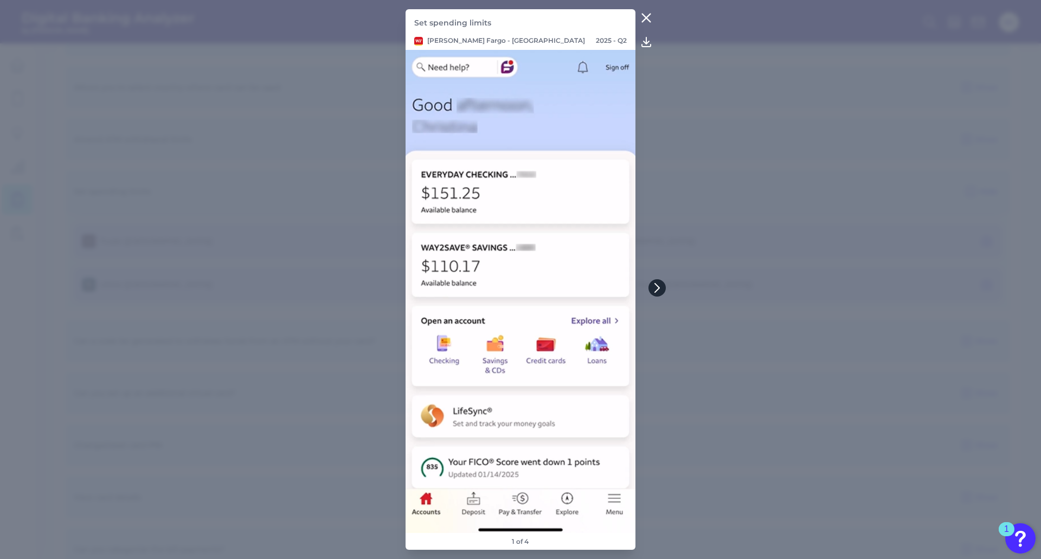
click at [654, 286] on icon at bounding box center [658, 288] width 10 height 10
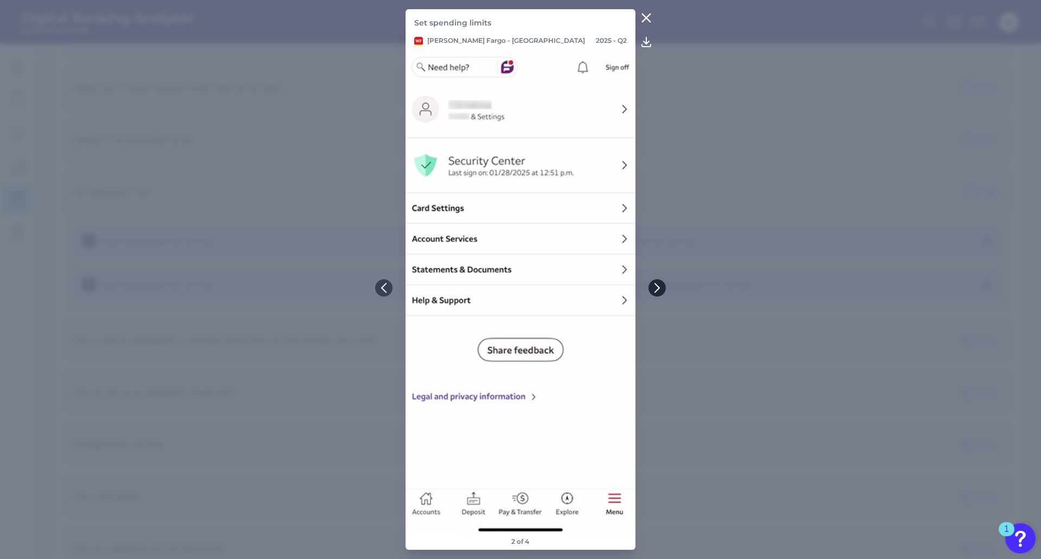
click at [654, 286] on icon at bounding box center [658, 288] width 10 height 10
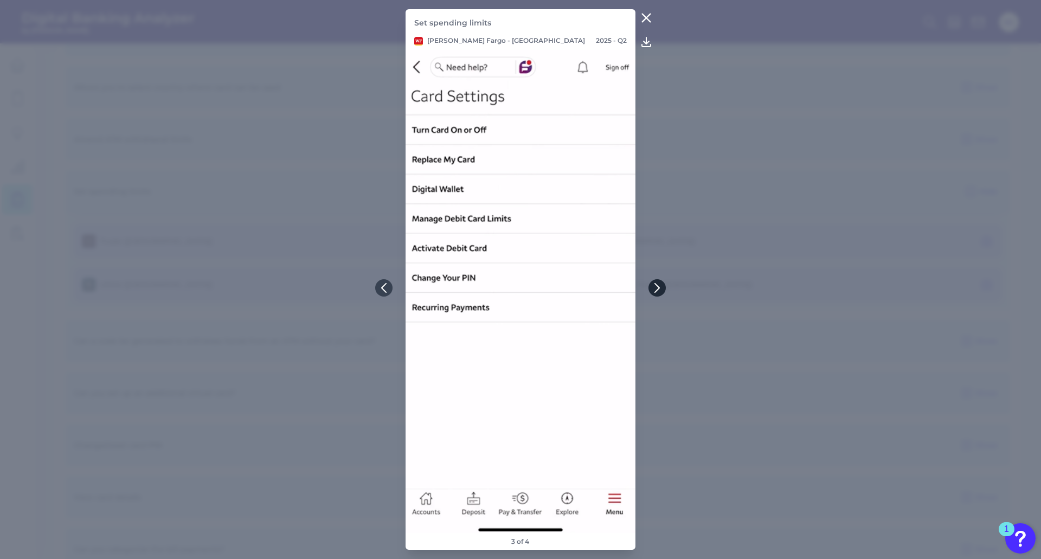
click at [660, 290] on icon at bounding box center [658, 288] width 10 height 10
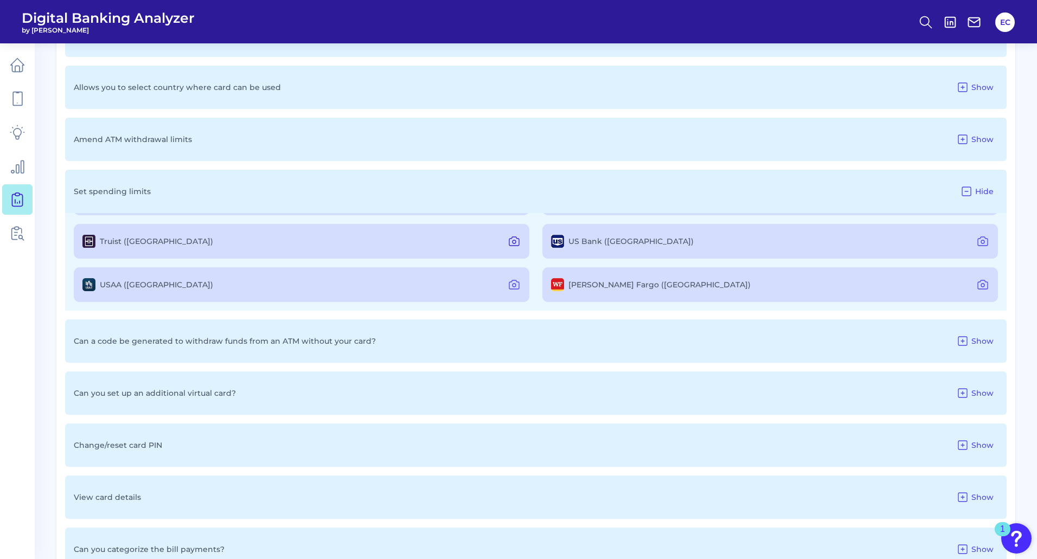
click at [509, 239] on icon at bounding box center [514, 241] width 10 height 9
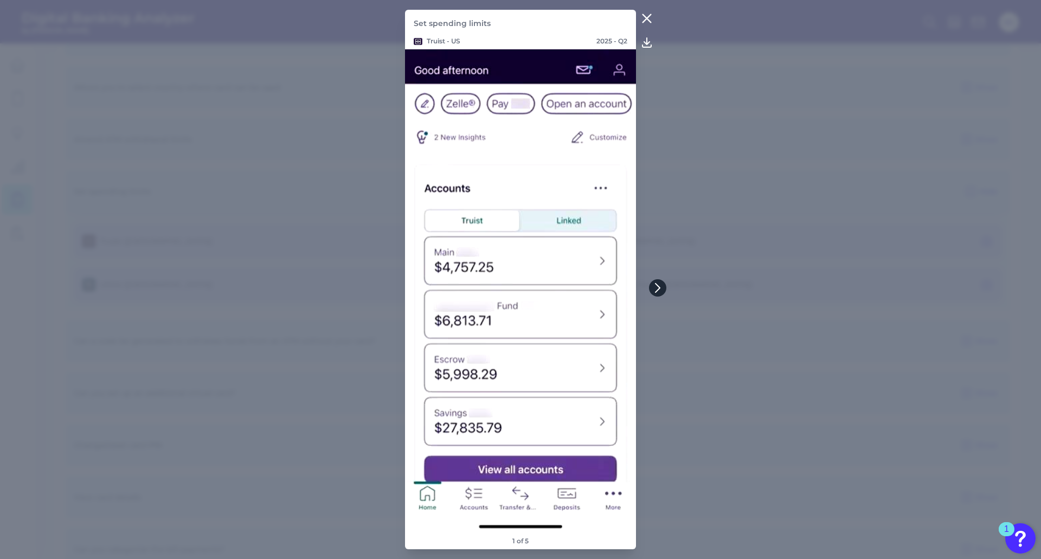
click at [663, 286] on button at bounding box center [657, 287] width 17 height 17
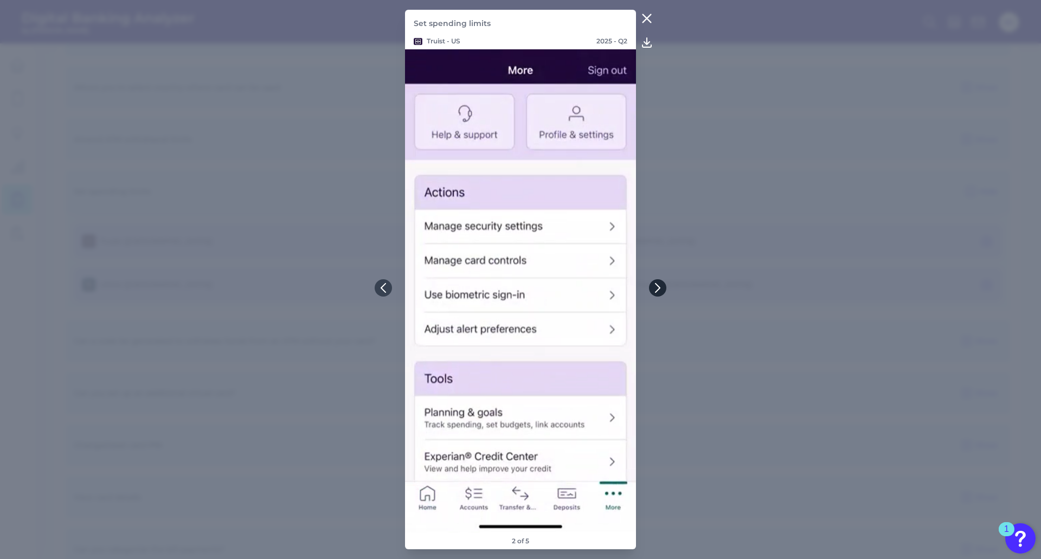
click at [663, 286] on button at bounding box center [657, 287] width 17 height 17
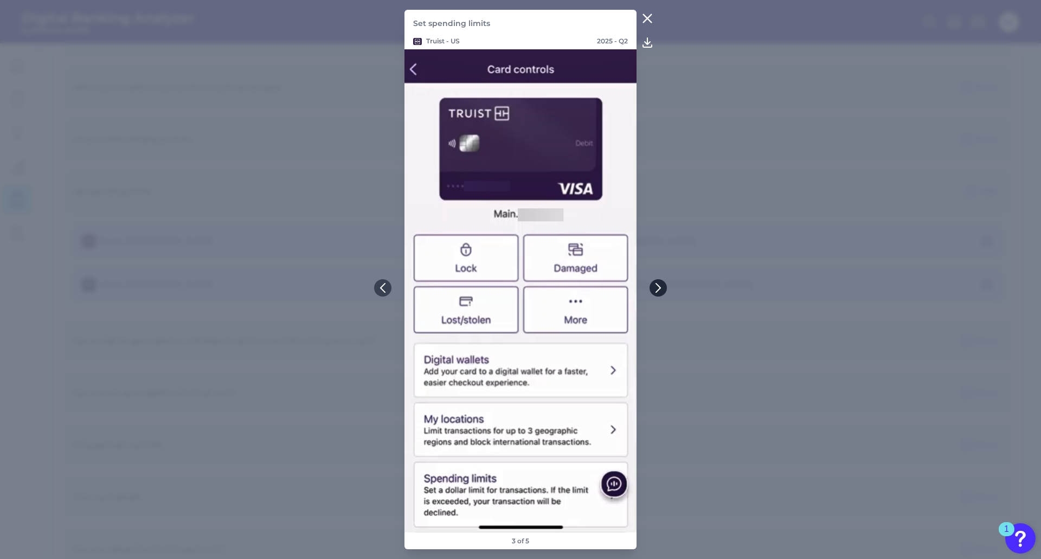
click at [663, 286] on button at bounding box center [658, 287] width 17 height 17
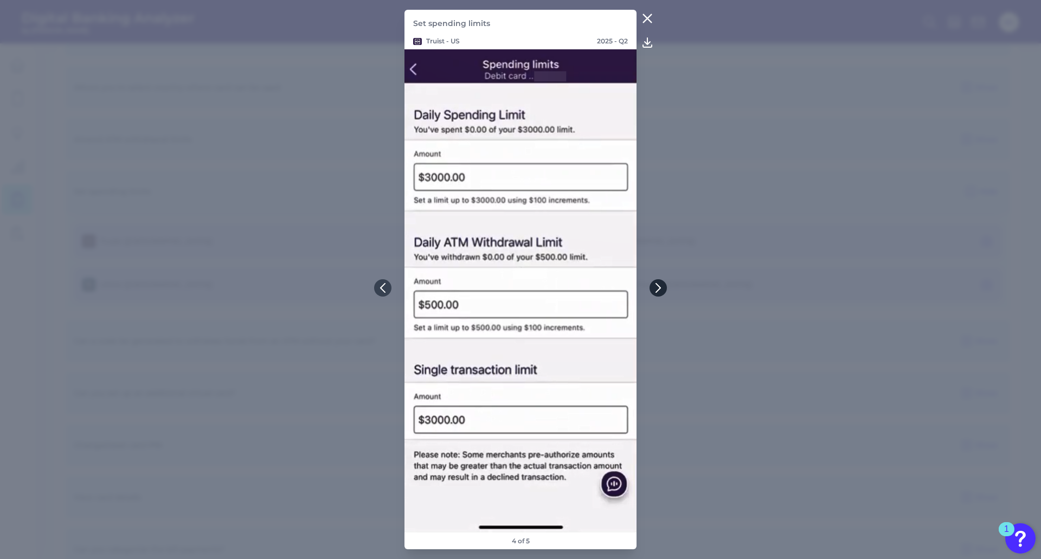
click at [663, 286] on button at bounding box center [658, 287] width 17 height 17
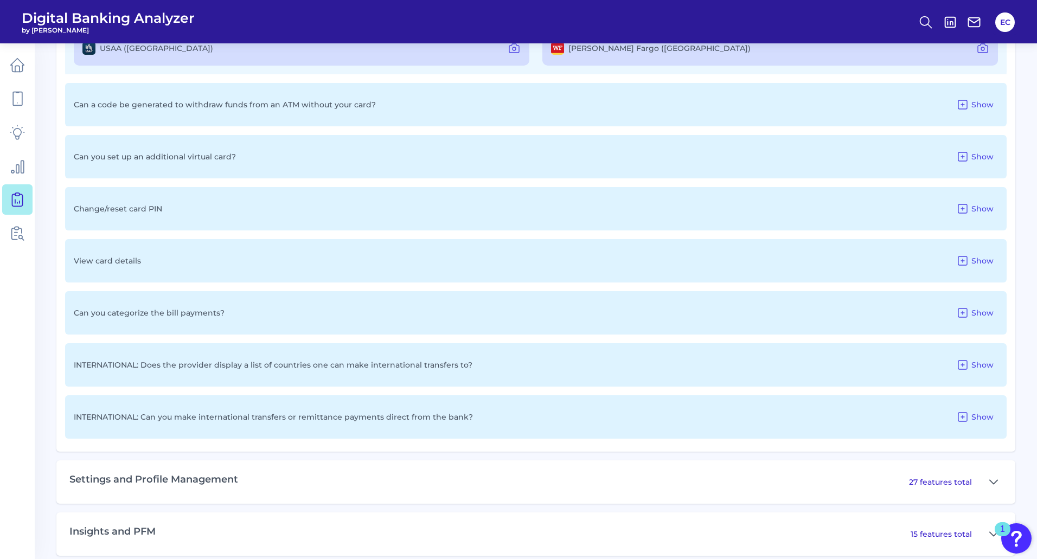
scroll to position [1573, 0]
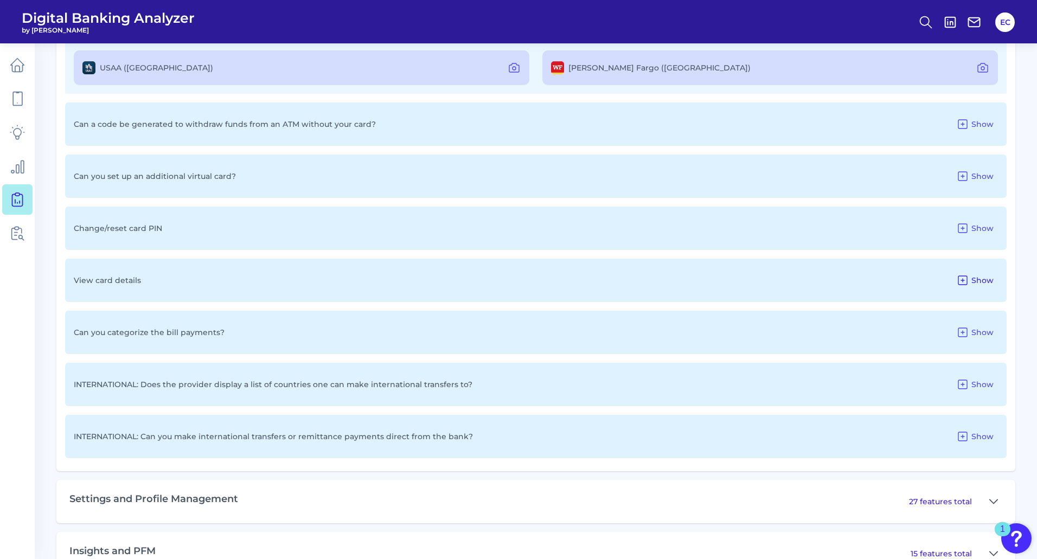
click at [973, 282] on span "Show" at bounding box center [983, 281] width 22 height 10
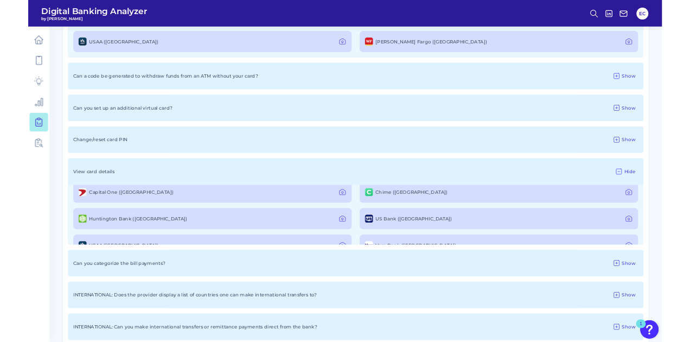
scroll to position [0, 0]
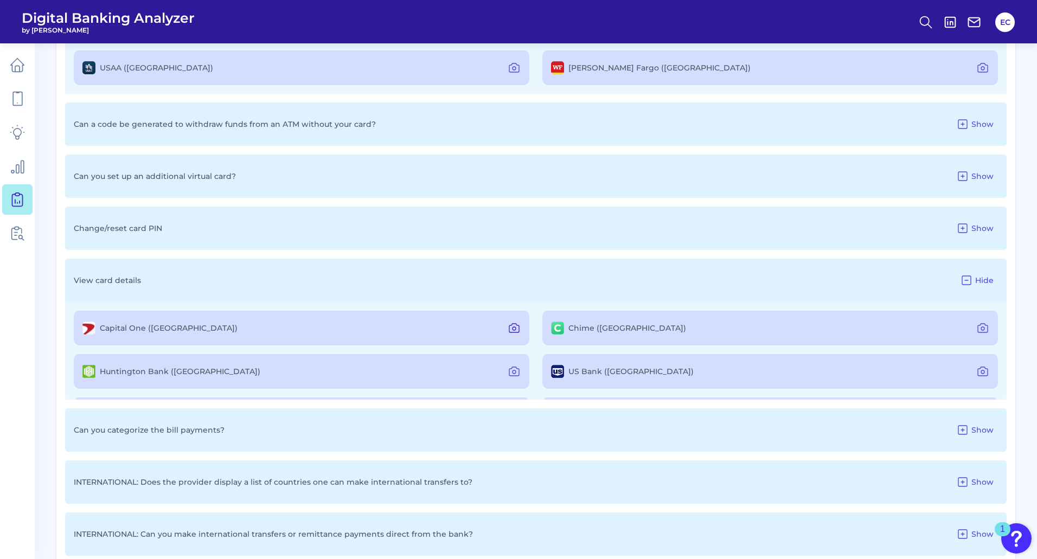
click at [515, 331] on icon at bounding box center [514, 328] width 13 height 13
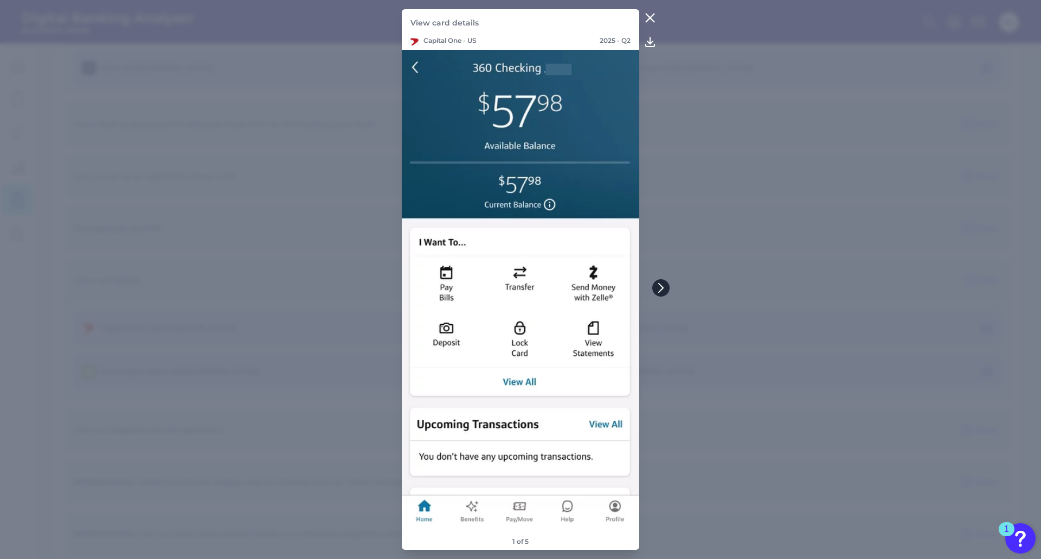
click at [666, 284] on button at bounding box center [661, 287] width 17 height 17
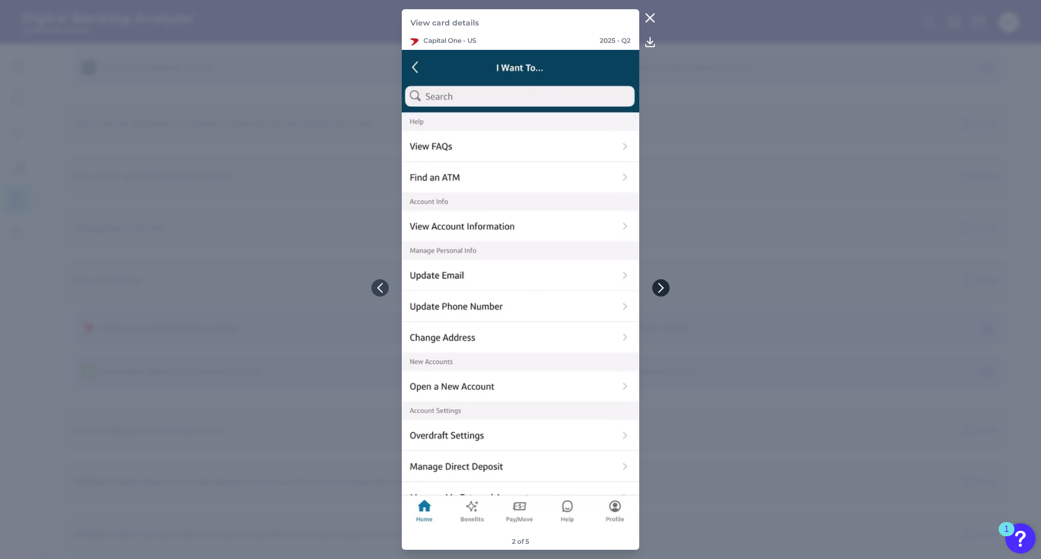
click at [666, 284] on button at bounding box center [661, 287] width 17 height 17
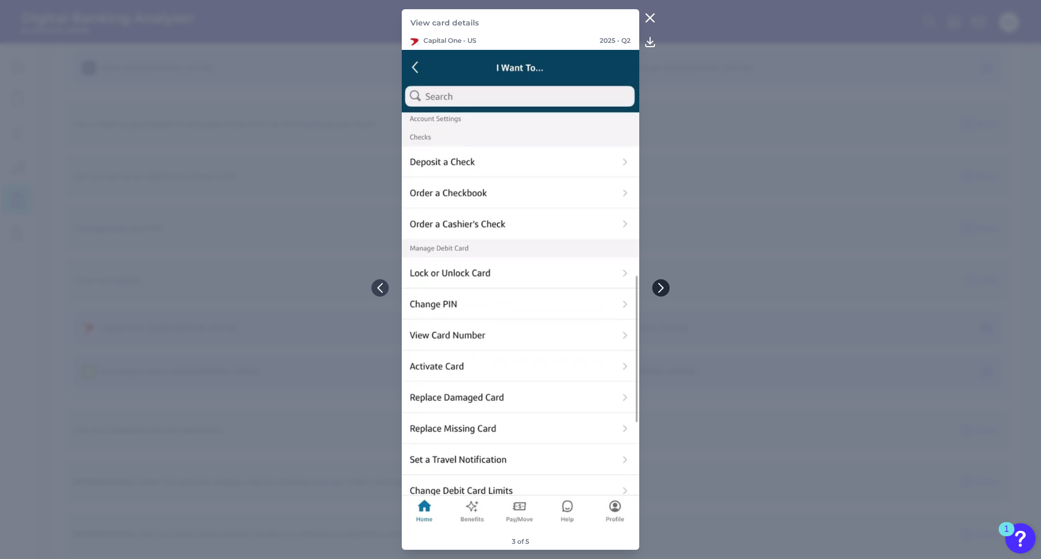
click at [666, 284] on button at bounding box center [661, 287] width 17 height 17
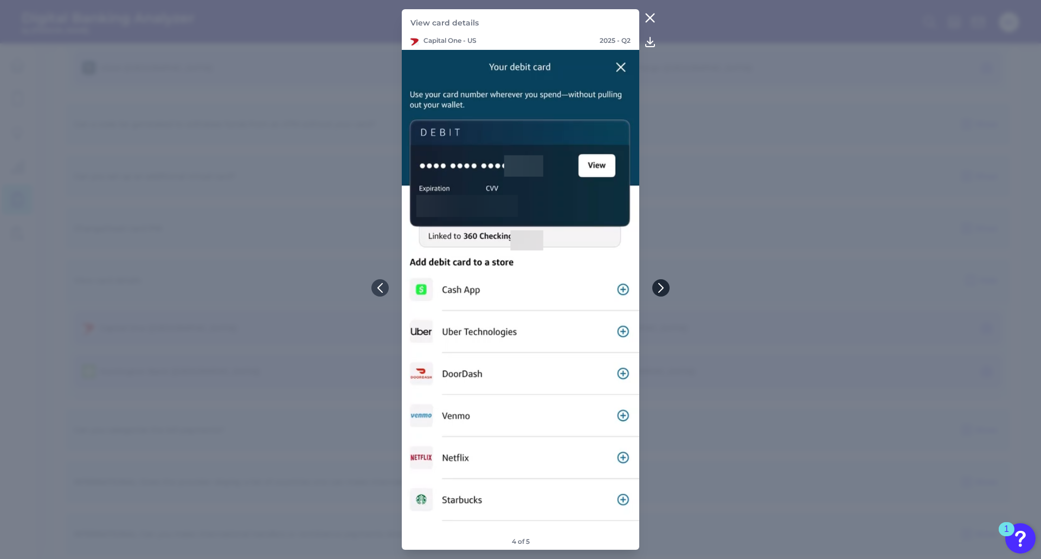
click at [666, 284] on button at bounding box center [661, 287] width 17 height 17
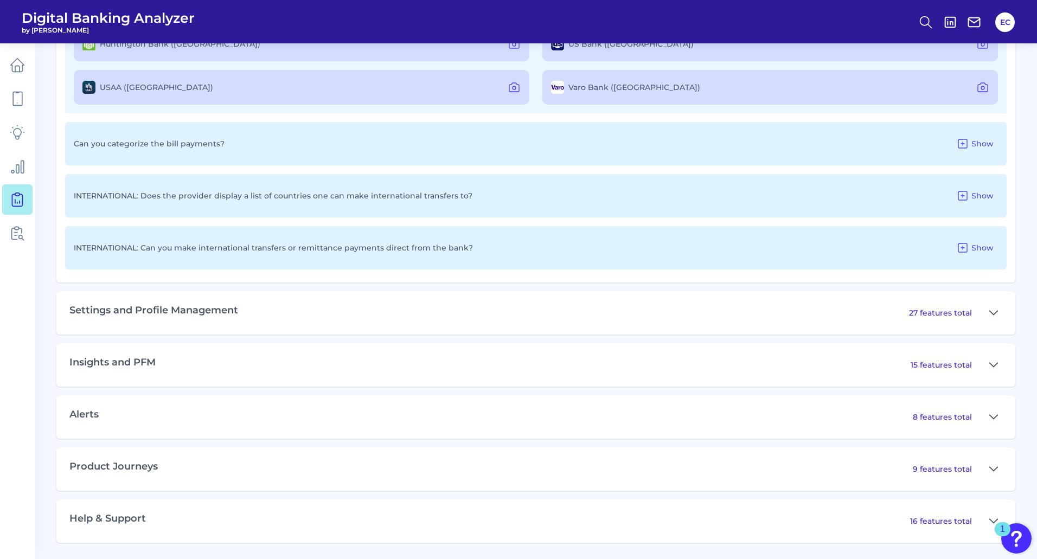
scroll to position [1588, 0]
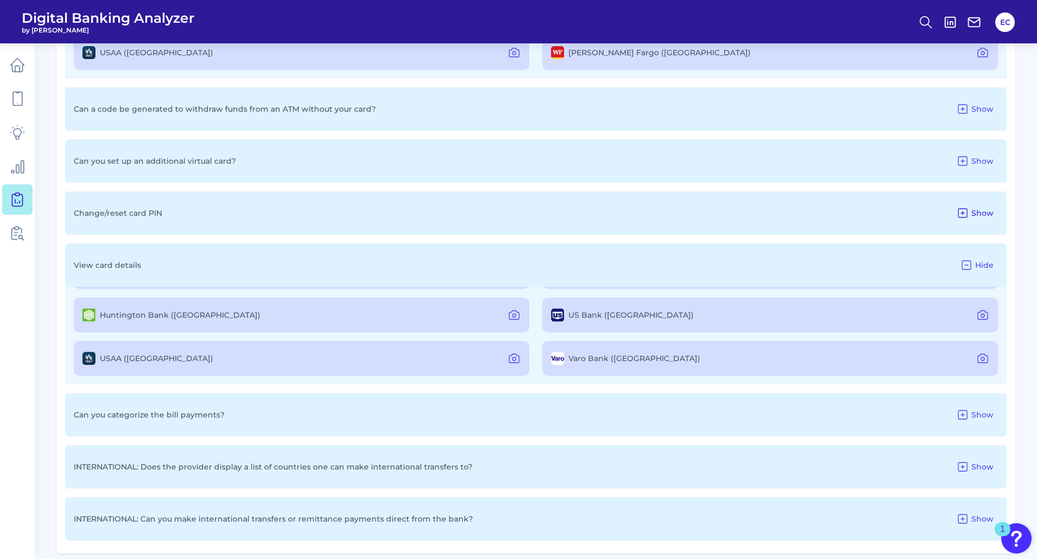
click at [964, 218] on icon at bounding box center [962, 213] width 13 height 13
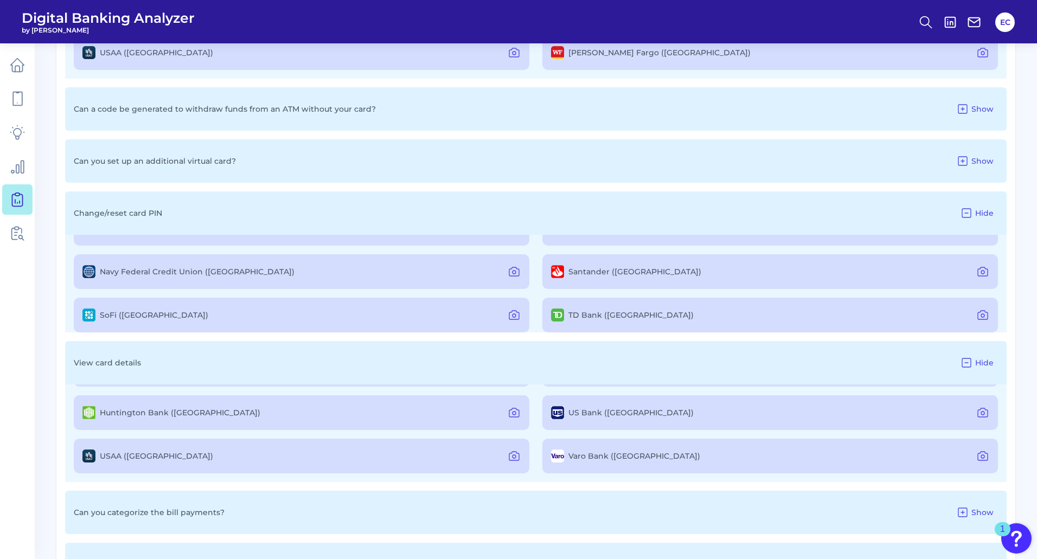
scroll to position [302, 0]
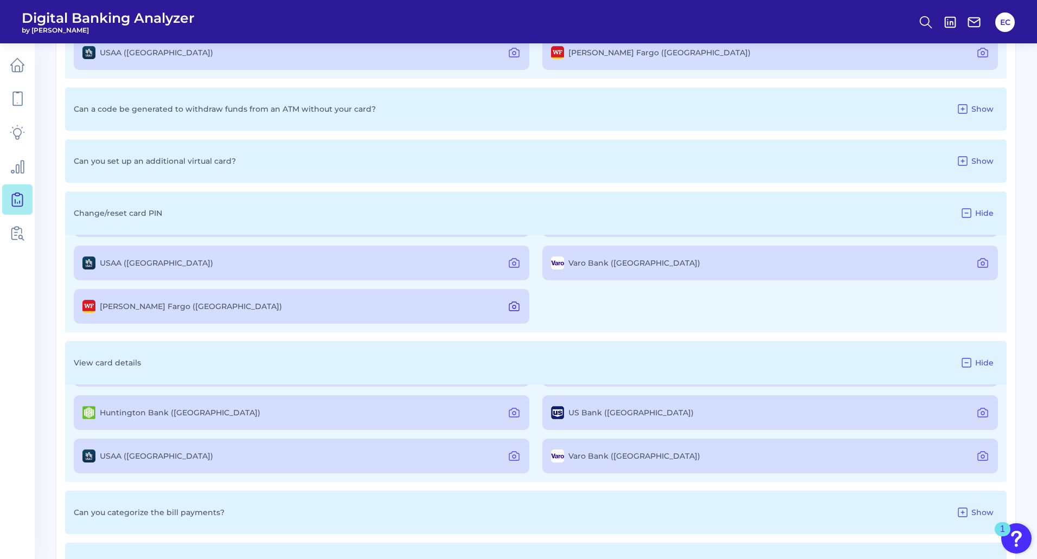
click at [509, 308] on icon at bounding box center [514, 306] width 13 height 13
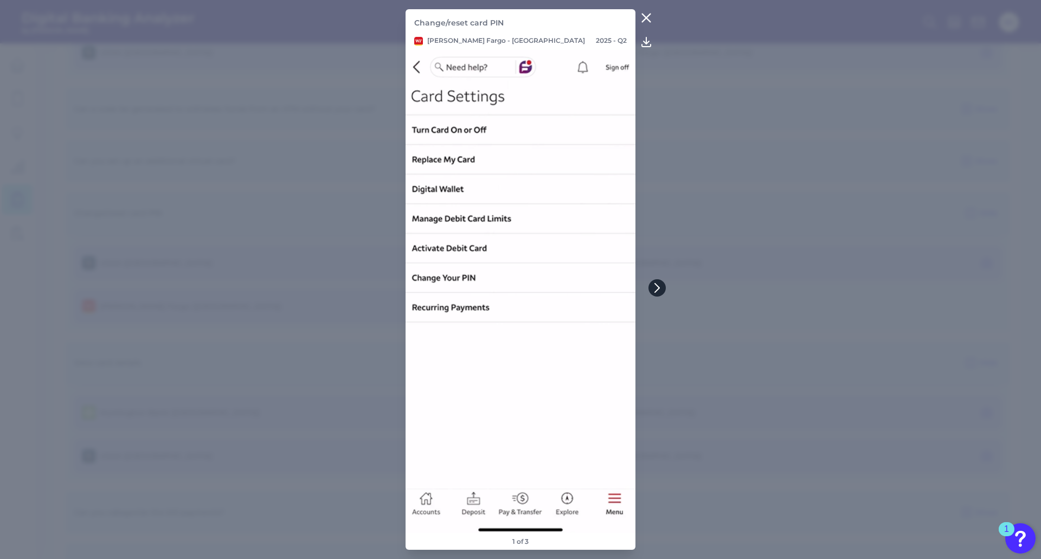
click at [661, 286] on icon at bounding box center [658, 288] width 10 height 10
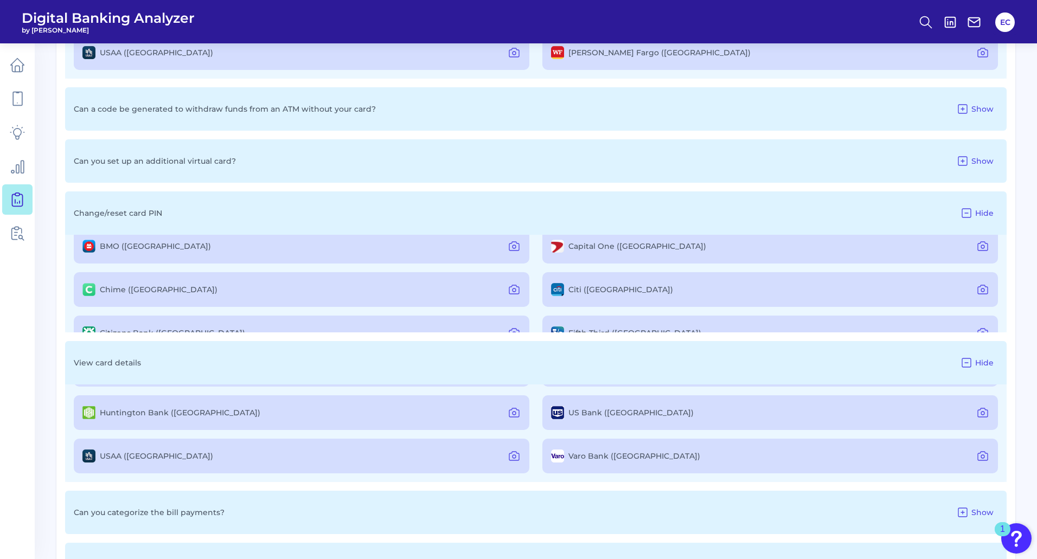
scroll to position [0, 0]
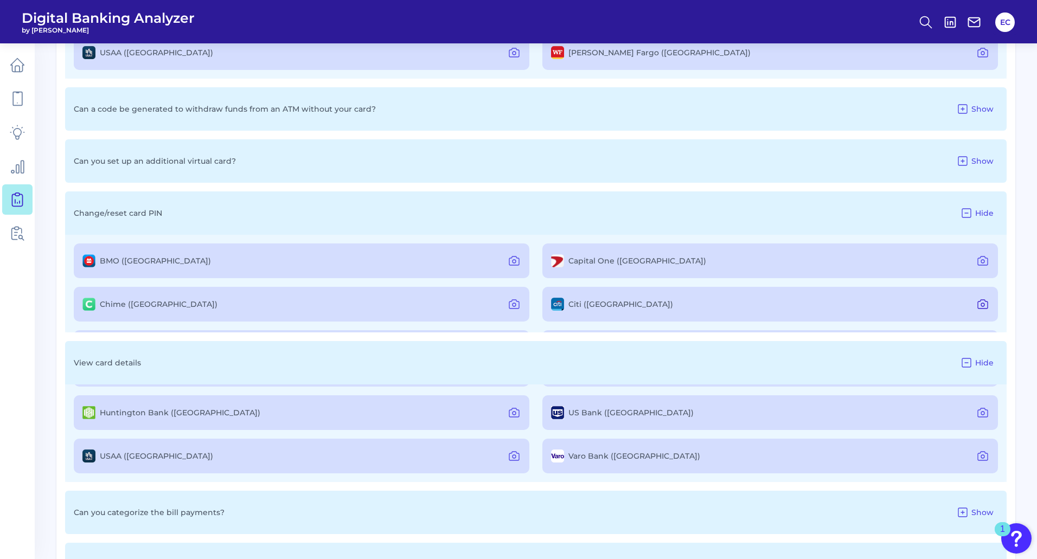
click at [981, 305] on icon at bounding box center [982, 304] width 13 height 13
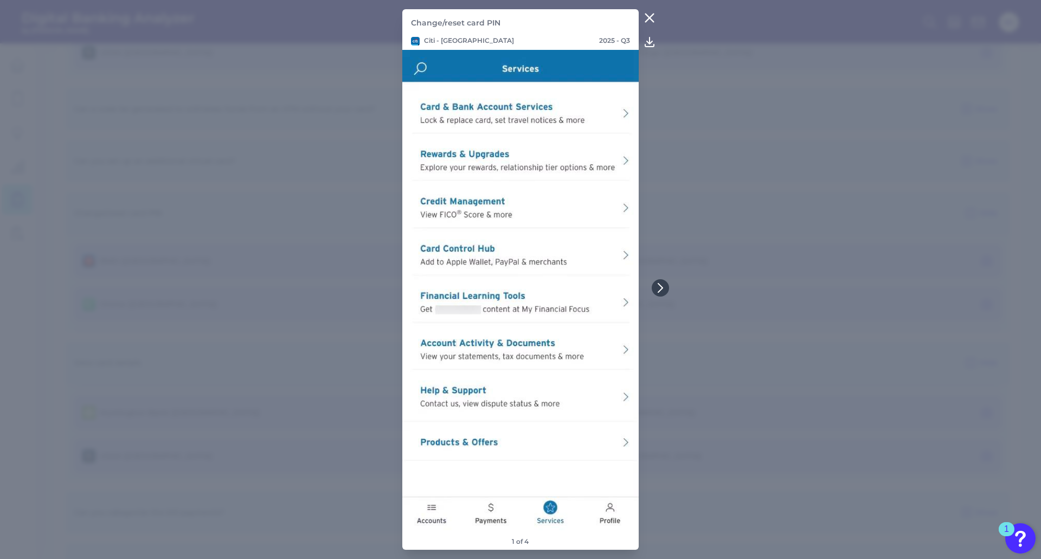
click at [649, 13] on icon at bounding box center [649, 17] width 13 height 13
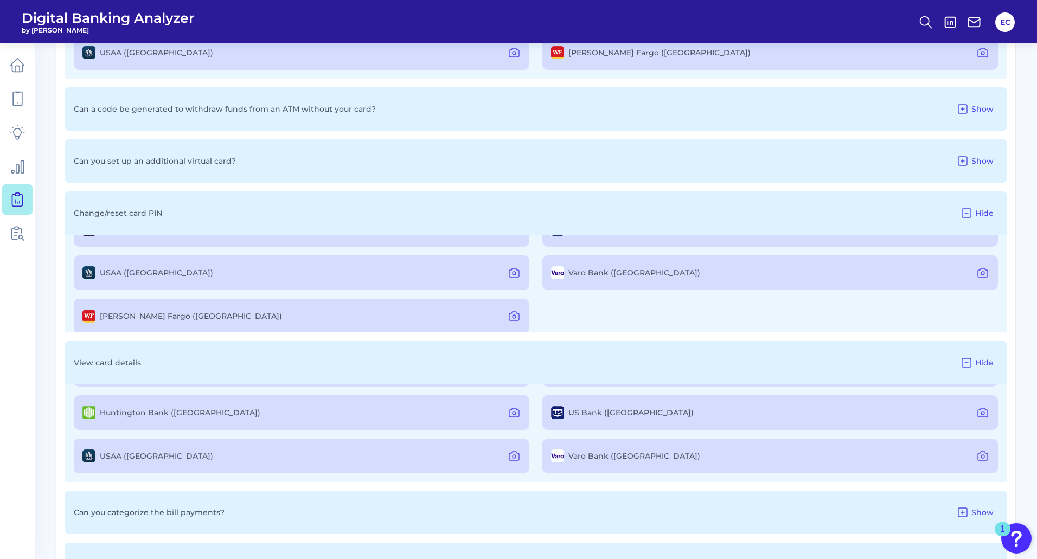
scroll to position [302, 0]
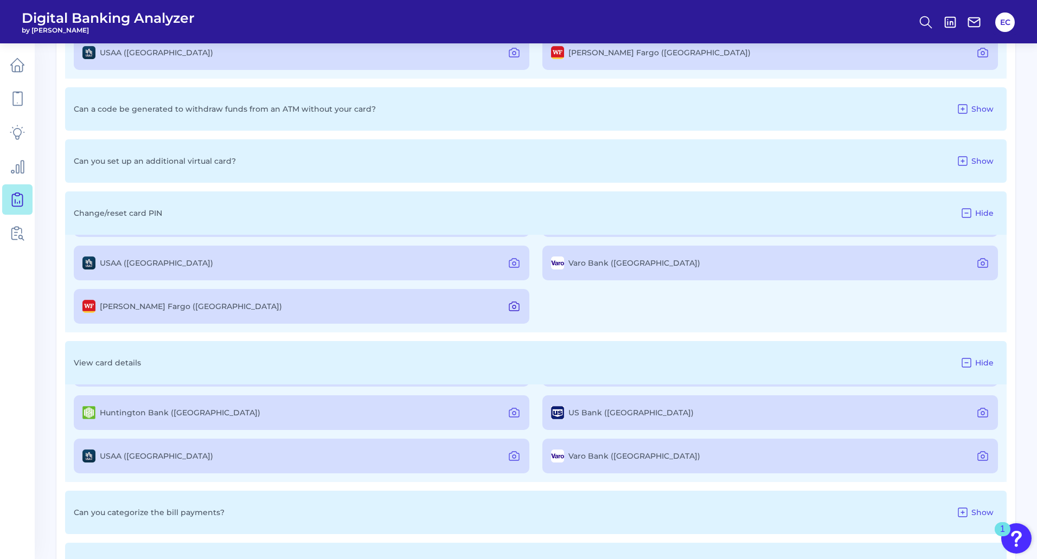
click at [510, 305] on icon at bounding box center [514, 306] width 13 height 13
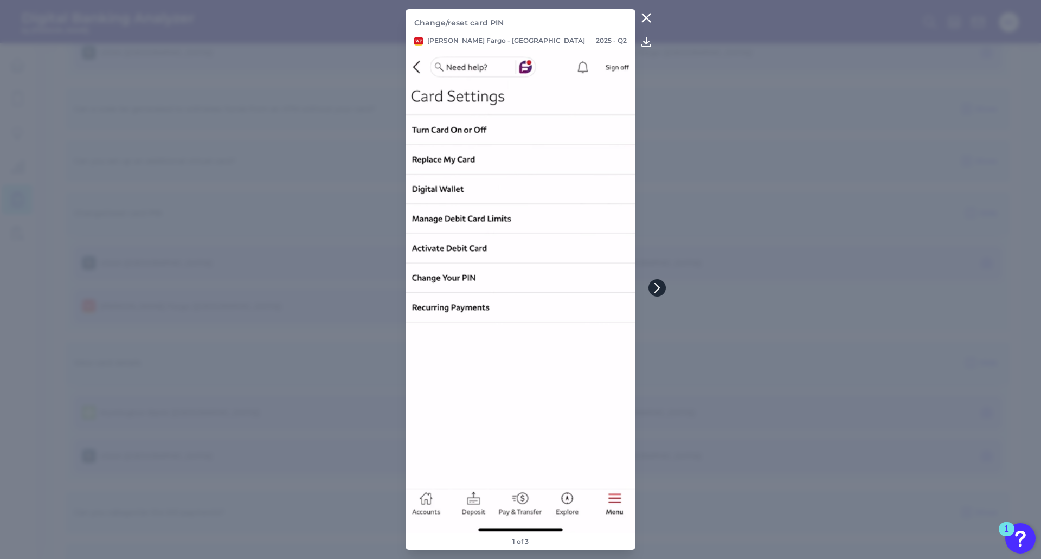
click at [654, 289] on icon at bounding box center [658, 288] width 10 height 10
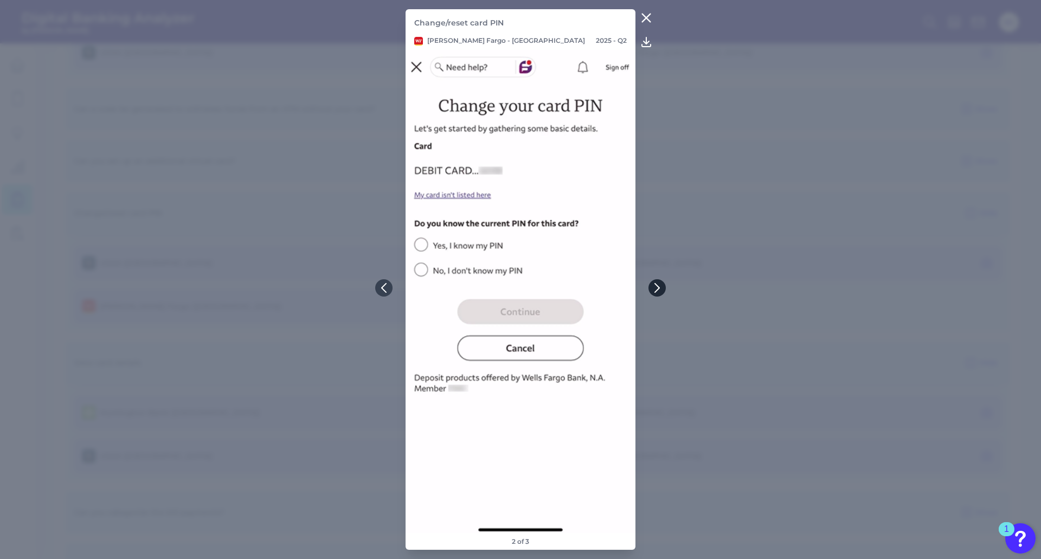
click at [654, 289] on icon at bounding box center [658, 288] width 10 height 10
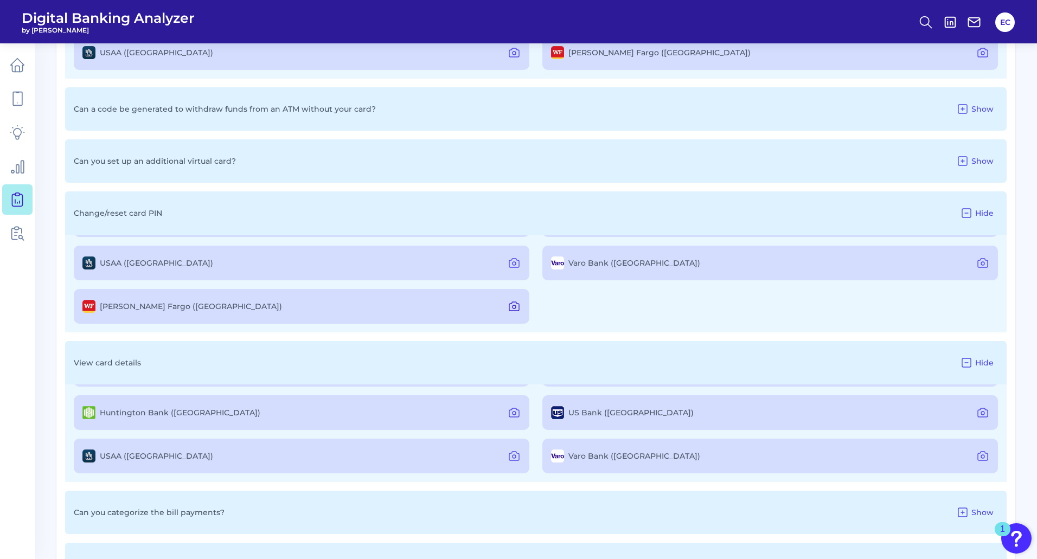
click at [515, 305] on icon at bounding box center [514, 306] width 13 height 13
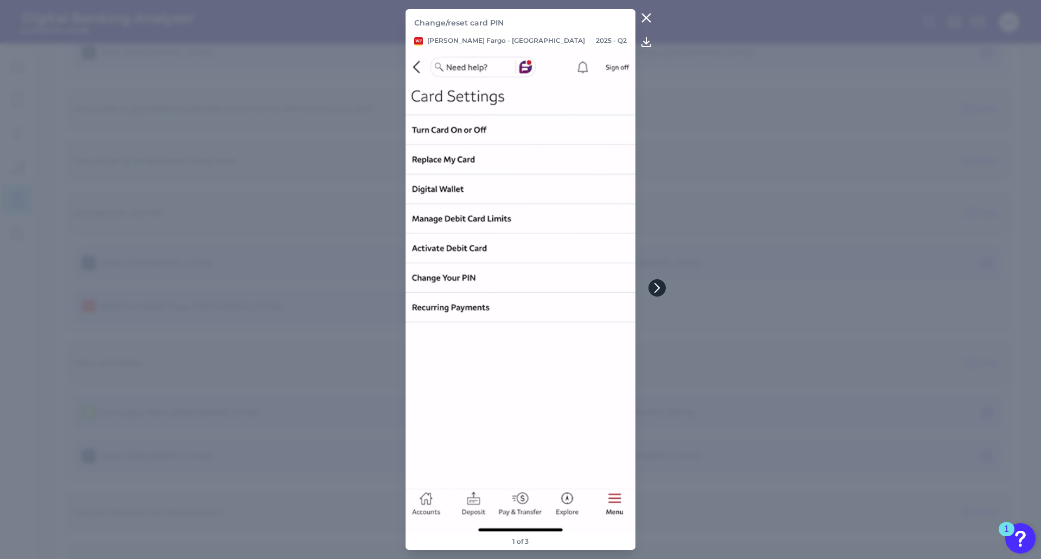
click at [662, 294] on button at bounding box center [657, 287] width 17 height 17
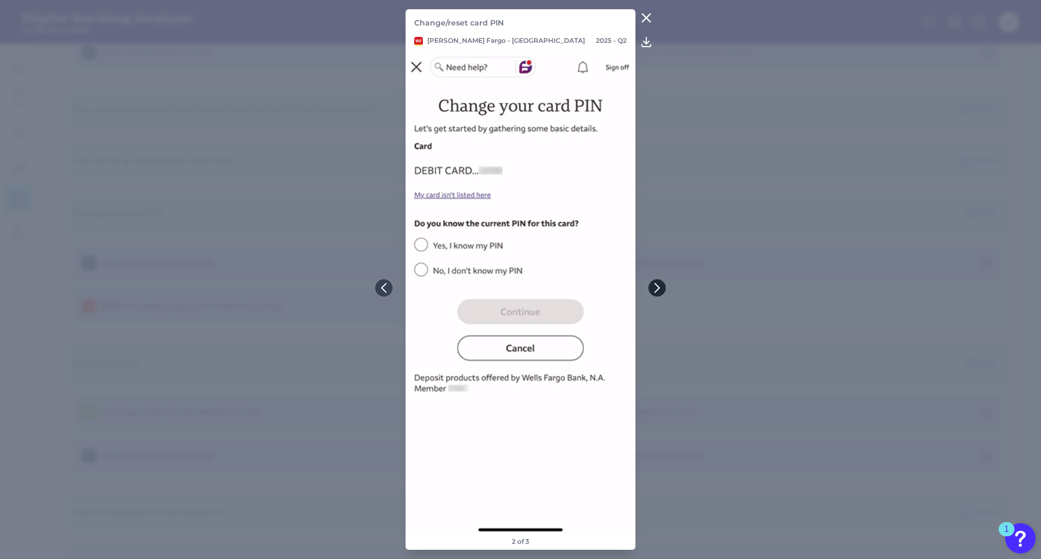
click at [662, 294] on button at bounding box center [657, 287] width 17 height 17
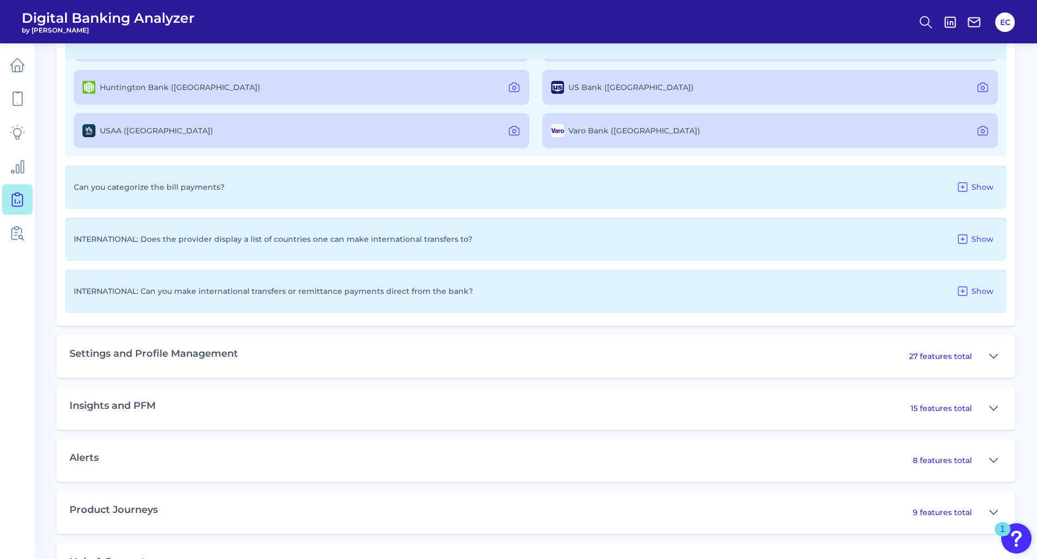
scroll to position [1588, 0]
